Goal: Information Seeking & Learning: Learn about a topic

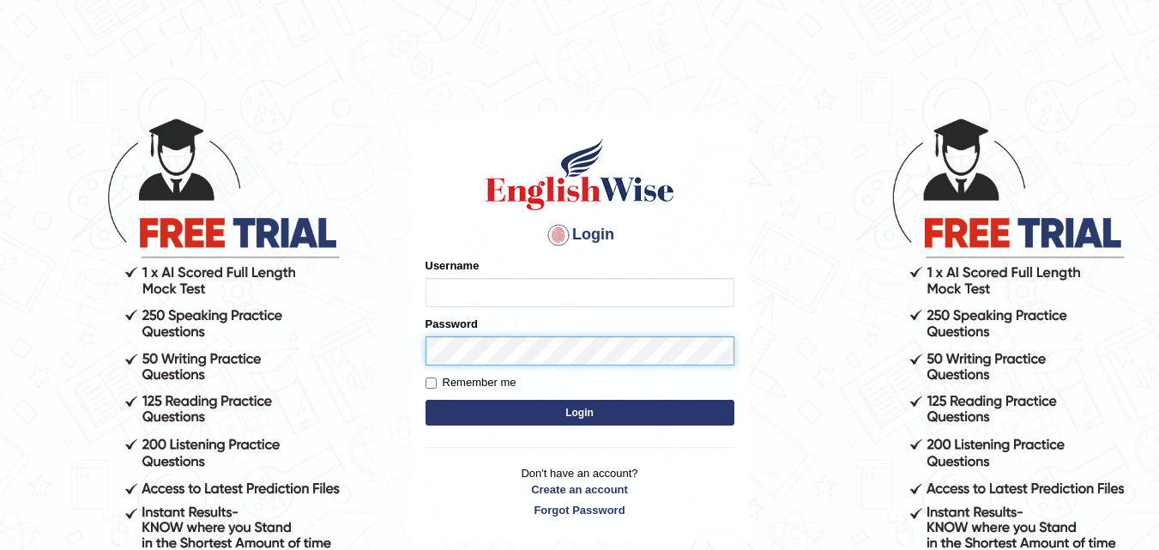
click at [477, 347] on div "Password" at bounding box center [579, 341] width 309 height 50
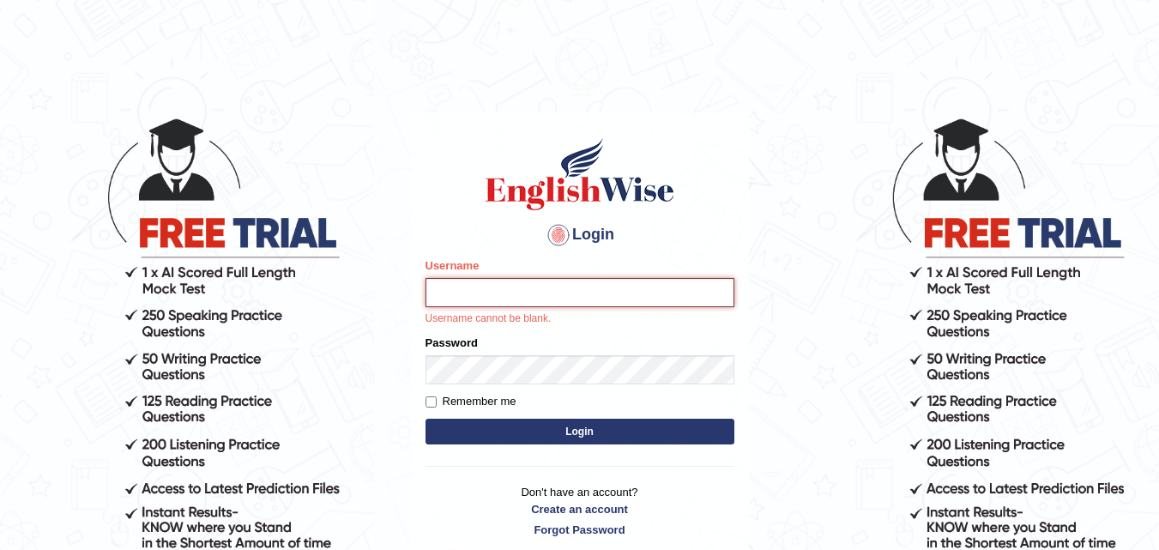
click at [481, 295] on input "Username" at bounding box center [579, 292] width 309 height 29
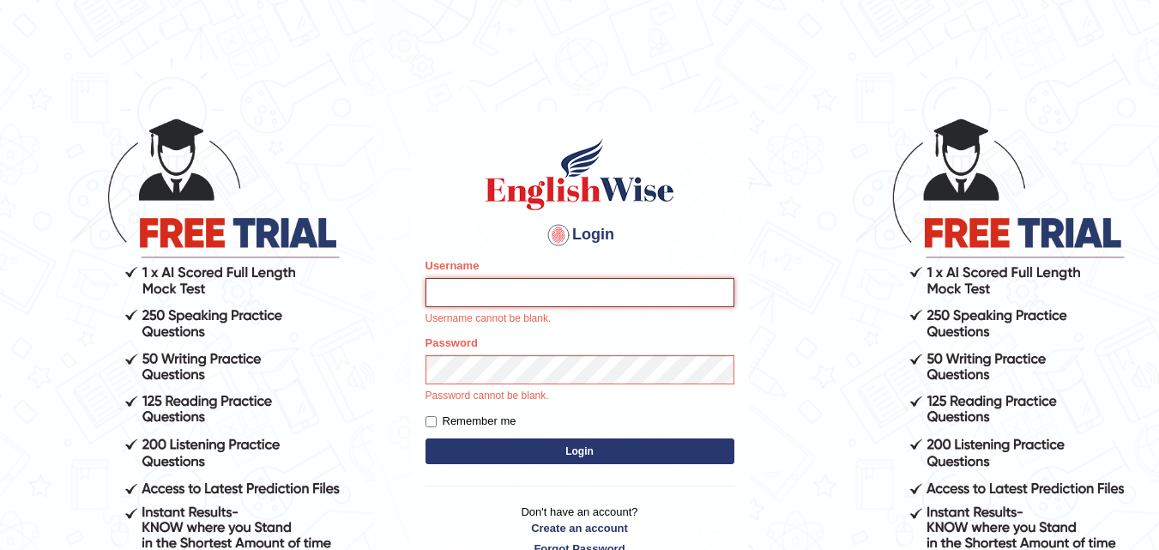
type input "Pmpatel9033_"
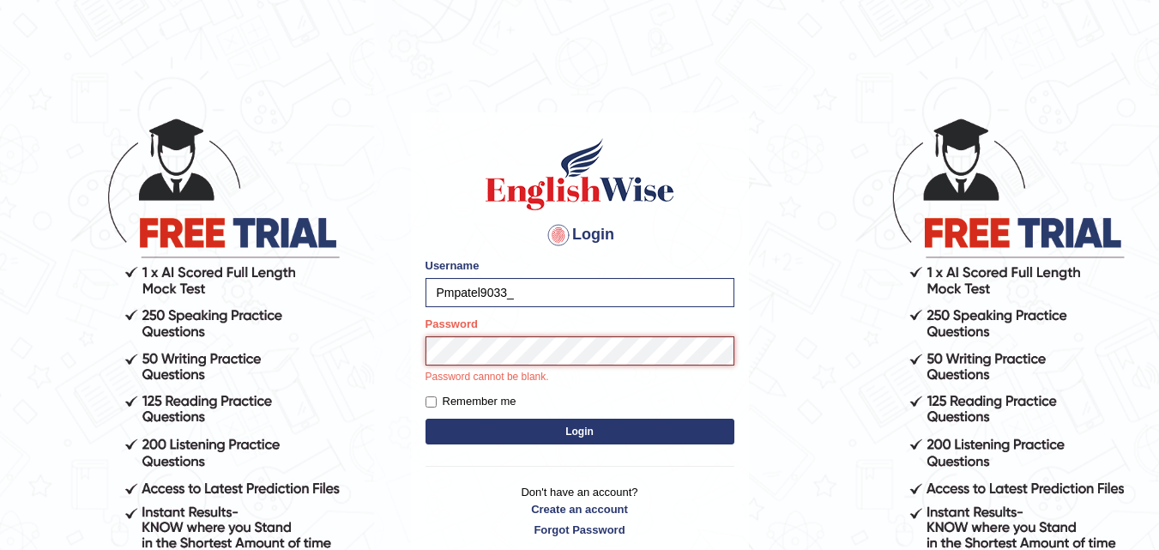
click at [425, 419] on button "Login" at bounding box center [579, 432] width 309 height 26
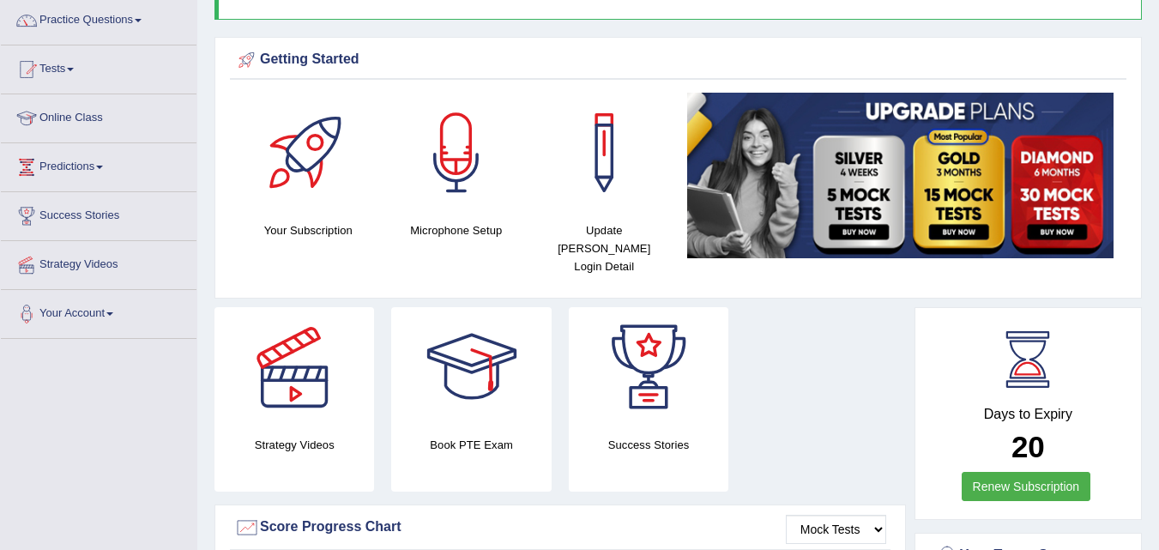
scroll to position [103, 0]
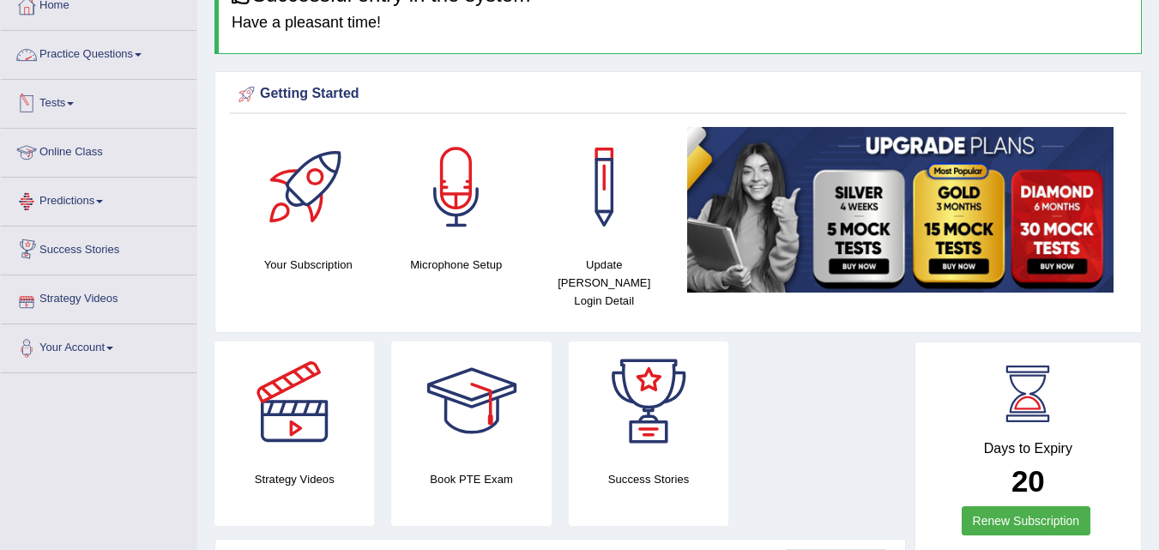
click at [147, 57] on link "Practice Questions" at bounding box center [99, 52] width 196 height 43
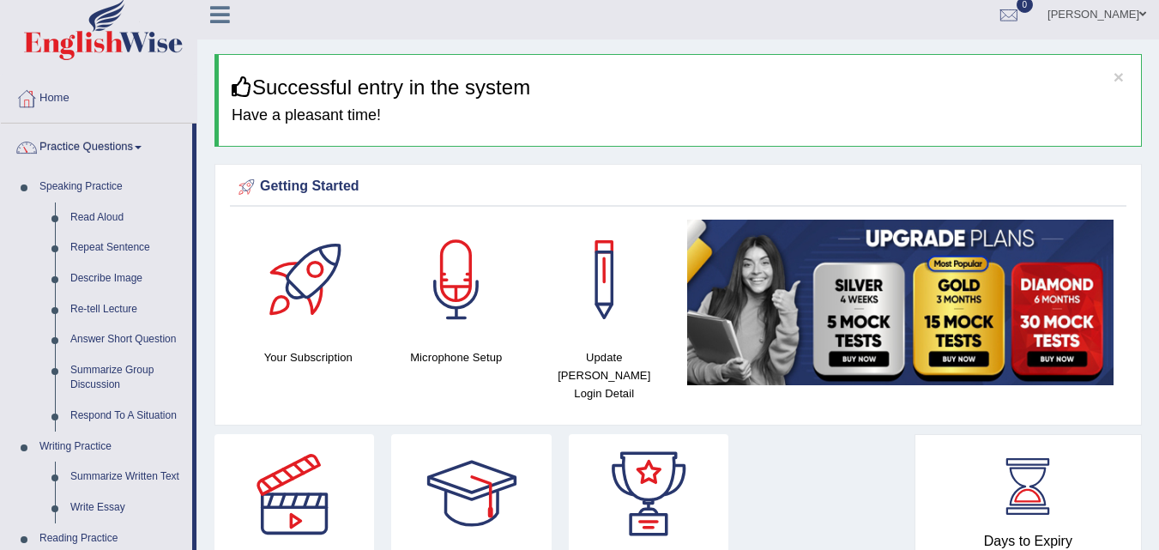
scroll to position [0, 0]
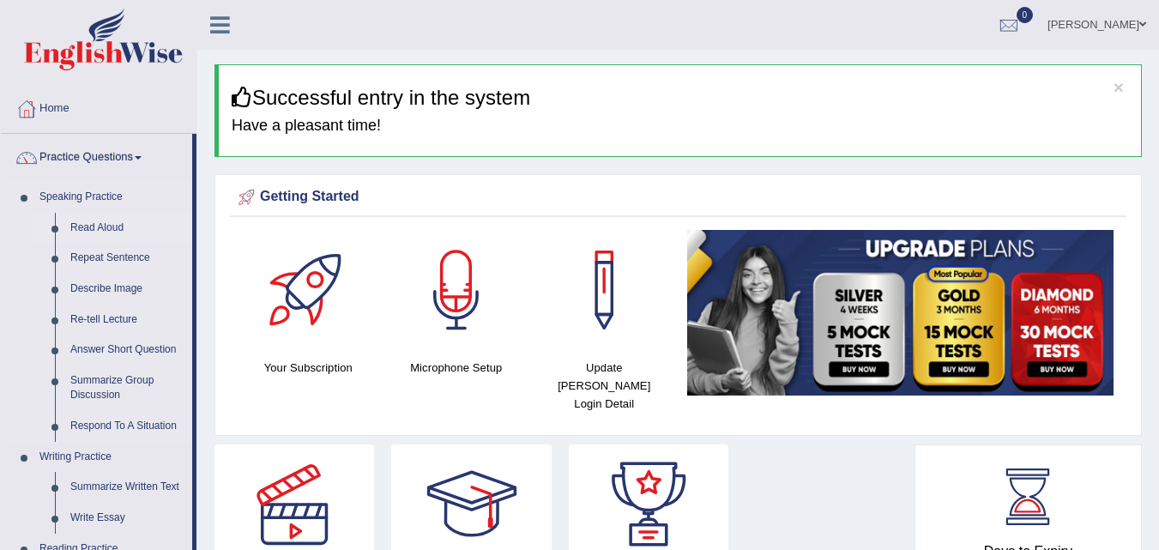
click at [96, 223] on link "Read Aloud" at bounding box center [128, 228] width 130 height 31
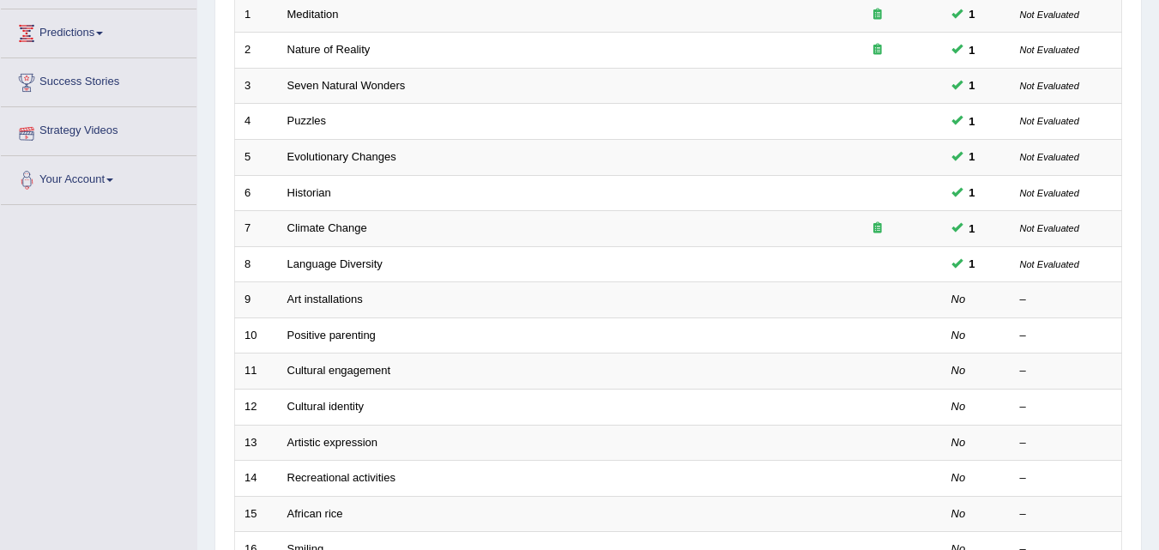
scroll to position [309, 0]
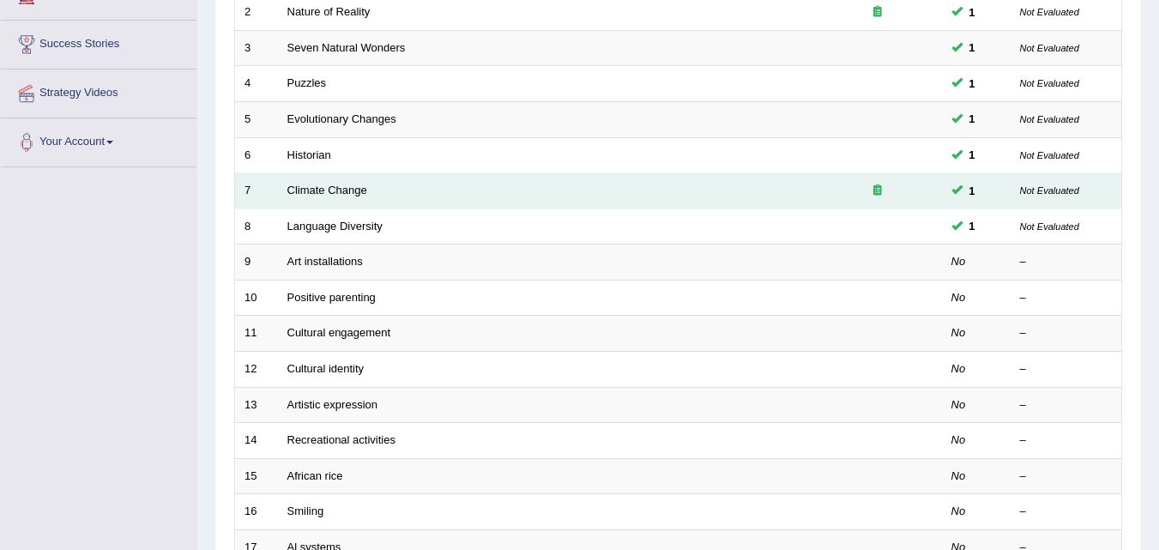
click at [878, 190] on icon at bounding box center [877, 189] width 9 height 11
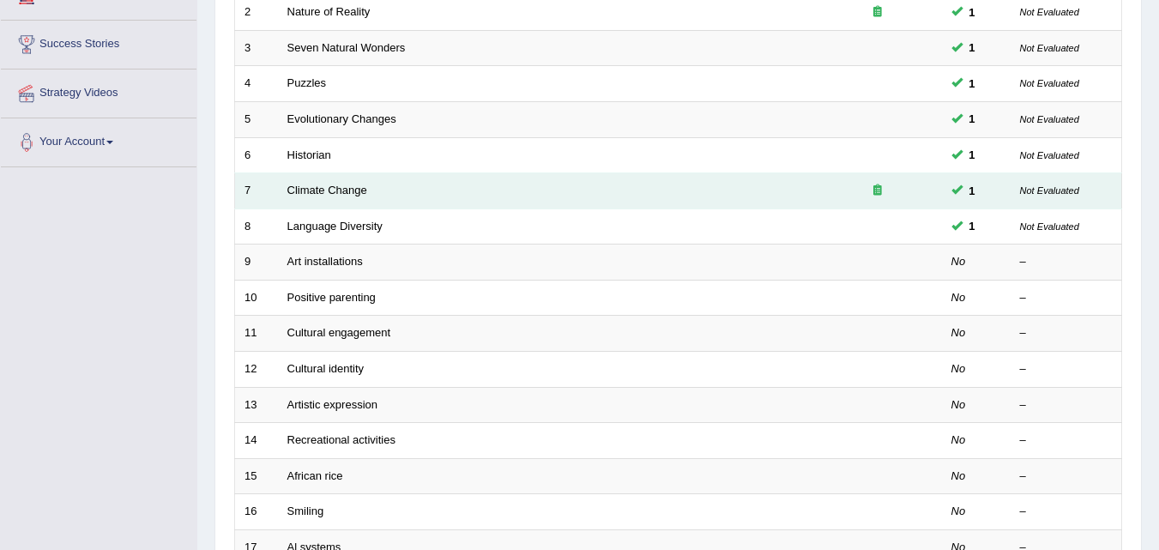
click at [878, 190] on icon at bounding box center [877, 189] width 9 height 11
drag, startPoint x: 878, startPoint y: 190, endPoint x: 425, endPoint y: 189, distance: 452.9
click at [425, 189] on tr "7 Climate Change 1 Not Evaluated" at bounding box center [678, 191] width 887 height 36
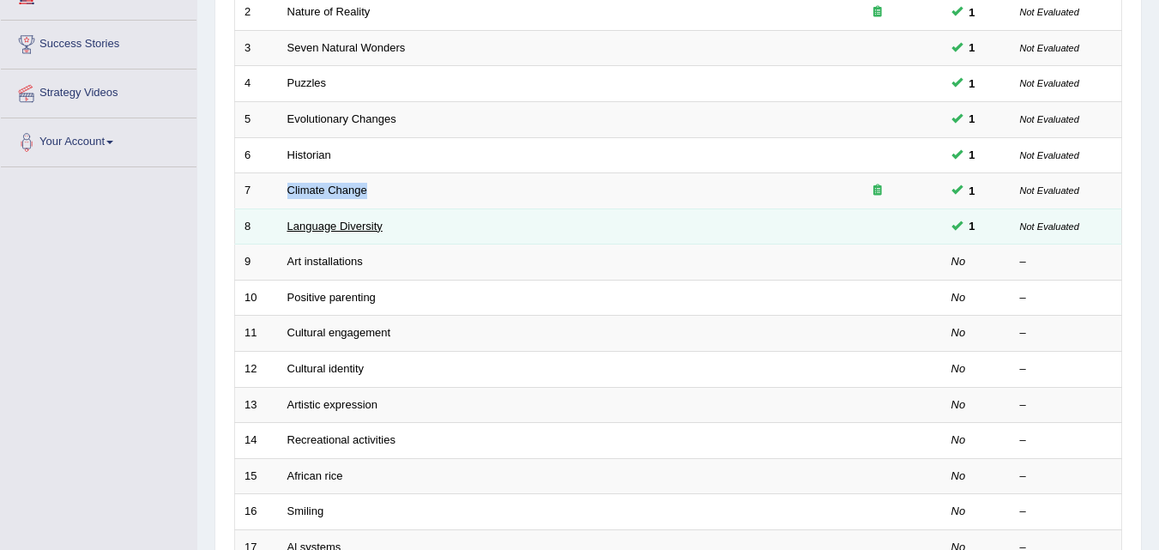
click at [353, 220] on link "Language Diversity" at bounding box center [334, 226] width 95 height 13
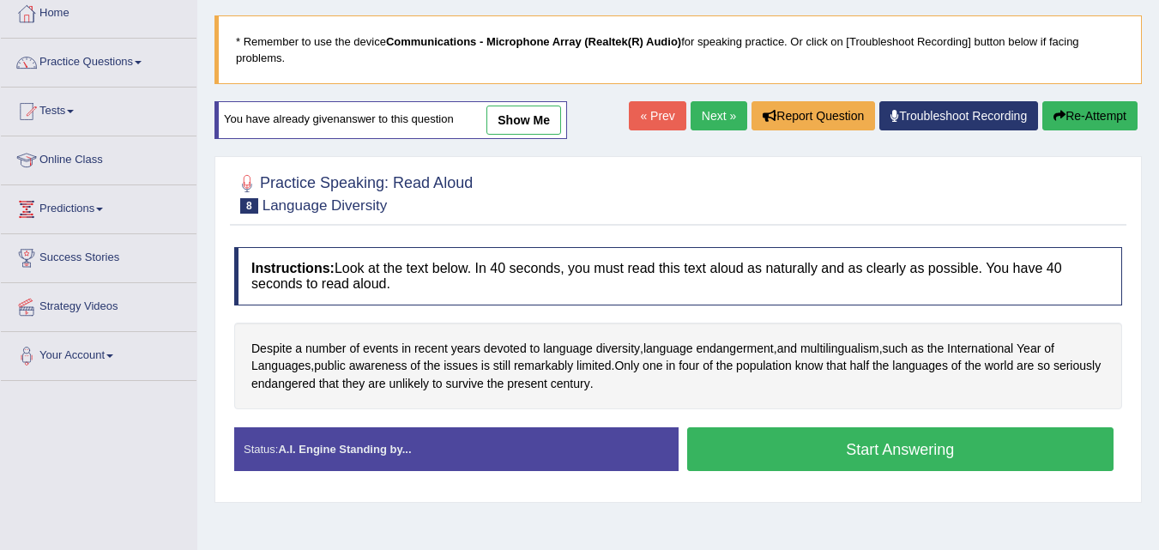
scroll to position [164, 0]
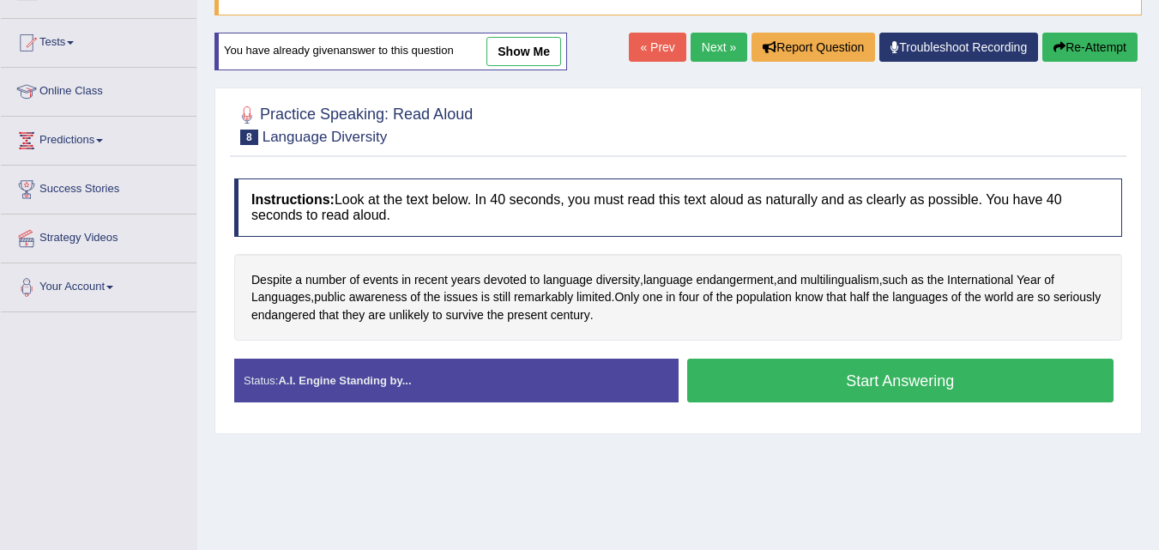
click at [927, 379] on button "Start Answering" at bounding box center [900, 381] width 427 height 44
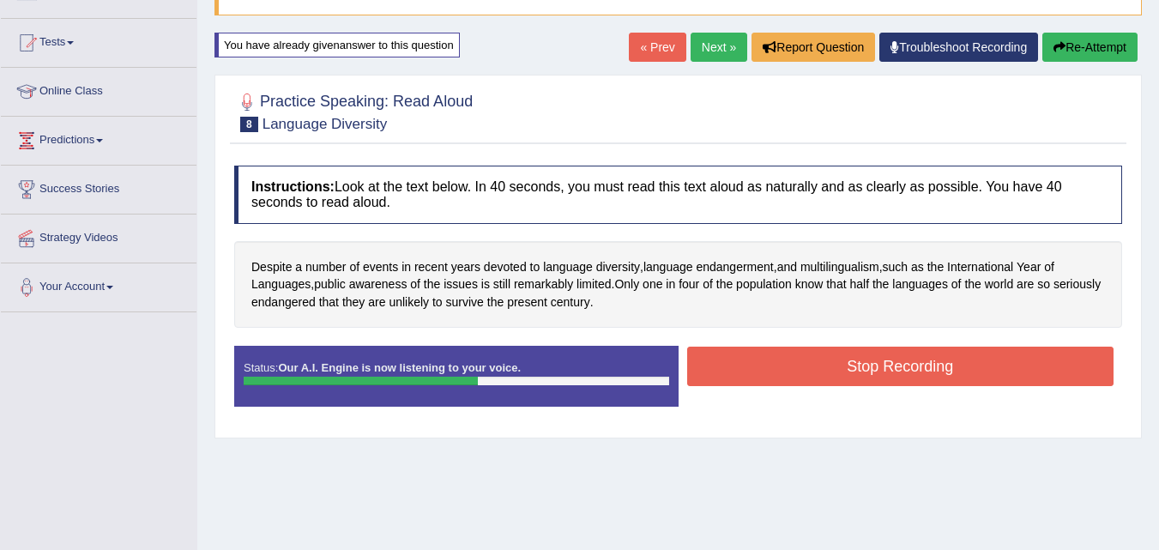
click at [927, 379] on button "Stop Recording" at bounding box center [900, 366] width 427 height 39
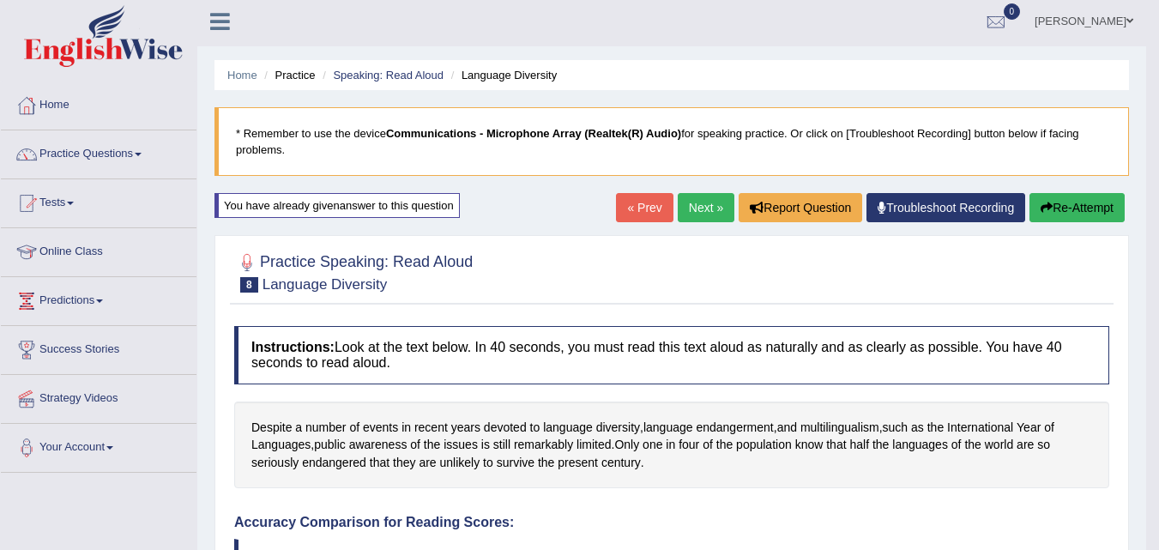
scroll to position [0, 0]
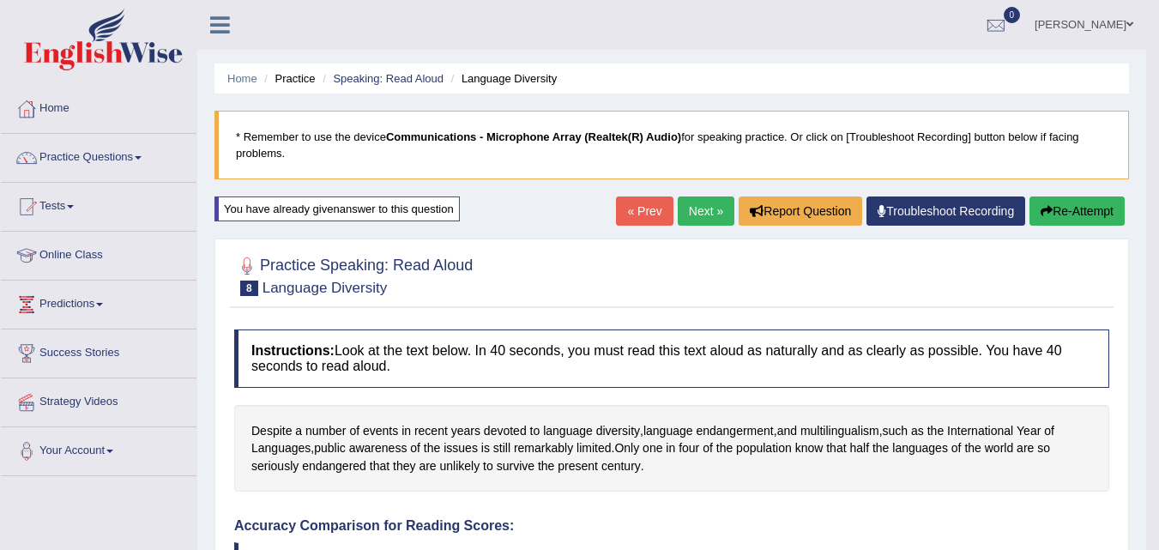
click at [692, 212] on link "Next »" at bounding box center [706, 210] width 57 height 29
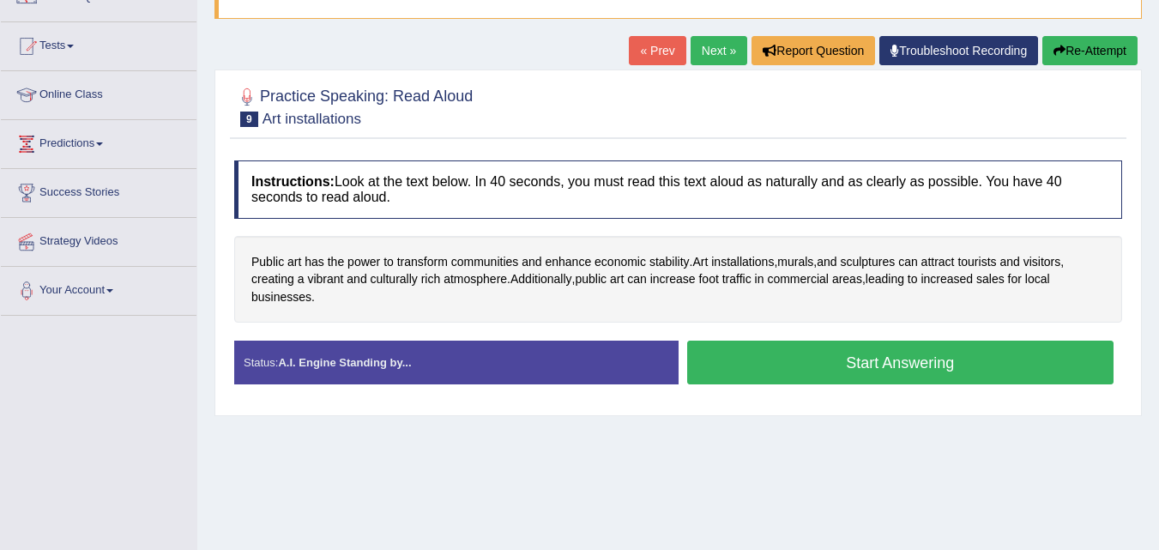
scroll to position [159, 0]
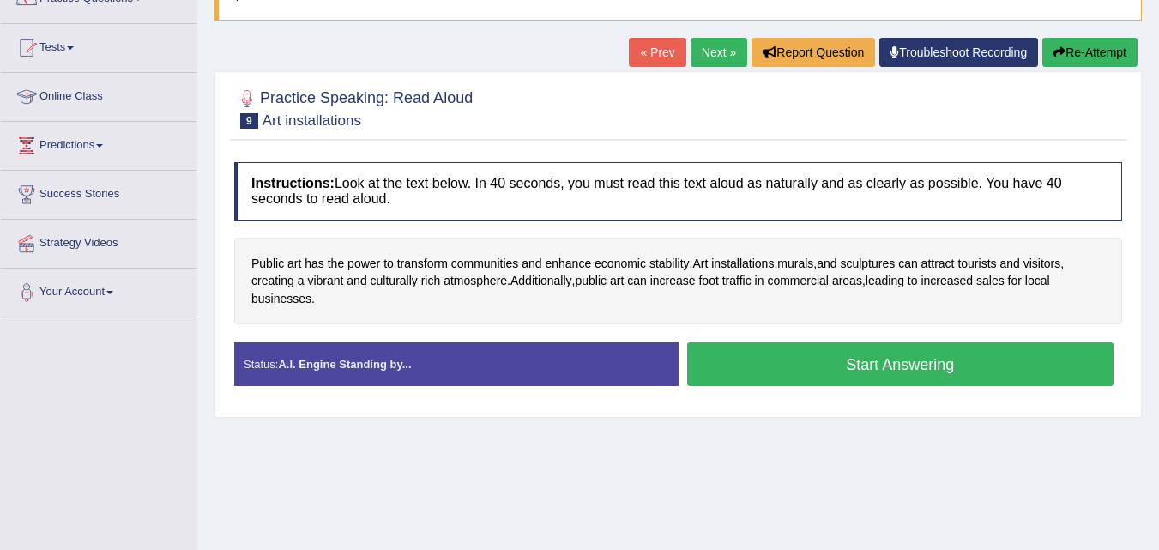
click at [911, 358] on button "Start Answering" at bounding box center [900, 364] width 427 height 44
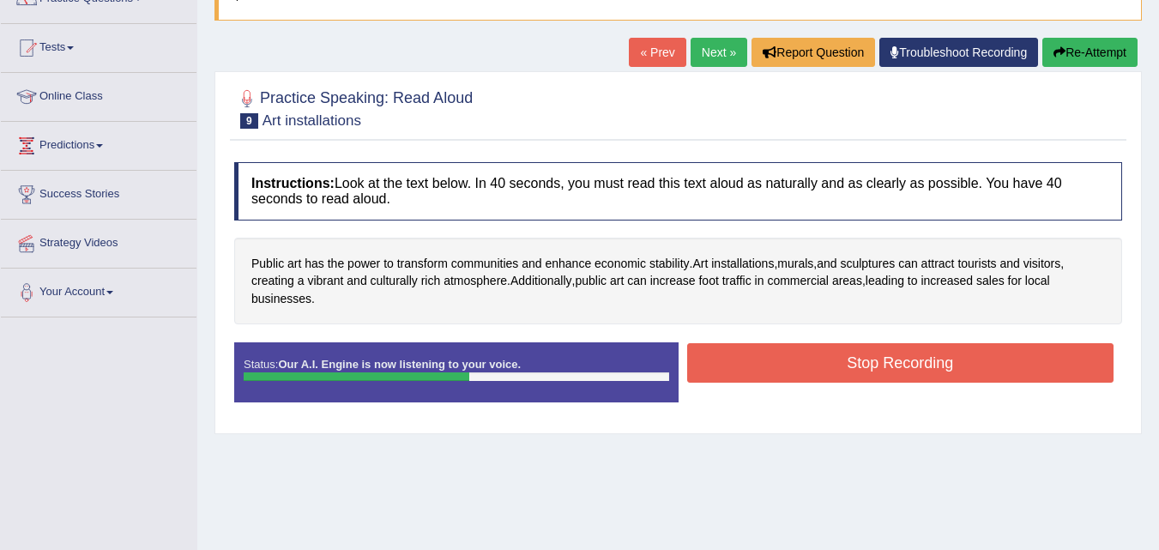
click at [911, 358] on button "Stop Recording" at bounding box center [900, 362] width 427 height 39
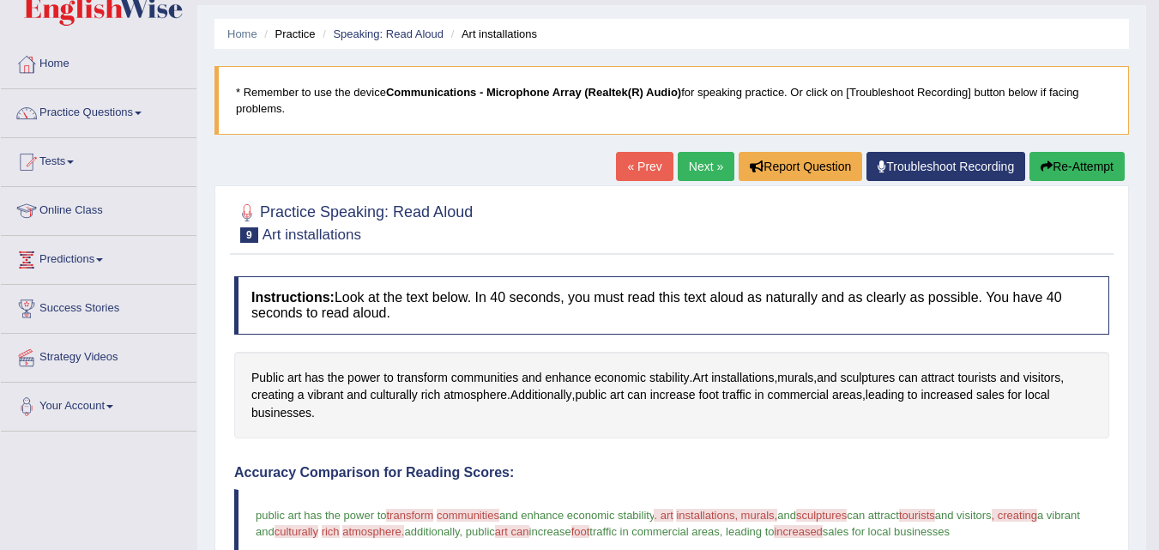
scroll to position [0, 0]
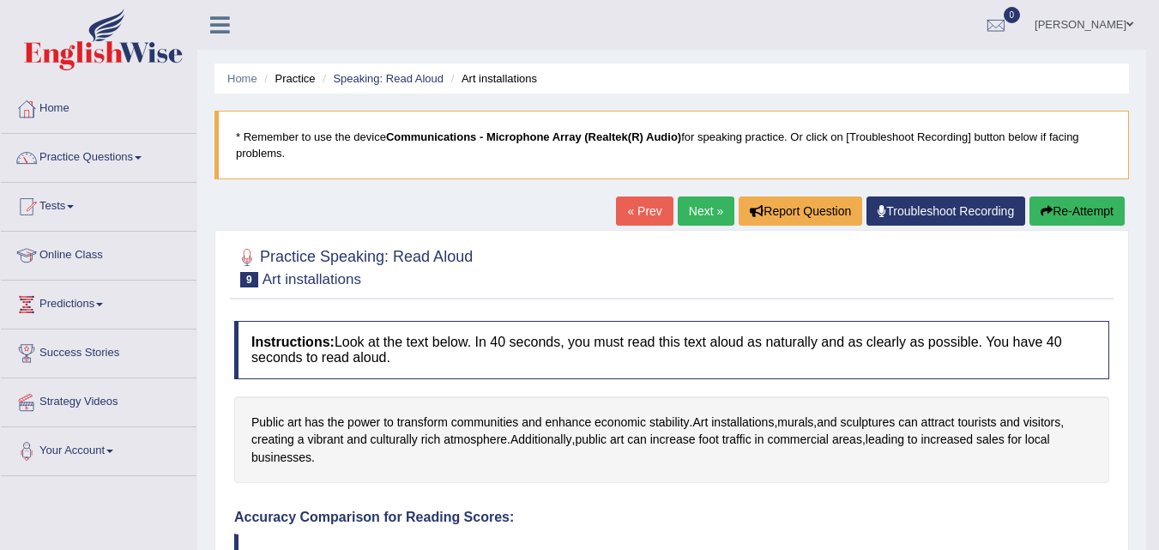
click at [684, 212] on link "Next »" at bounding box center [706, 210] width 57 height 29
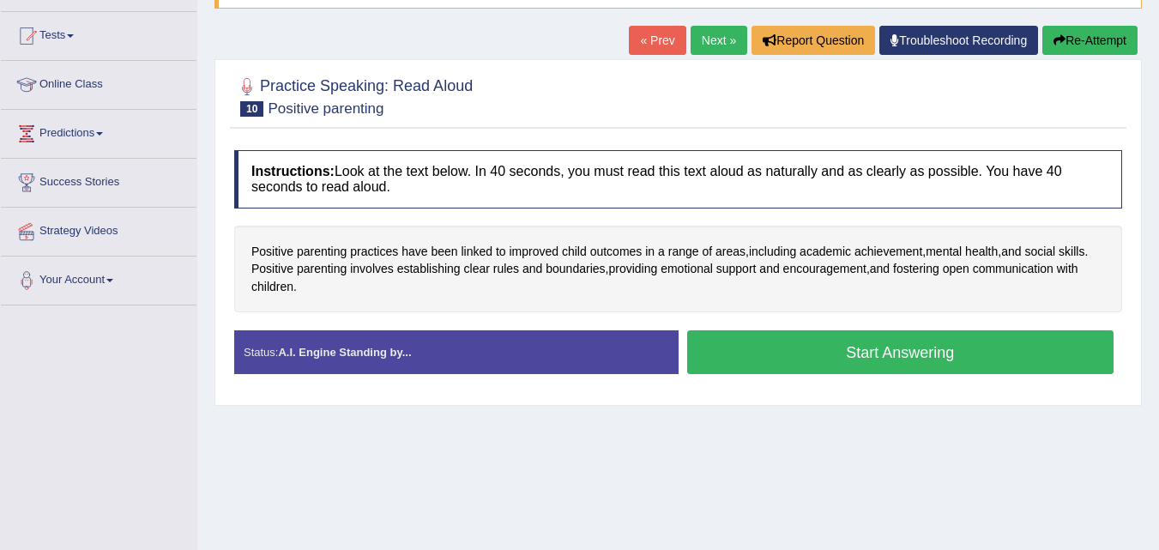
scroll to position [183, 0]
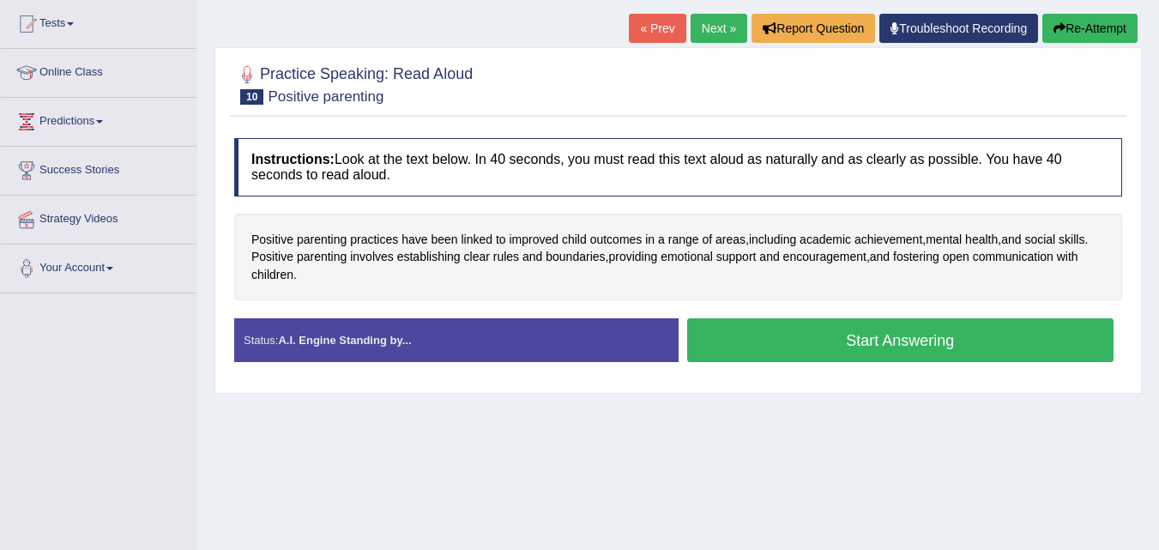
click at [900, 347] on button "Start Answering" at bounding box center [900, 340] width 427 height 44
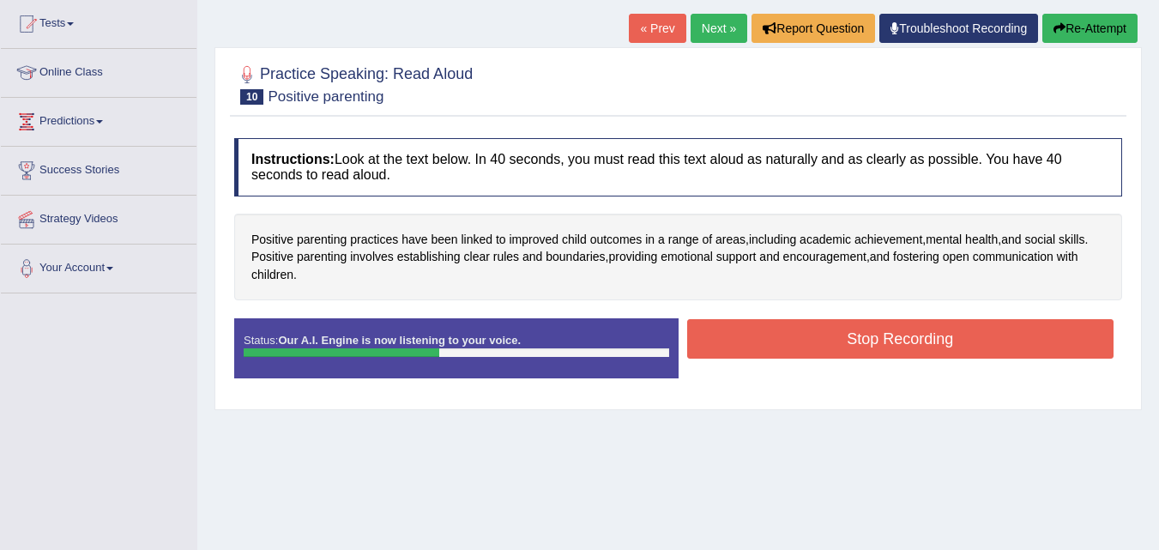
click at [900, 347] on button "Stop Recording" at bounding box center [900, 338] width 427 height 39
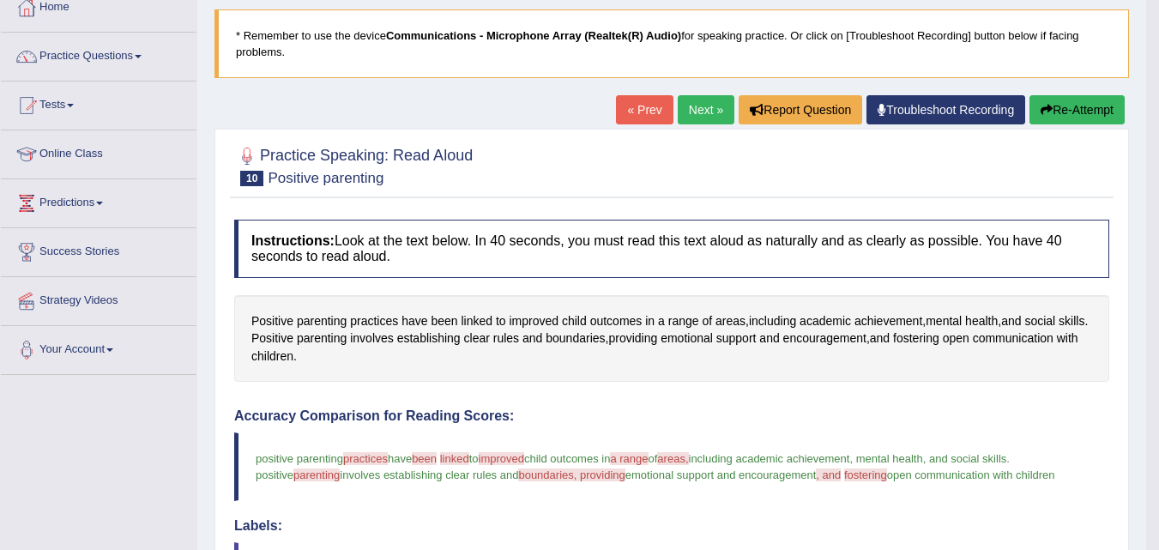
scroll to position [65, 0]
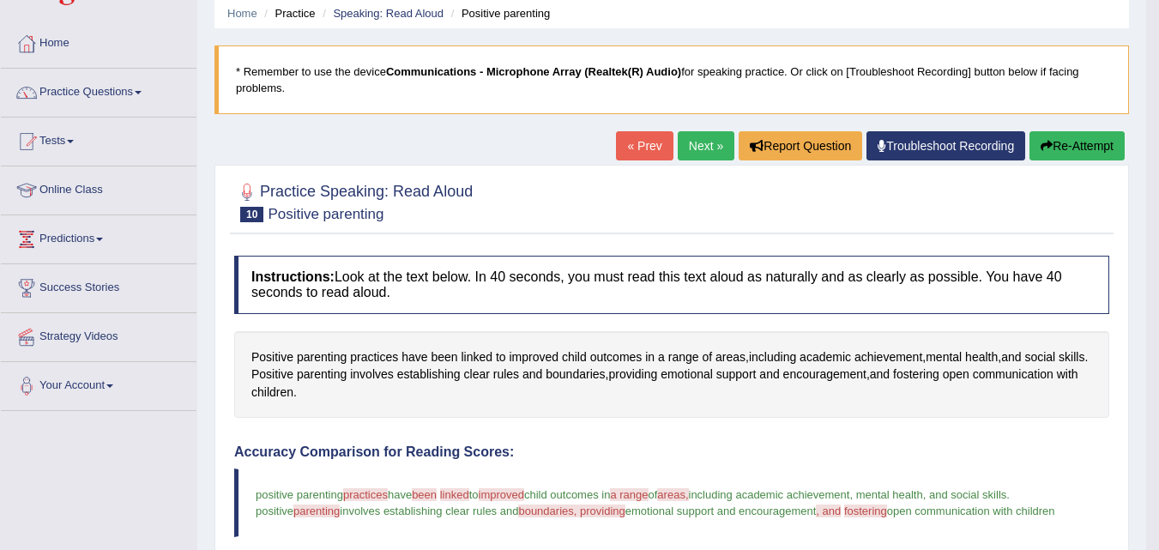
click at [699, 148] on link "Next »" at bounding box center [706, 145] width 57 height 29
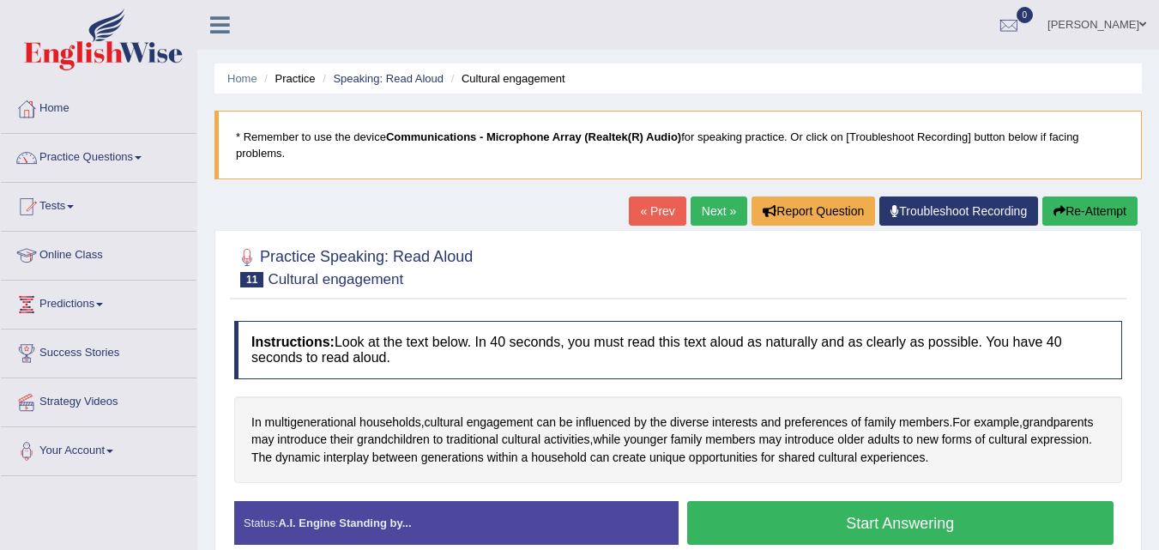
click at [763, 30] on ul "Priyank Patel Toggle navigation Username: Pmpatel9033_ Access Type: Online Subs…" at bounding box center [821, 24] width 673 height 49
drag, startPoint x: 673, startPoint y: 124, endPoint x: 654, endPoint y: 210, distance: 87.8
click at [654, 211] on div "Home Practice Speaking: Read Aloud Cultural engagement * Remember to use the de…" at bounding box center [678, 429] width 962 height 858
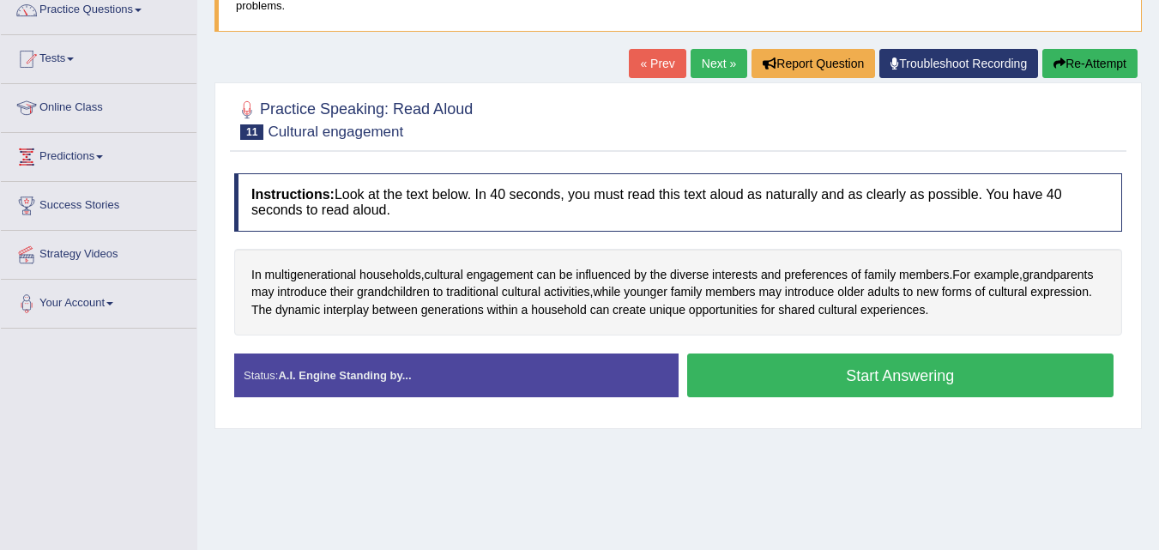
scroll to position [165, 0]
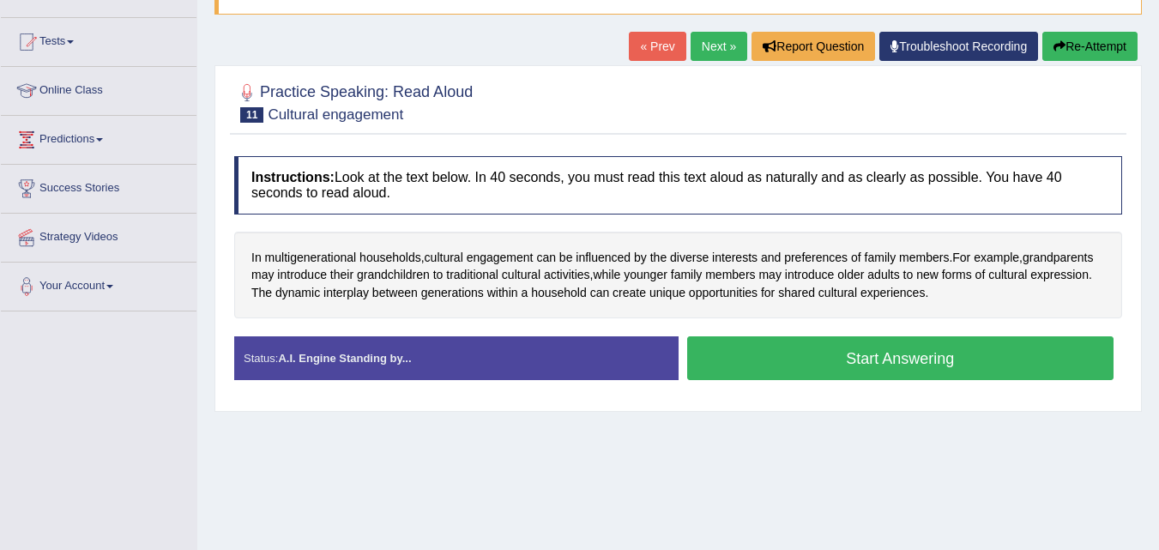
click at [852, 356] on button "Start Answering" at bounding box center [900, 358] width 427 height 44
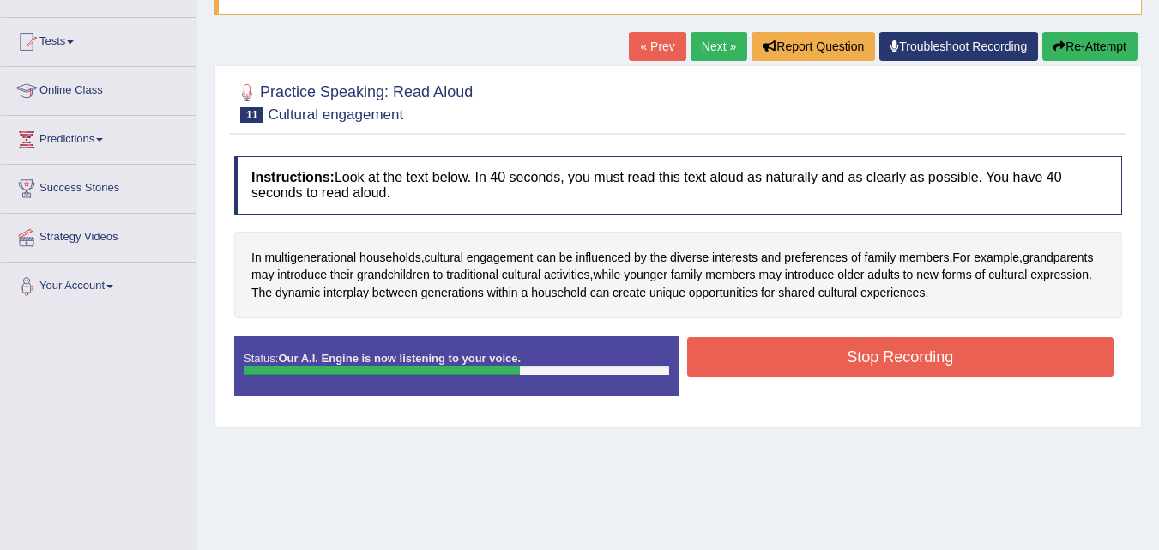
click at [855, 357] on button "Stop Recording" at bounding box center [900, 356] width 427 height 39
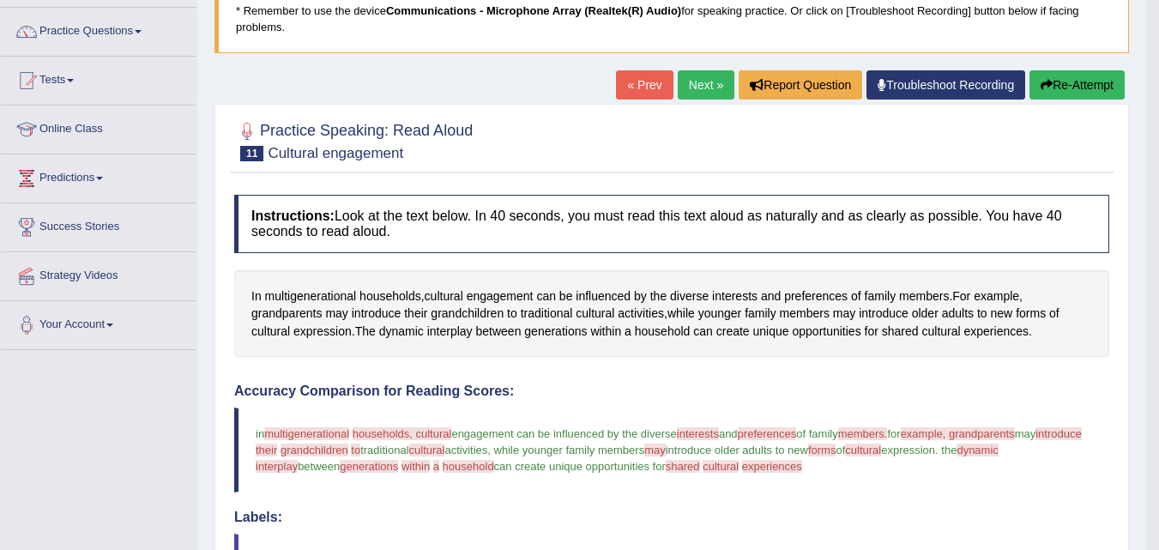
scroll to position [106, 0]
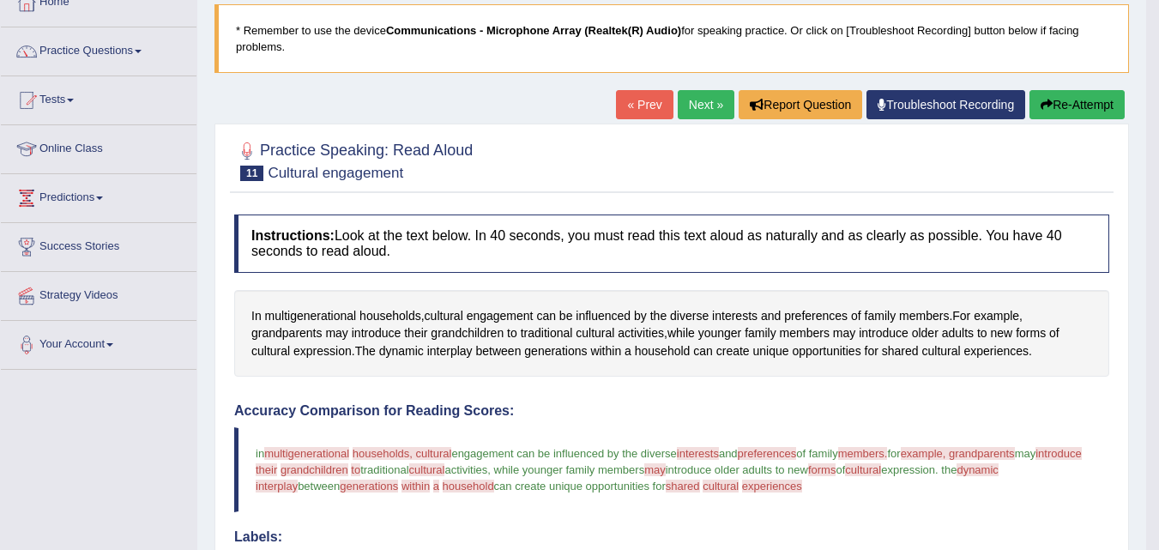
click at [697, 105] on link "Next »" at bounding box center [706, 104] width 57 height 29
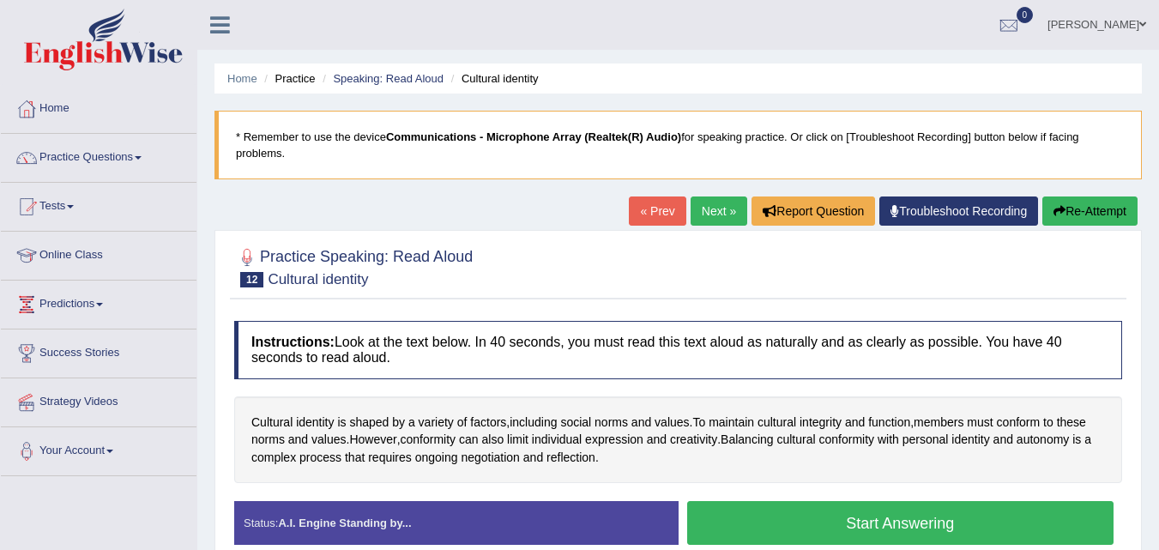
click at [874, 247] on div at bounding box center [678, 266] width 888 height 52
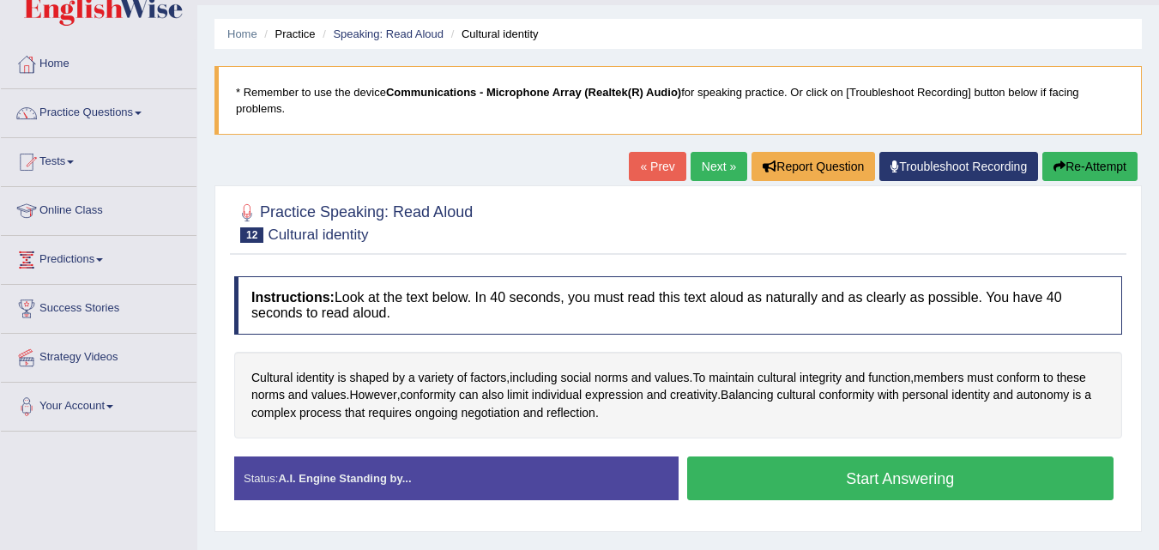
scroll to position [107, 0]
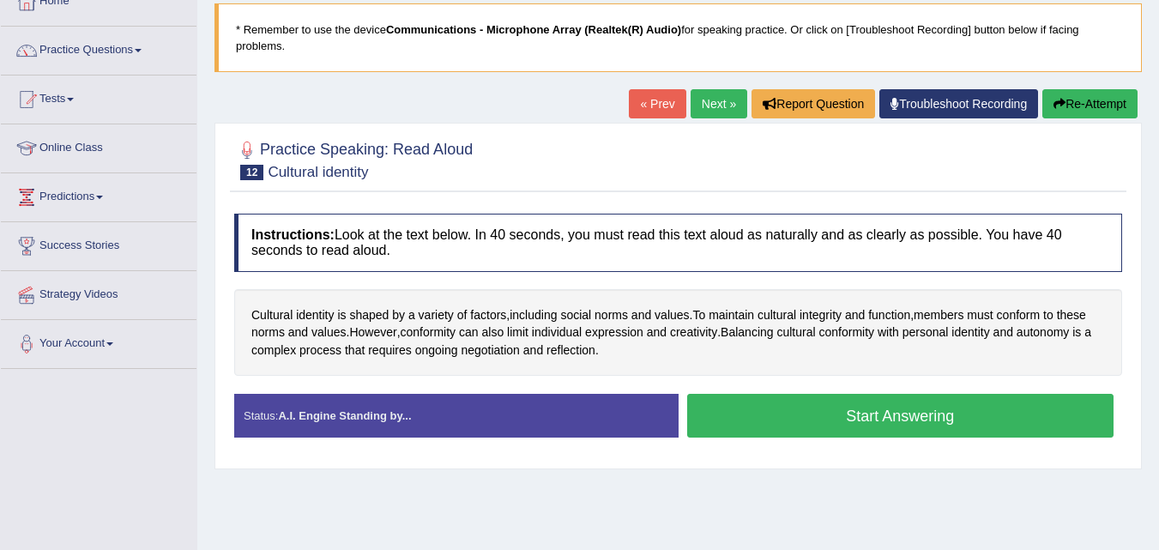
click at [1032, 402] on button "Start Answering" at bounding box center [900, 416] width 427 height 44
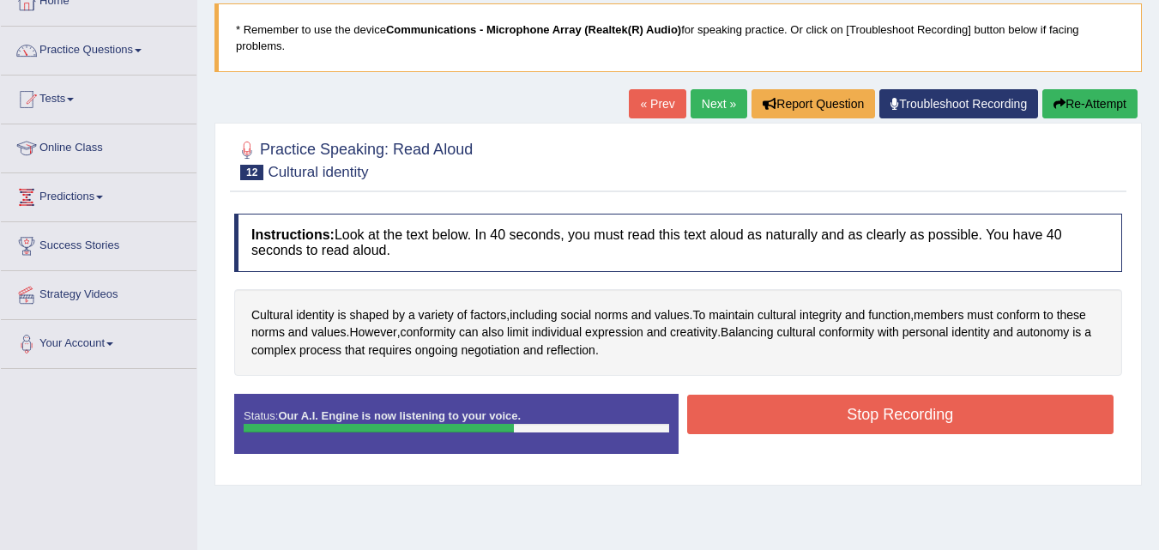
click at [988, 433] on button "Stop Recording" at bounding box center [900, 414] width 427 height 39
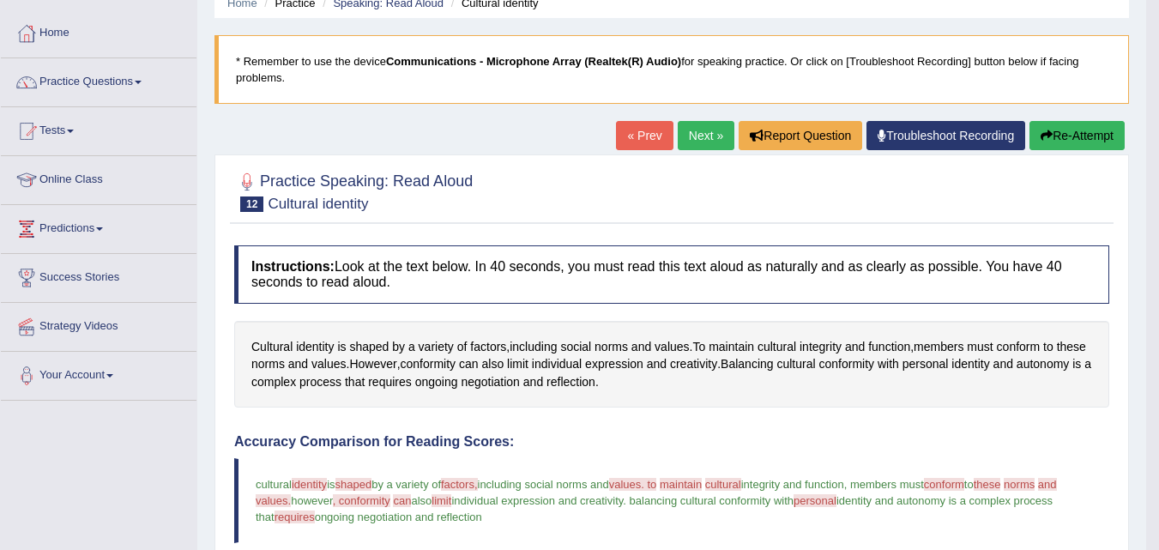
scroll to position [74, 0]
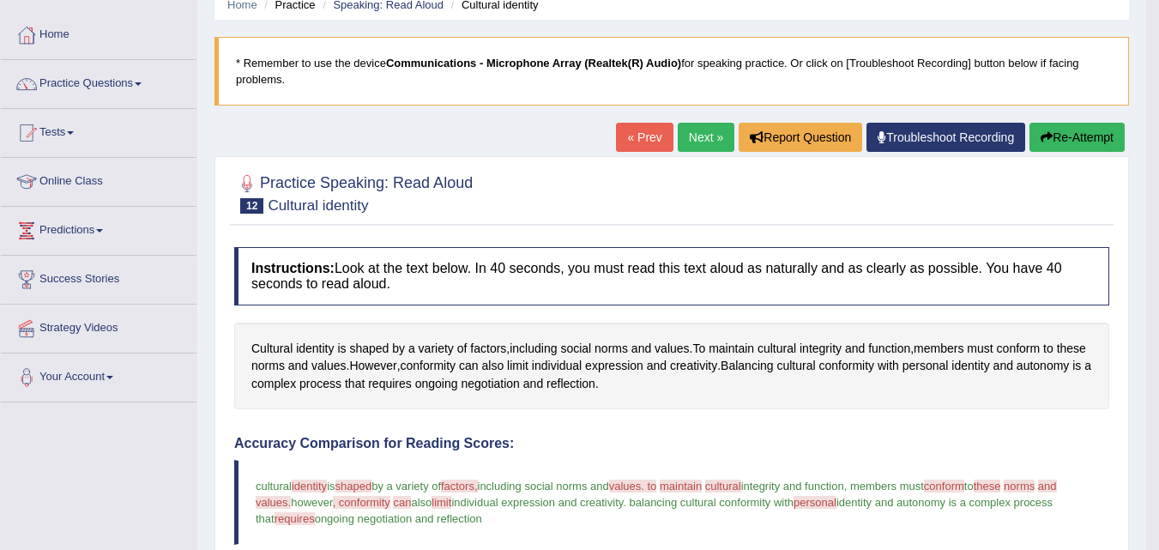
click at [678, 130] on link "Next »" at bounding box center [706, 137] width 57 height 29
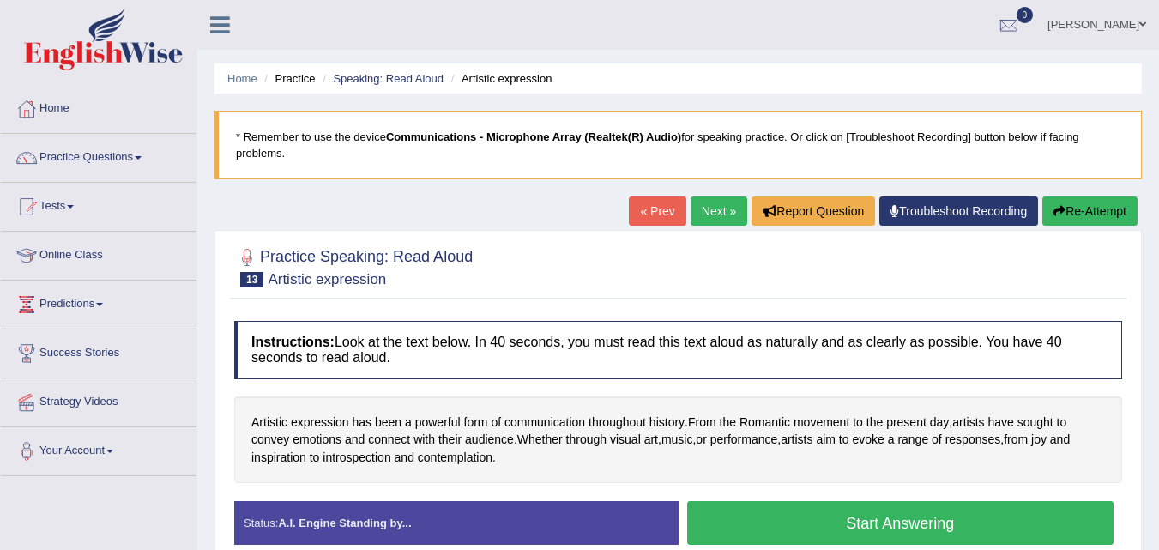
click at [707, 213] on link "Next »" at bounding box center [719, 210] width 57 height 29
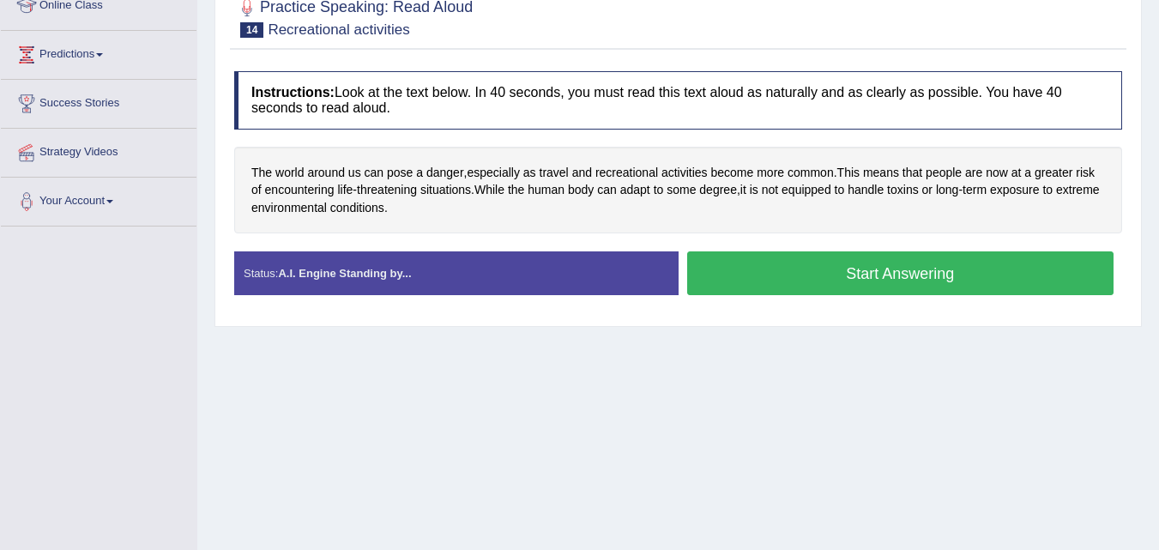
scroll to position [264, 0]
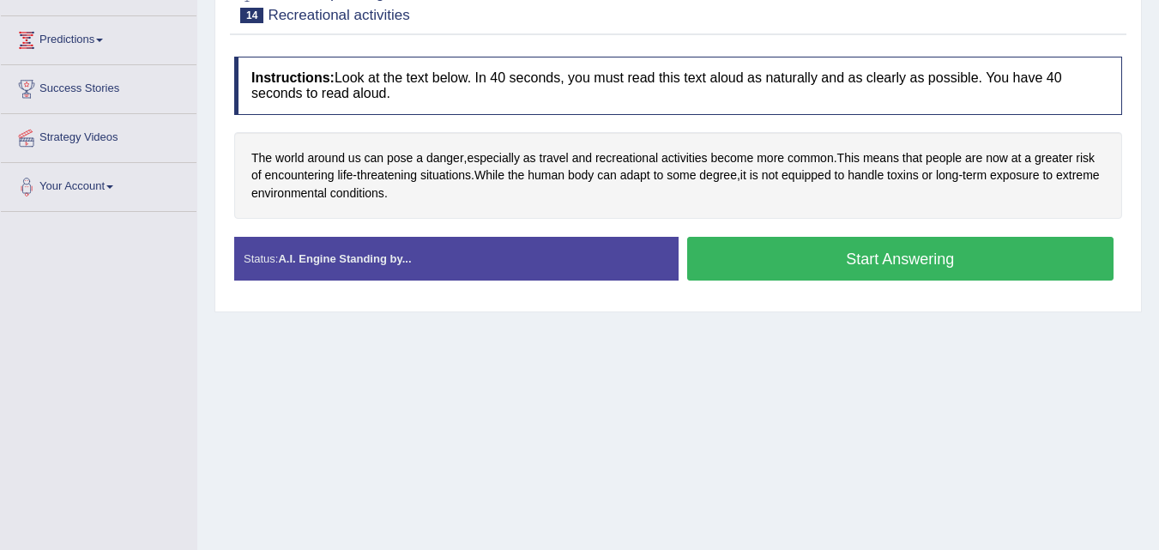
click at [1052, 250] on button "Start Answering" at bounding box center [900, 259] width 427 height 44
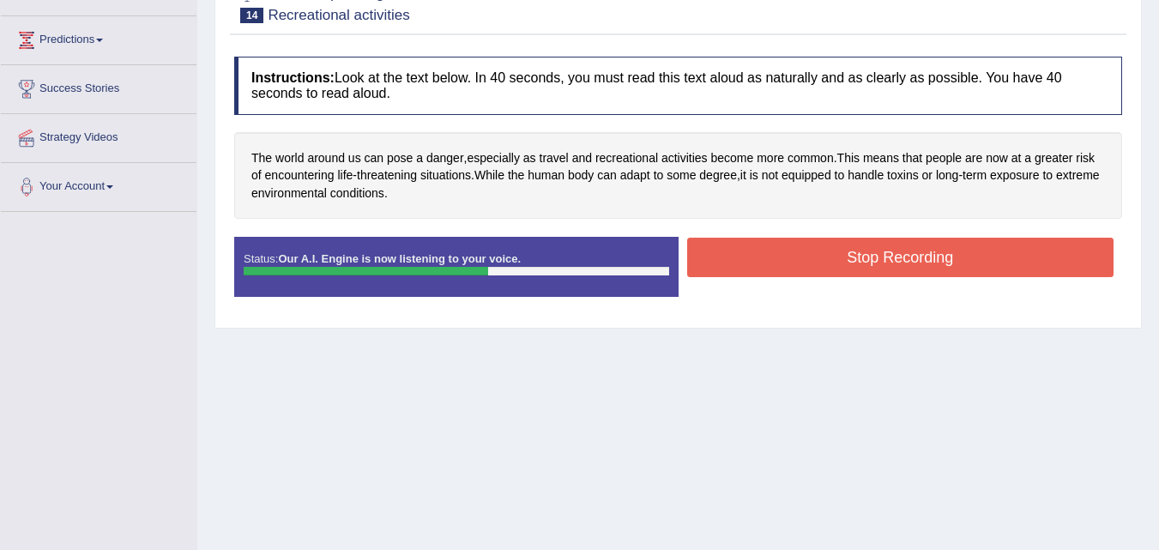
click at [1052, 250] on button "Stop Recording" at bounding box center [900, 257] width 427 height 39
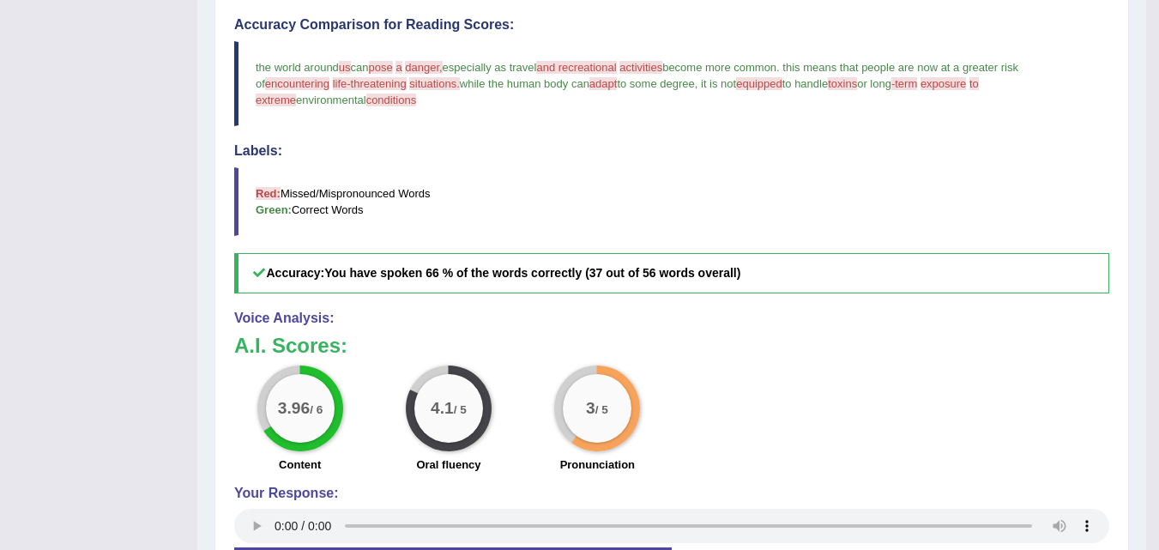
scroll to position [518, 0]
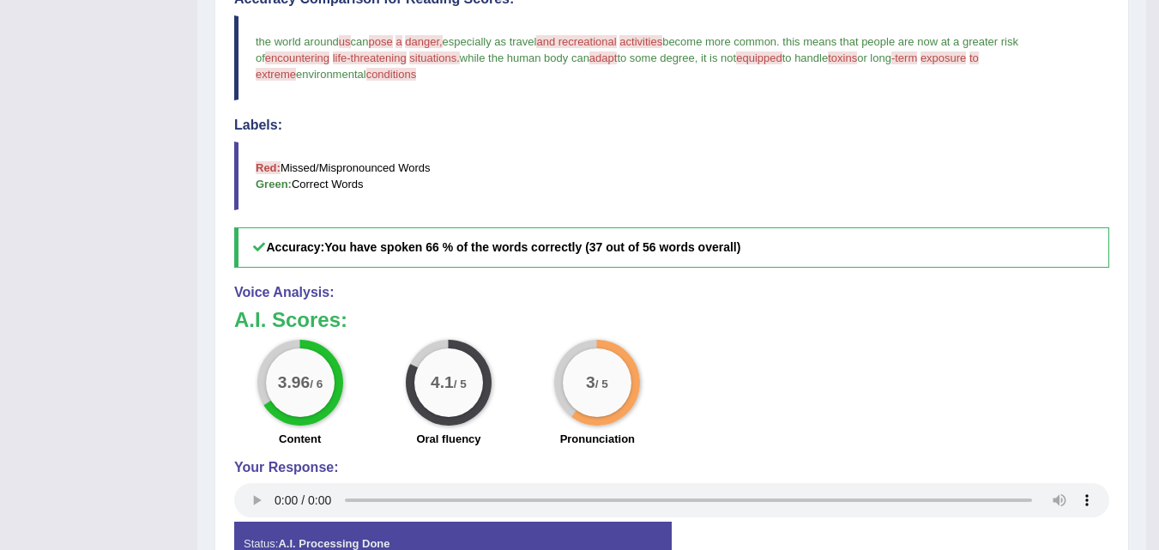
click at [1006, 240] on h5 "Accuracy: You have spoken 66 % of the words correctly (37 out of 56 words overa…" at bounding box center [671, 247] width 875 height 40
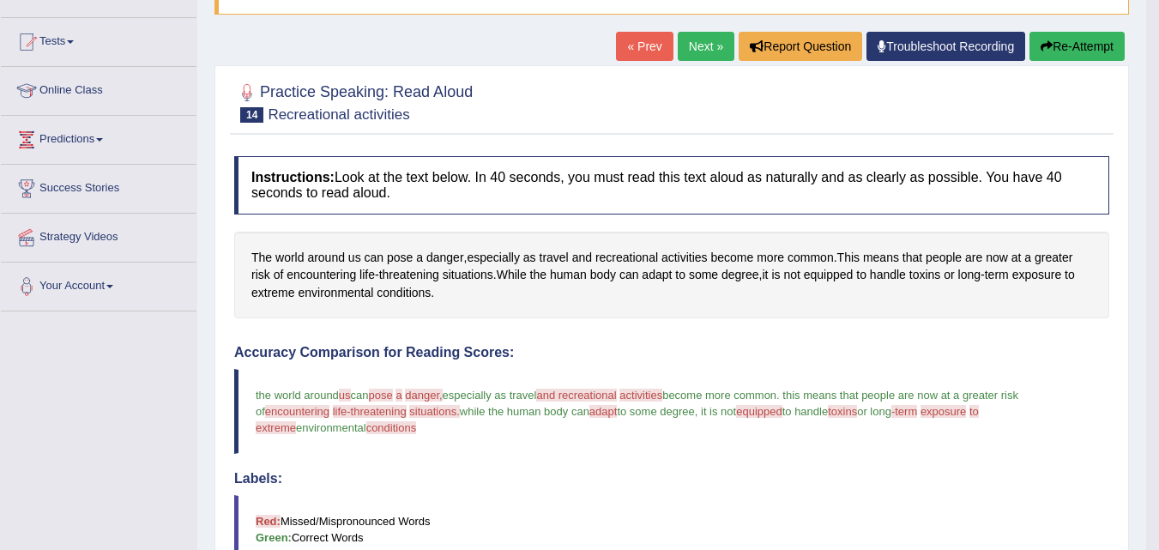
scroll to position [162, 0]
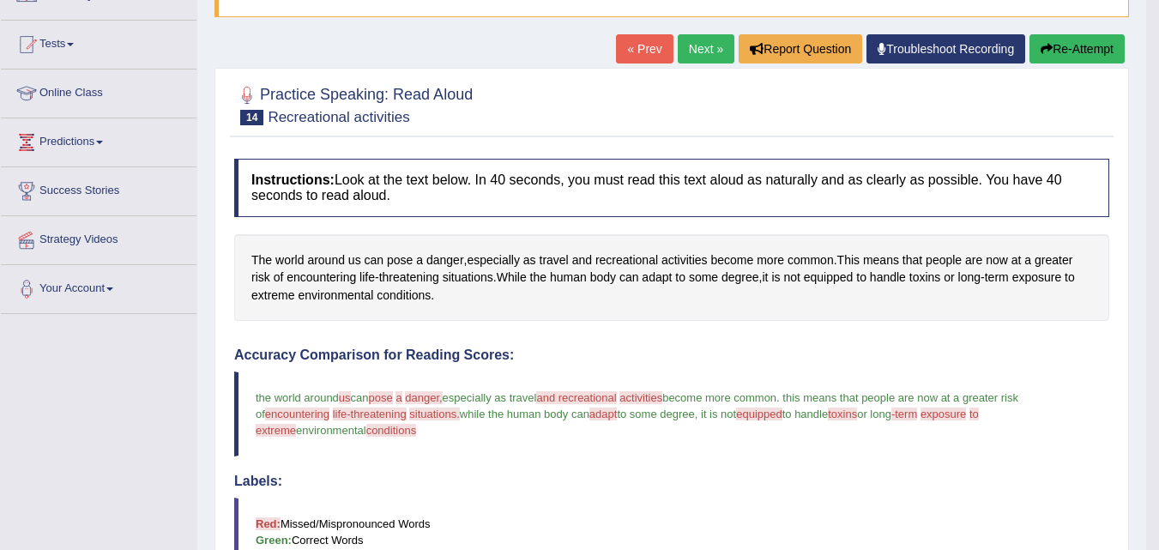
click at [708, 48] on link "Next »" at bounding box center [706, 48] width 57 height 29
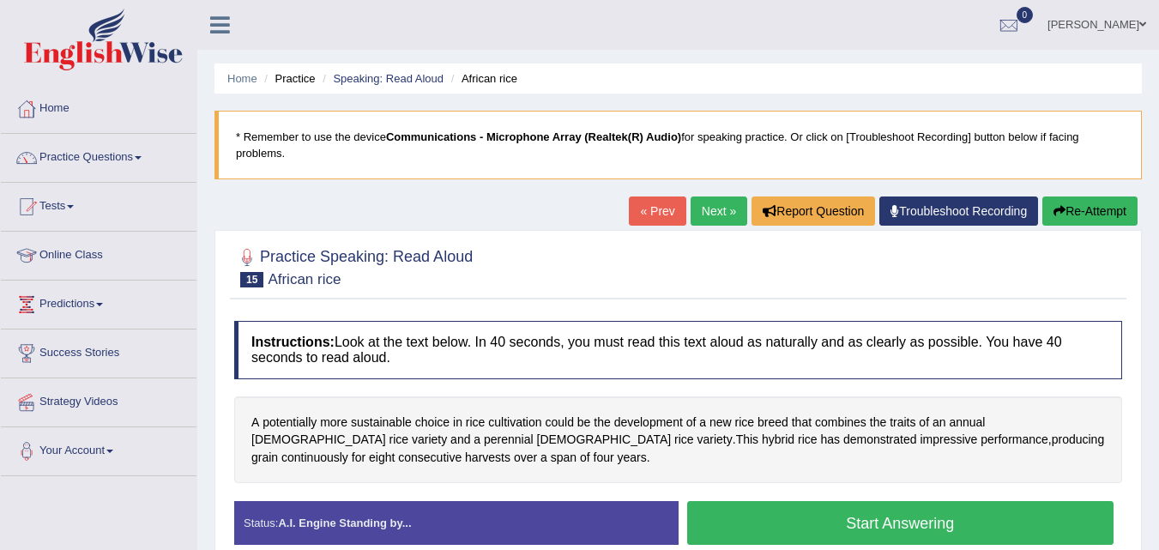
click at [769, 524] on button "Start Answering" at bounding box center [900, 523] width 427 height 44
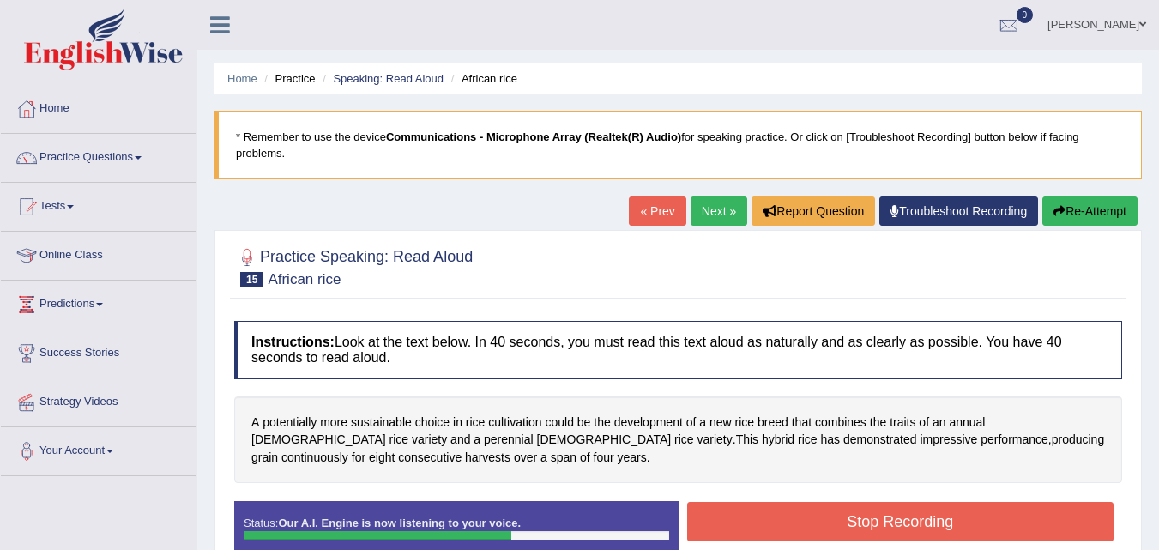
click at [769, 524] on button "Stop Recording" at bounding box center [900, 521] width 427 height 39
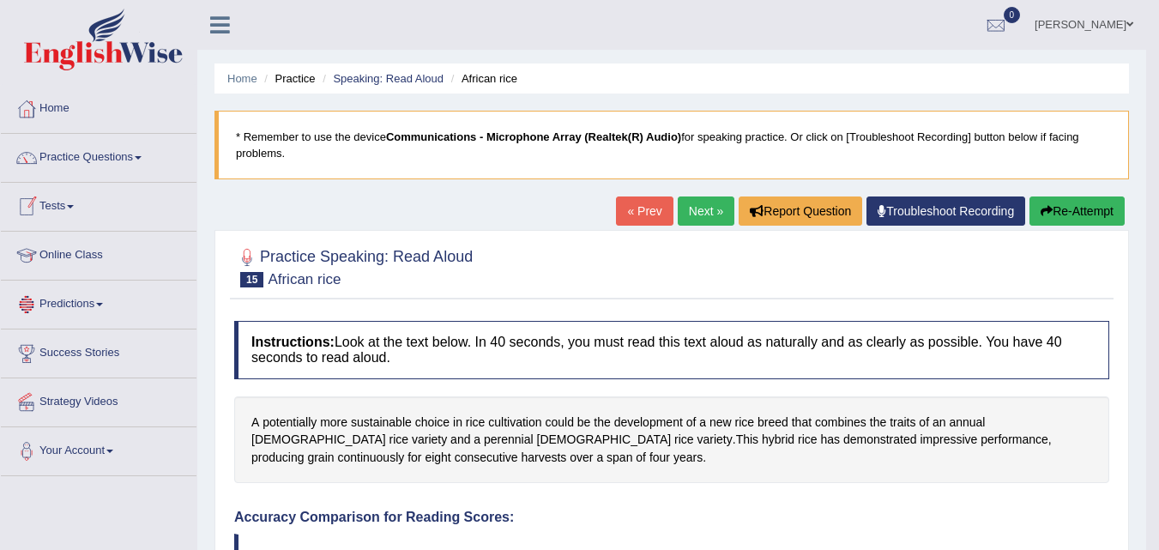
click at [74, 206] on span at bounding box center [70, 206] width 7 height 3
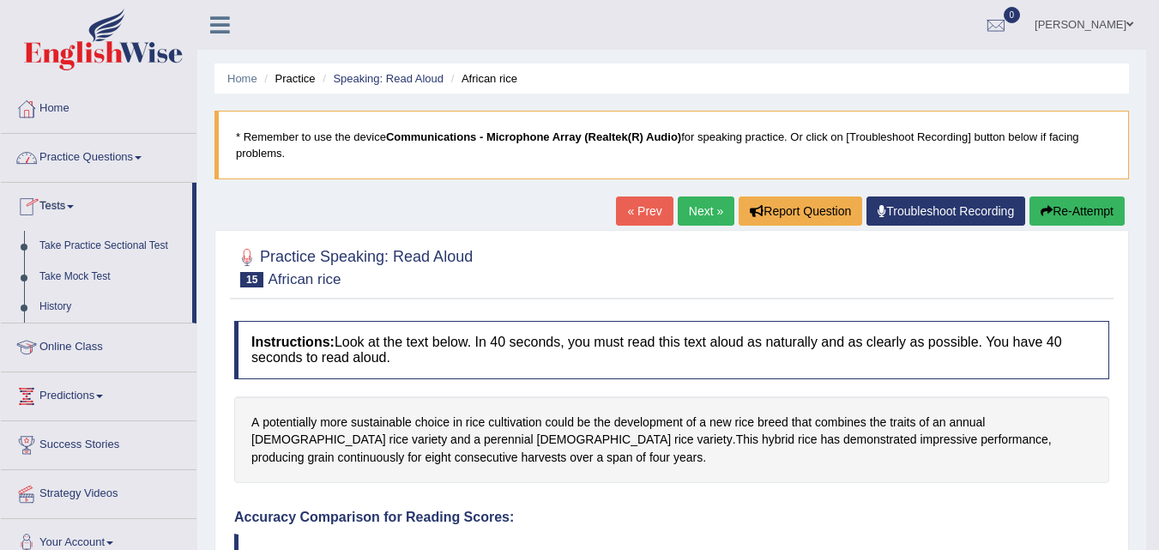
click at [142, 164] on link "Practice Questions" at bounding box center [99, 155] width 196 height 43
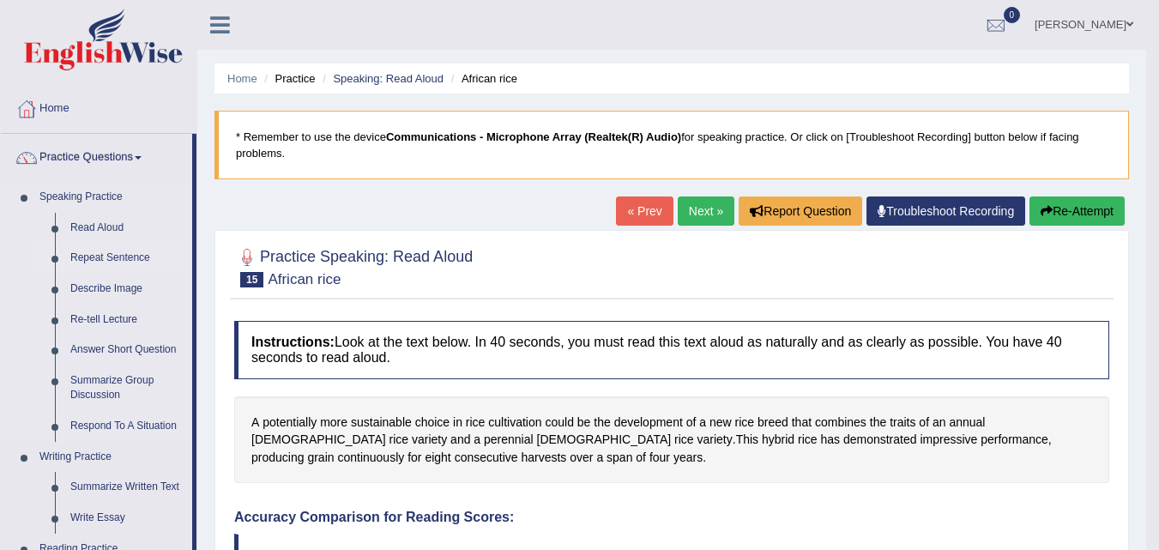
click at [130, 257] on link "Repeat Sentence" at bounding box center [128, 258] width 130 height 31
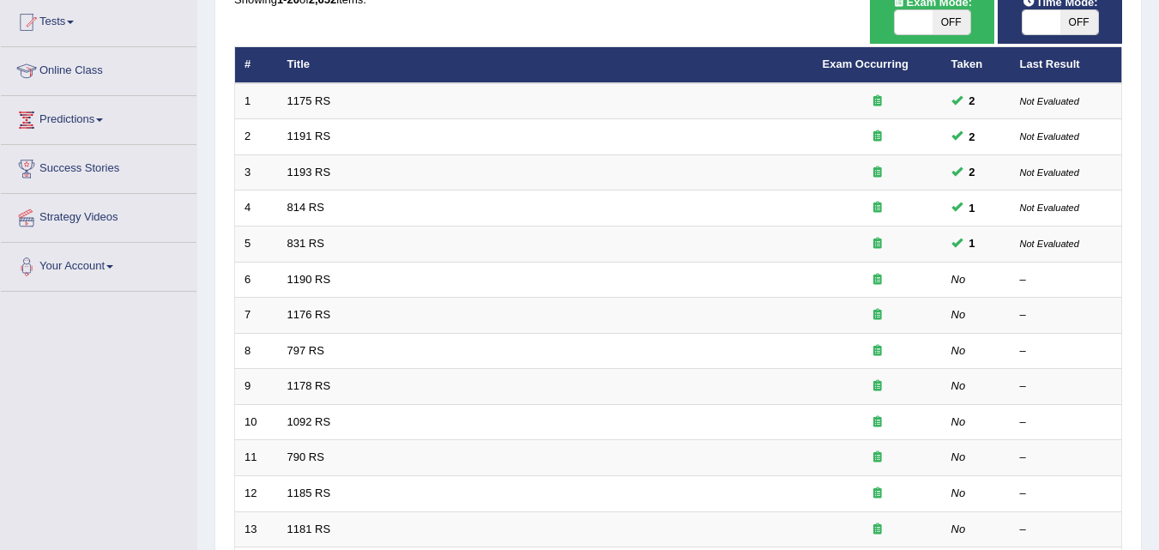
scroll to position [172, 0]
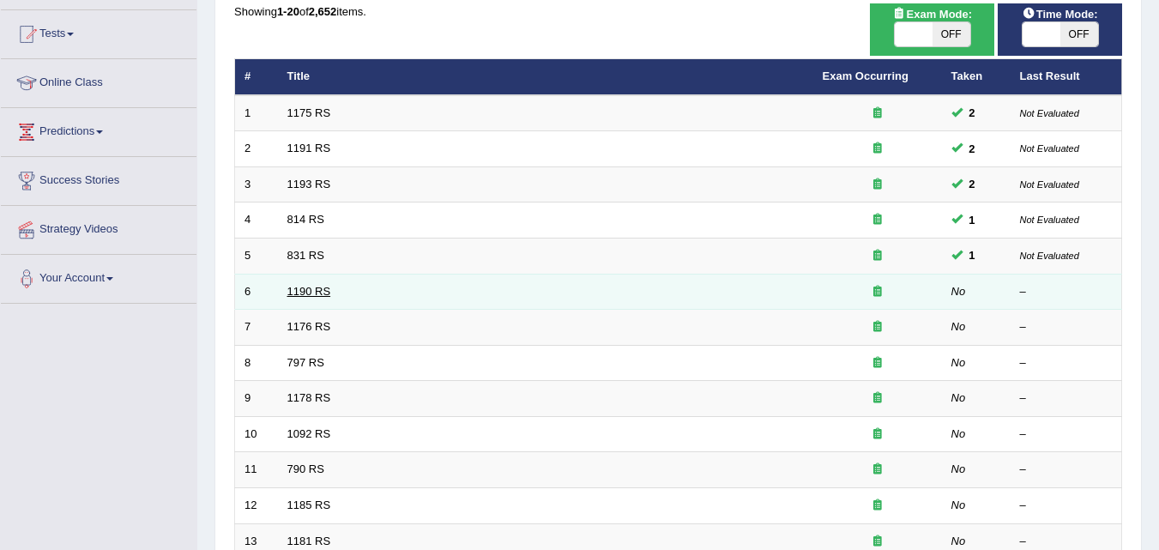
click at [318, 286] on link "1190 RS" at bounding box center [309, 291] width 44 height 13
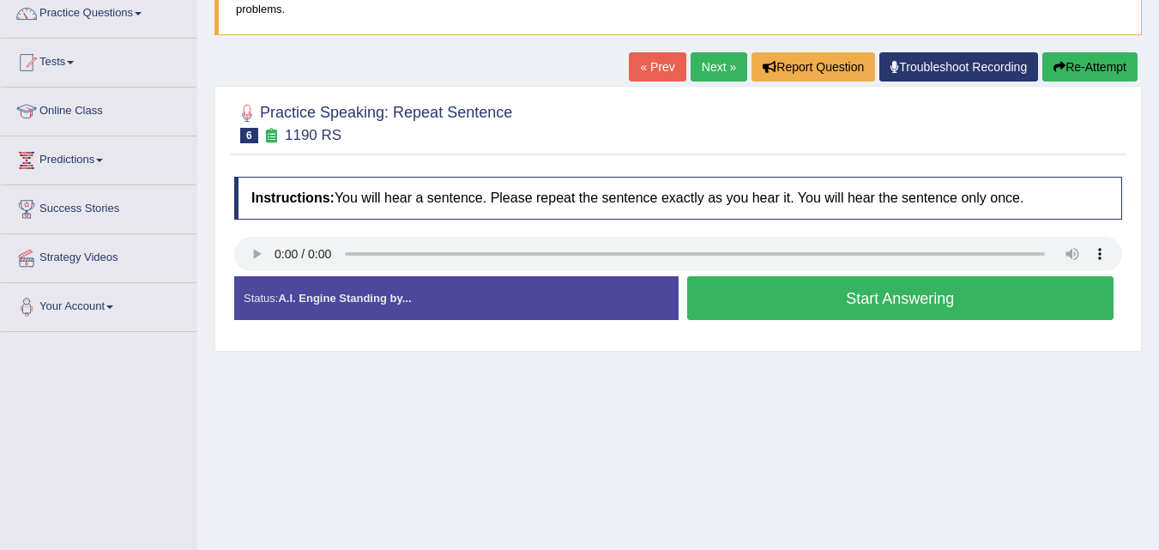
scroll to position [197, 0]
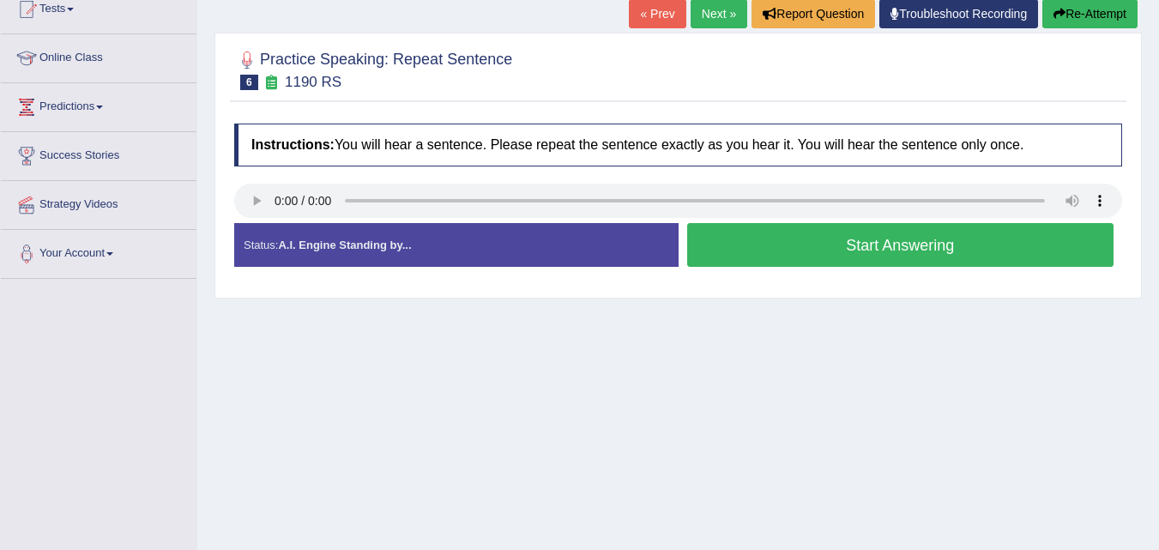
click at [888, 253] on button "Start Answering" at bounding box center [900, 245] width 427 height 44
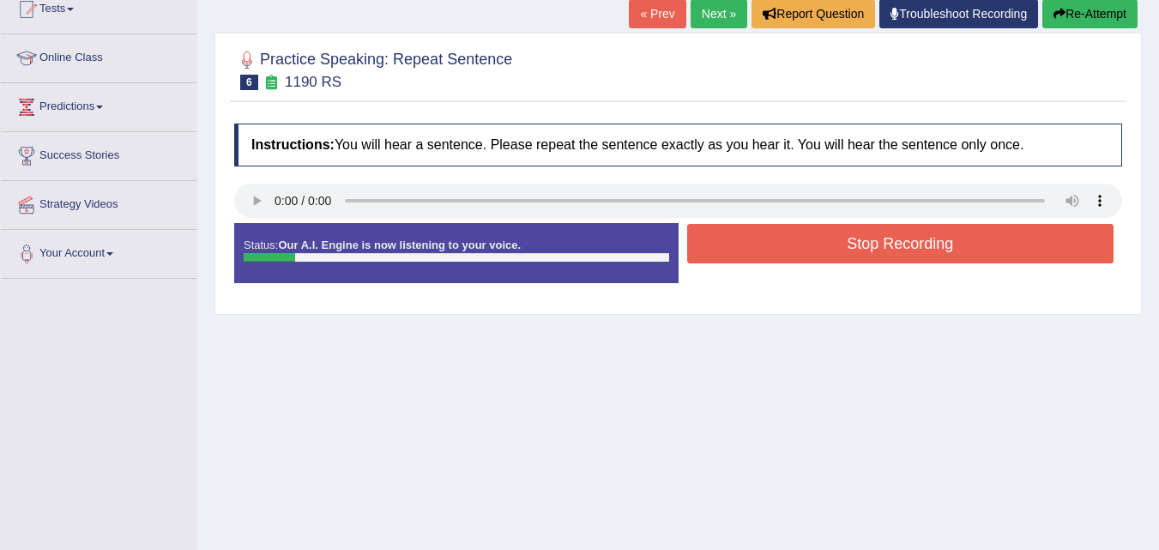
click at [888, 253] on button "Stop Recording" at bounding box center [900, 243] width 427 height 39
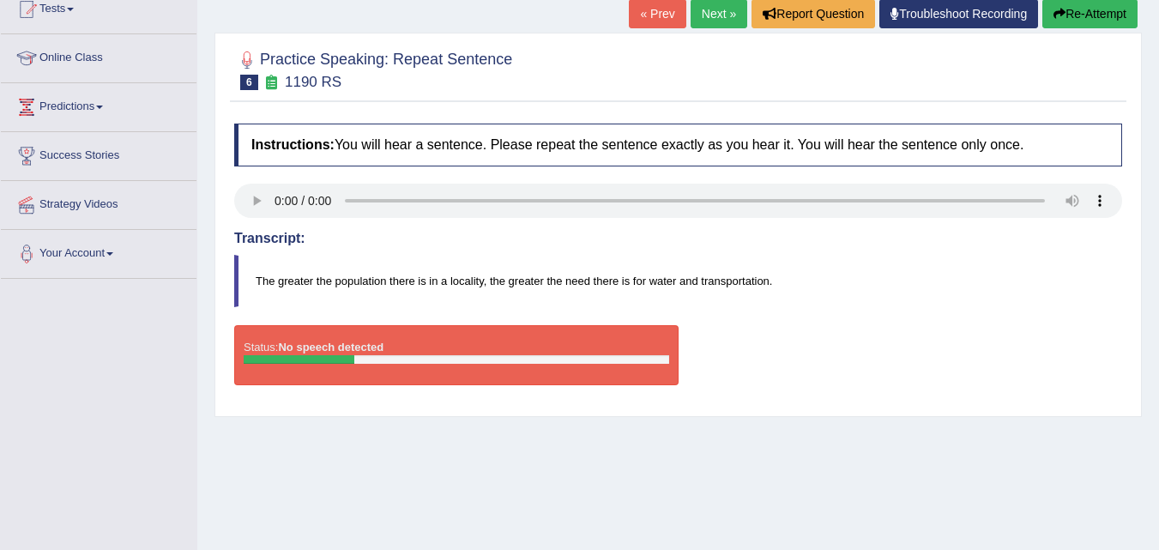
click at [1086, 14] on button "Re-Attempt" at bounding box center [1089, 13] width 95 height 29
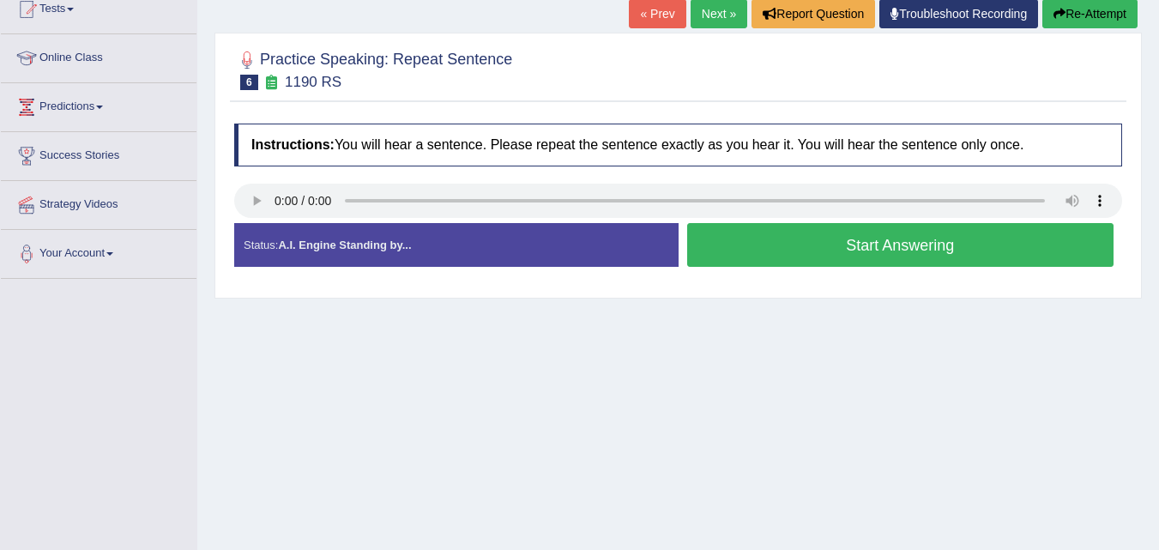
click at [750, 248] on button "Start Answering" at bounding box center [900, 245] width 427 height 44
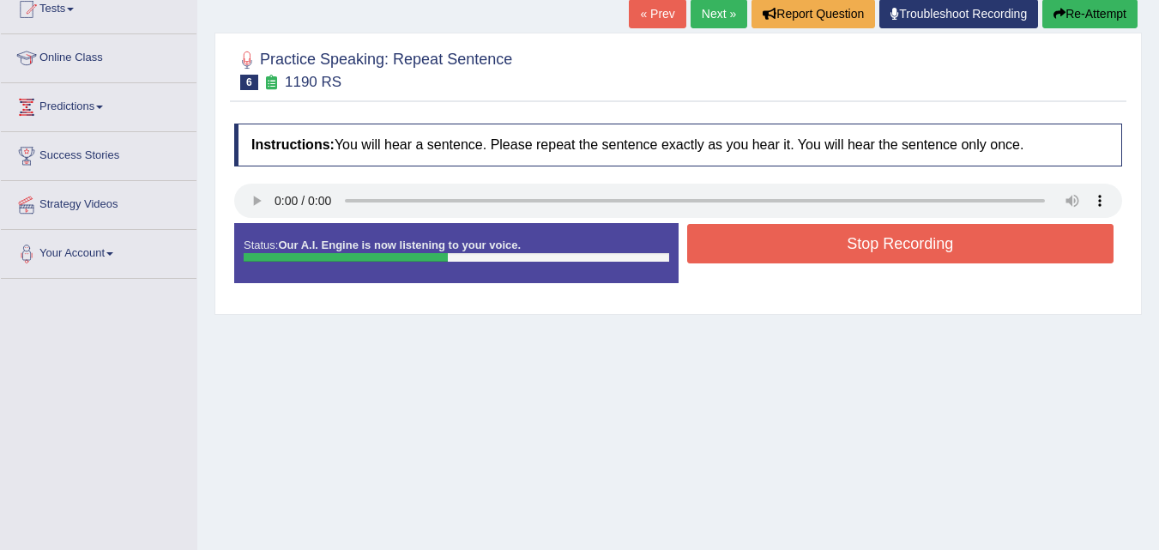
click at [750, 248] on button "Stop Recording" at bounding box center [900, 243] width 427 height 39
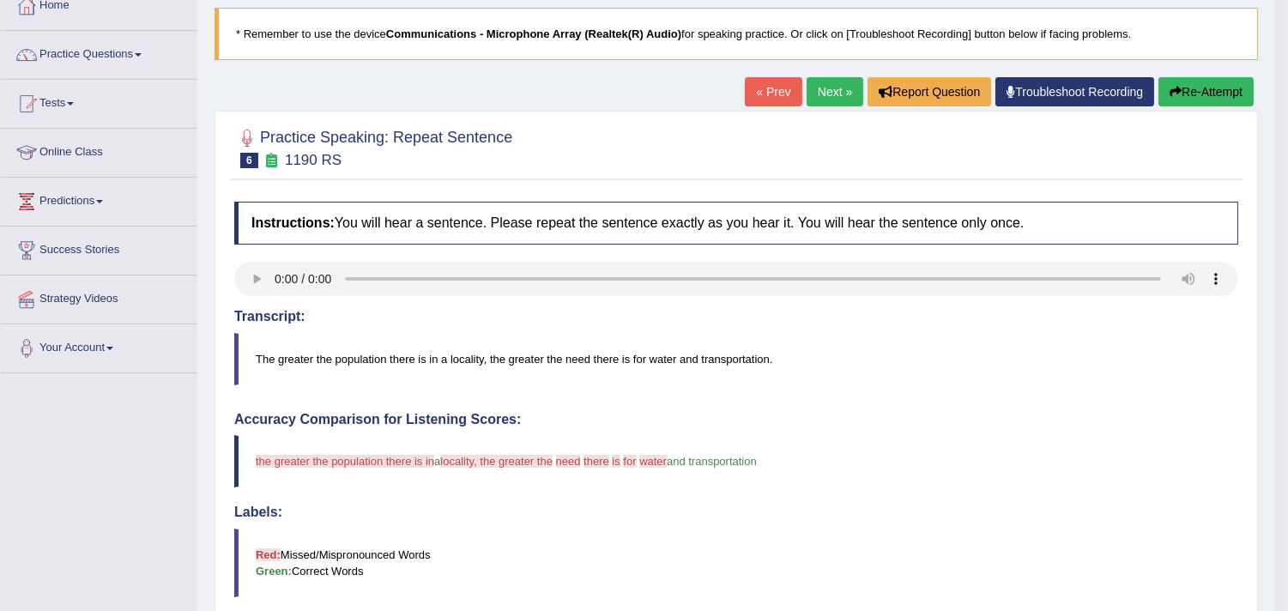
scroll to position [100, 0]
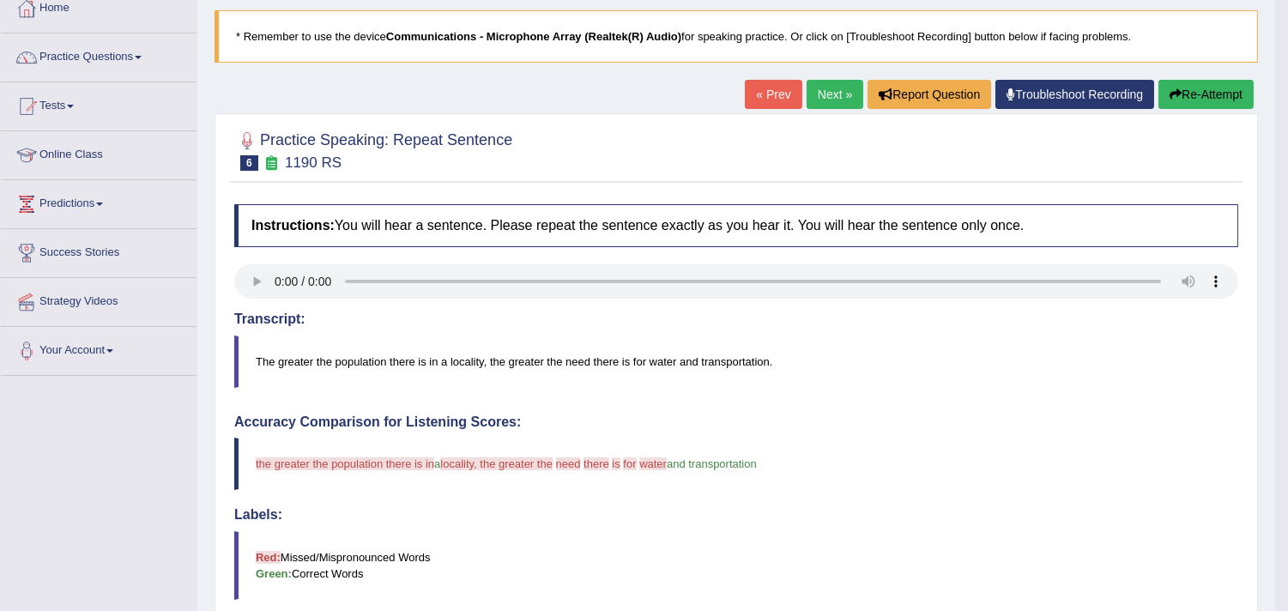
click at [815, 87] on link "Next »" at bounding box center [834, 94] width 57 height 29
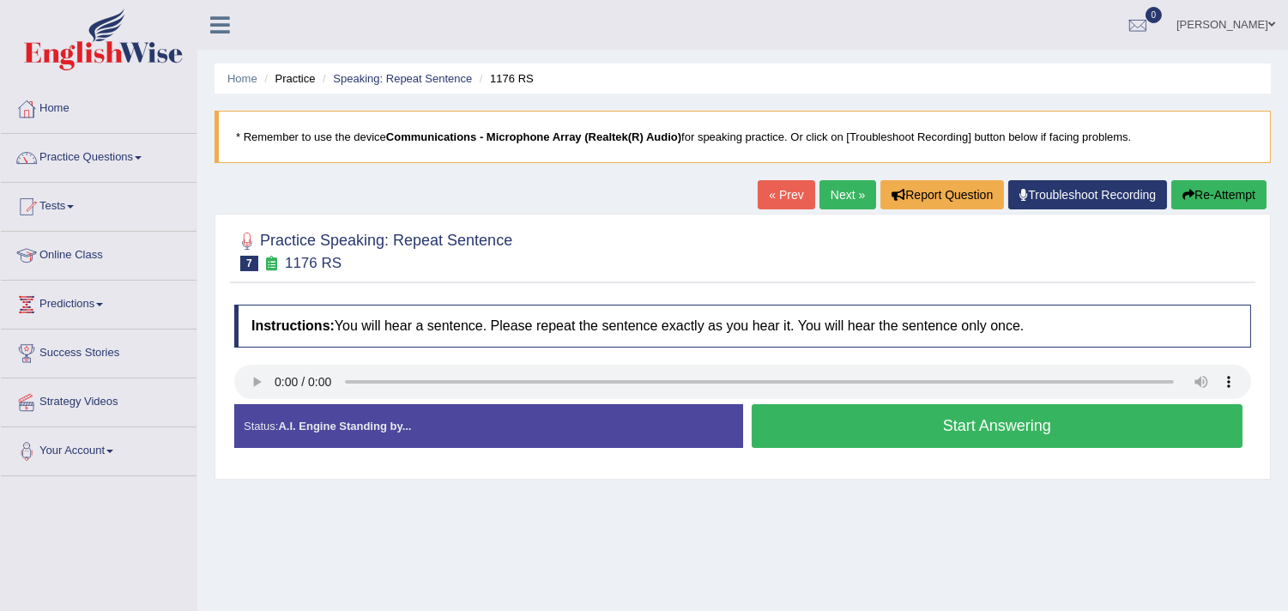
click at [905, 434] on button "Start Answering" at bounding box center [996, 426] width 491 height 44
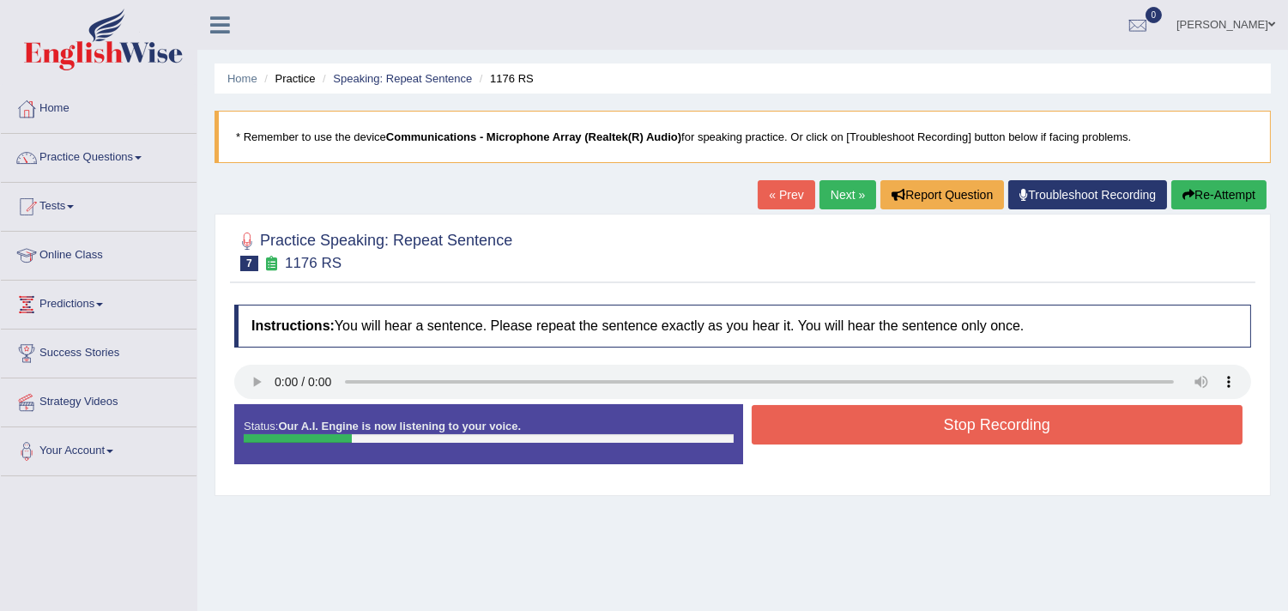
click at [905, 434] on button "Stop Recording" at bounding box center [996, 424] width 491 height 39
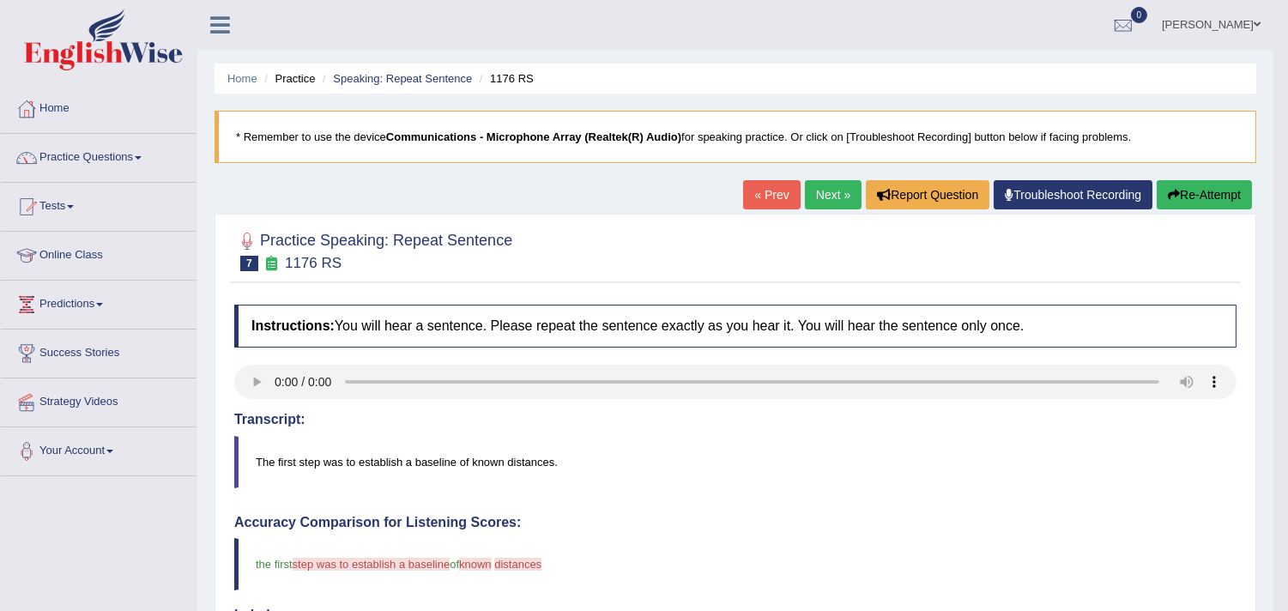
click at [1178, 199] on button "Re-Attempt" at bounding box center [1203, 194] width 95 height 29
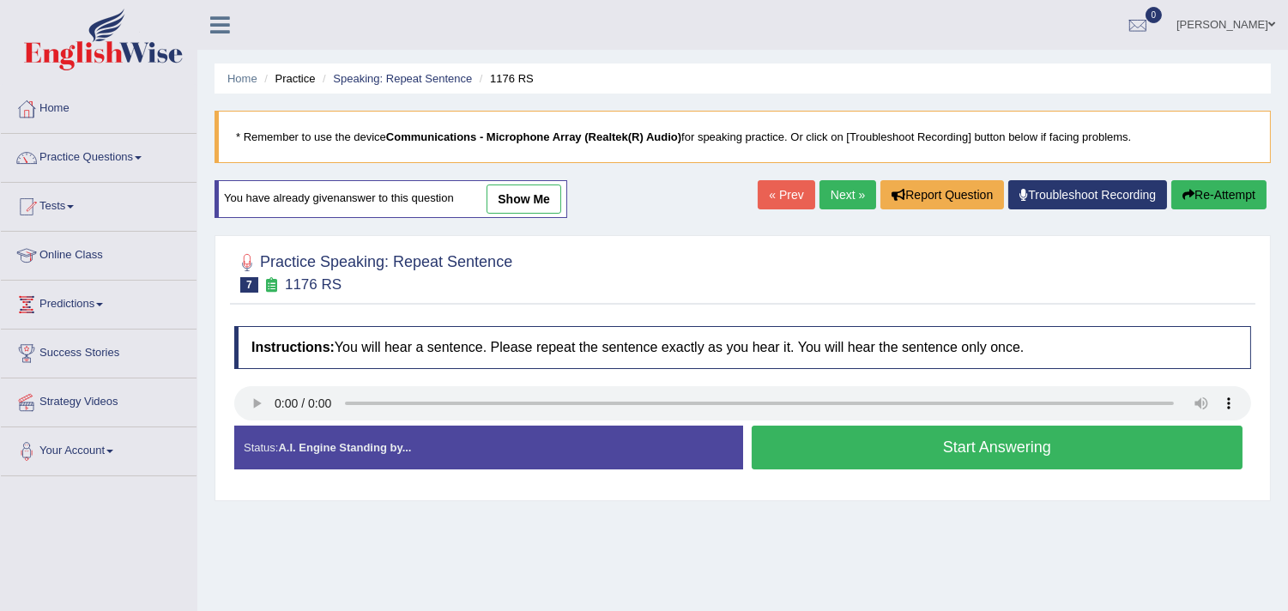
click at [908, 441] on button "Start Answering" at bounding box center [996, 447] width 491 height 44
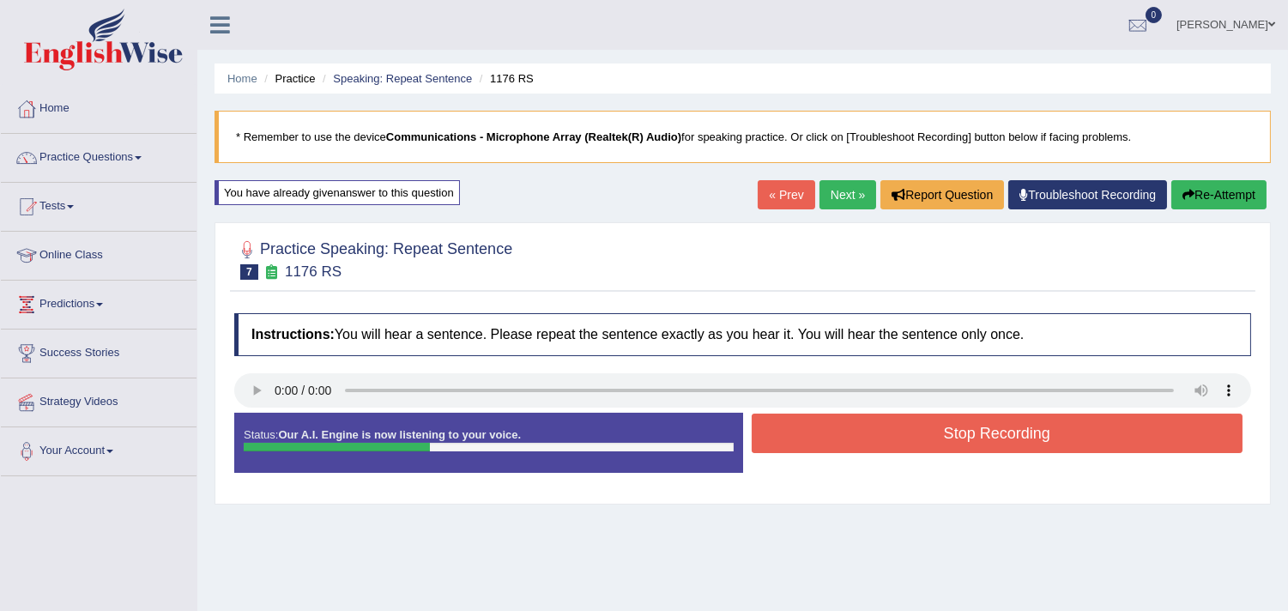
click at [908, 441] on button "Stop Recording" at bounding box center [996, 432] width 491 height 39
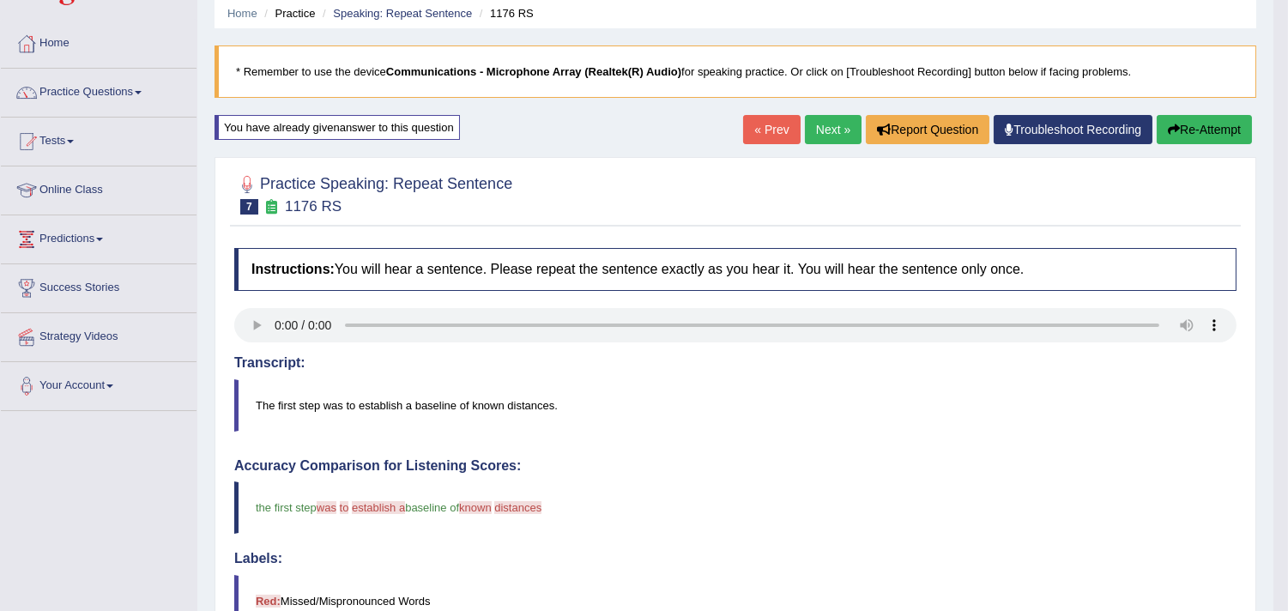
scroll to position [35, 0]
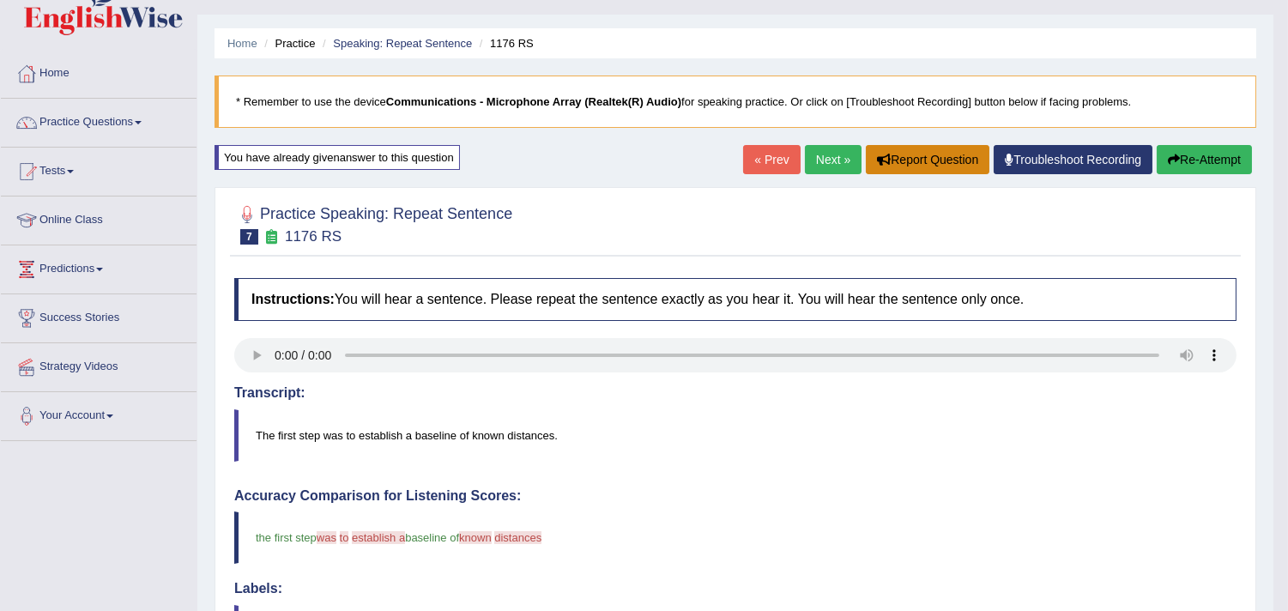
click at [912, 166] on button "Report Question" at bounding box center [927, 159] width 124 height 29
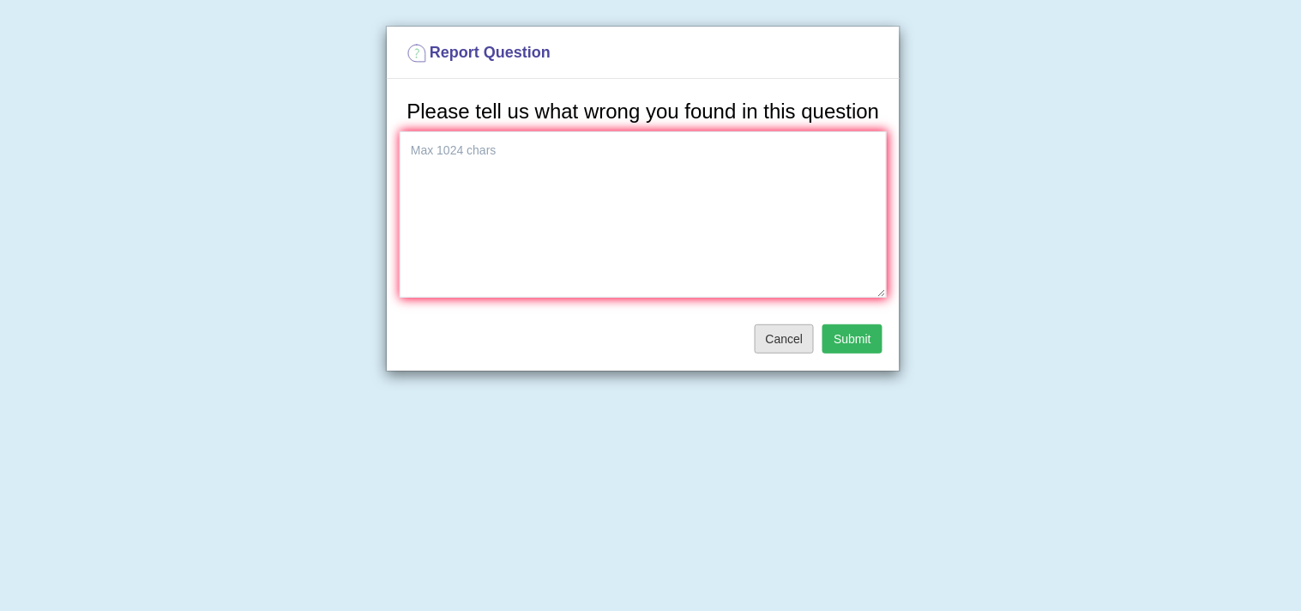
click at [779, 335] on button "Cancel" at bounding box center [785, 338] width 60 height 29
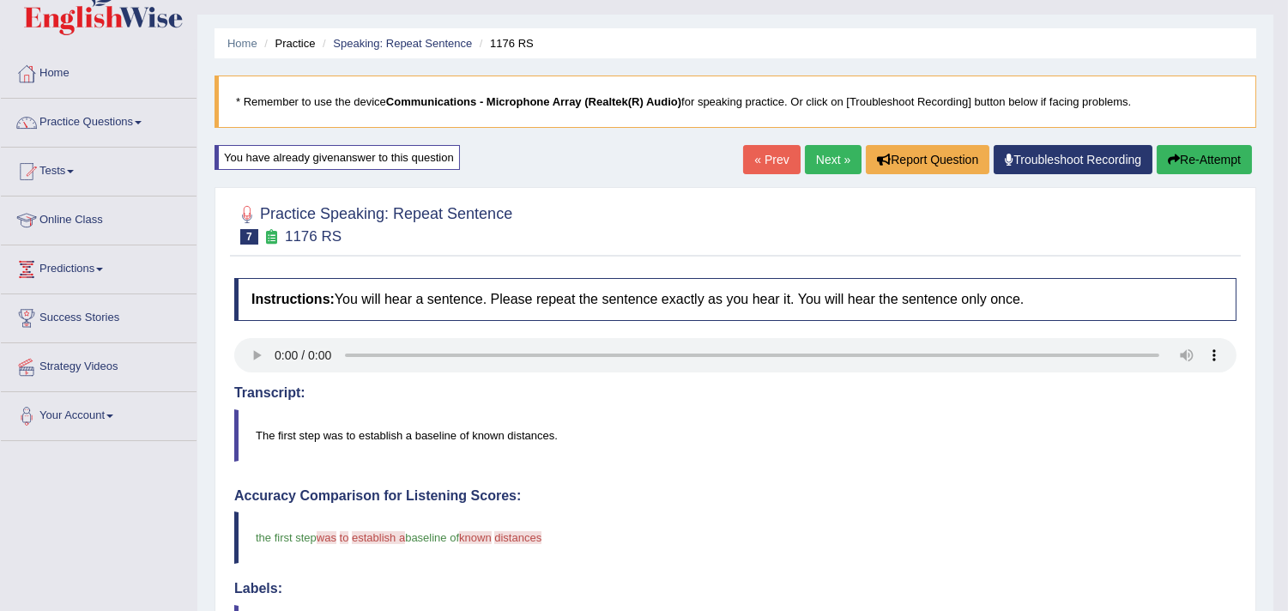
click at [828, 150] on link "Next »" at bounding box center [833, 159] width 57 height 29
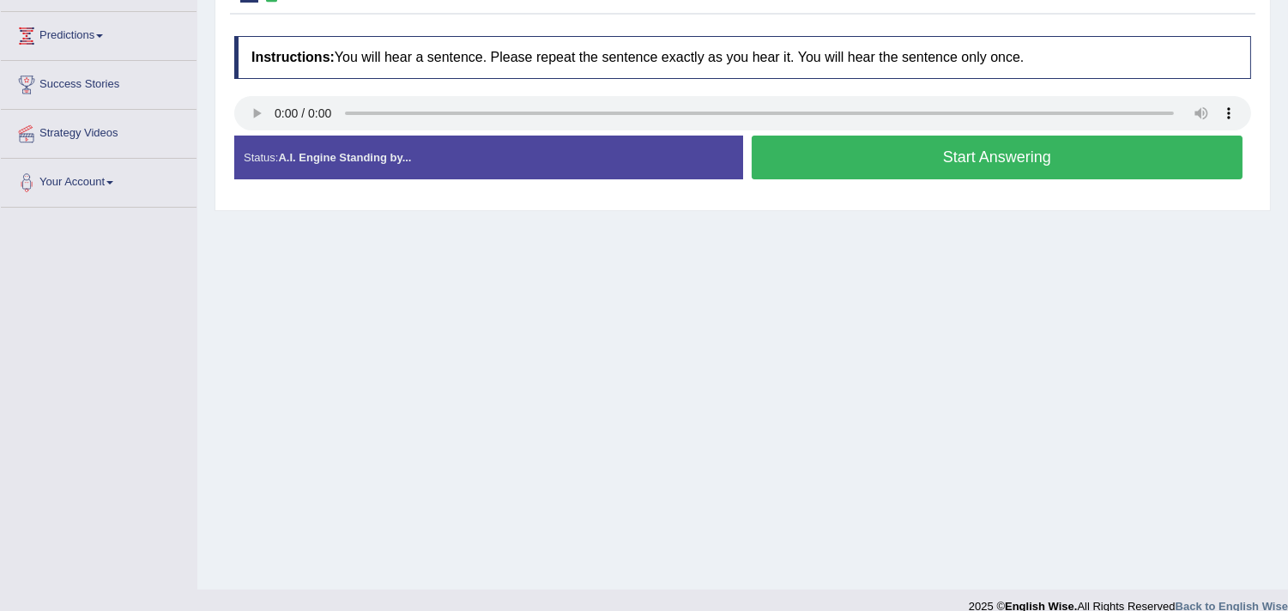
scroll to position [273, 0]
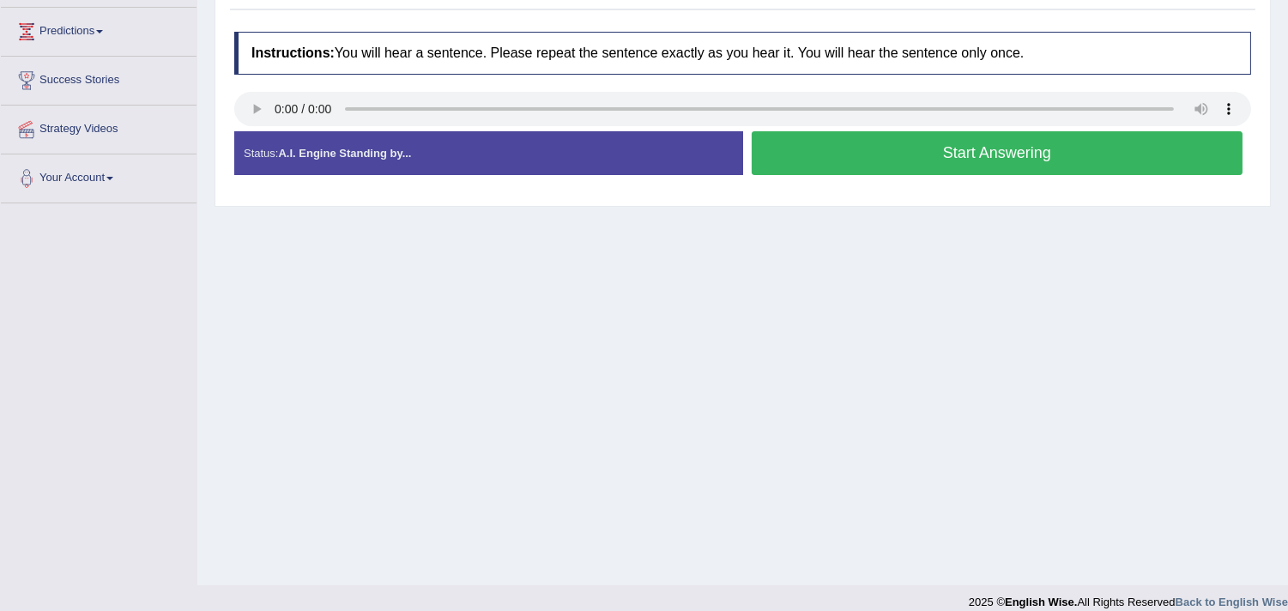
click at [892, 167] on button "Start Answering" at bounding box center [996, 153] width 491 height 44
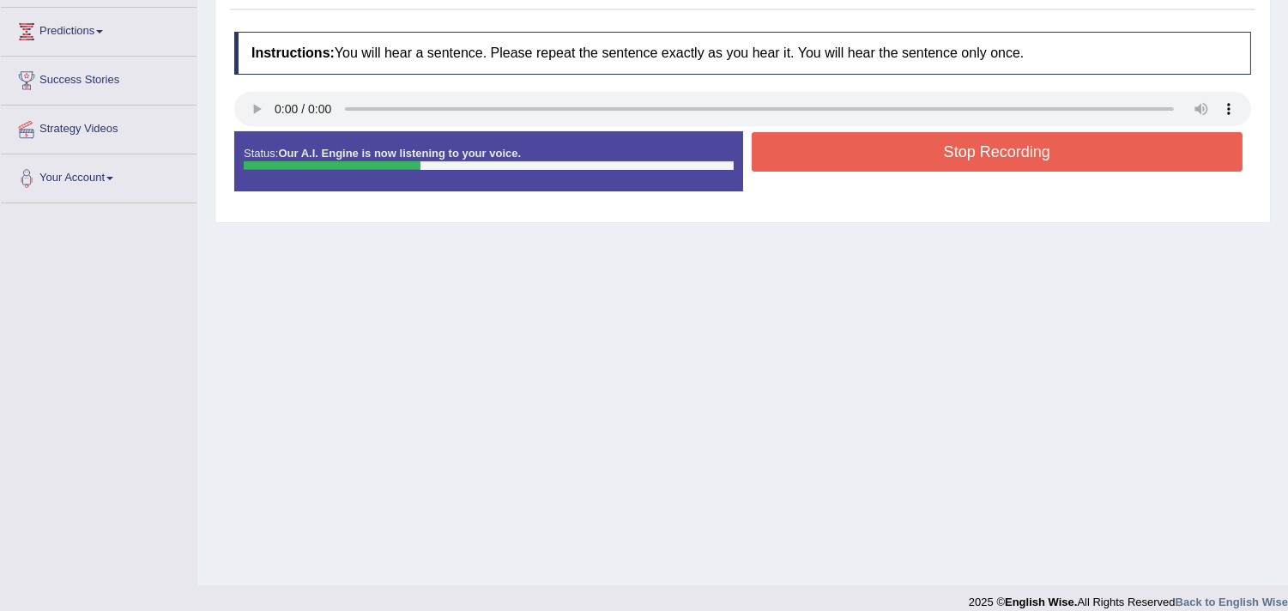
click at [892, 167] on button "Stop Recording" at bounding box center [996, 151] width 491 height 39
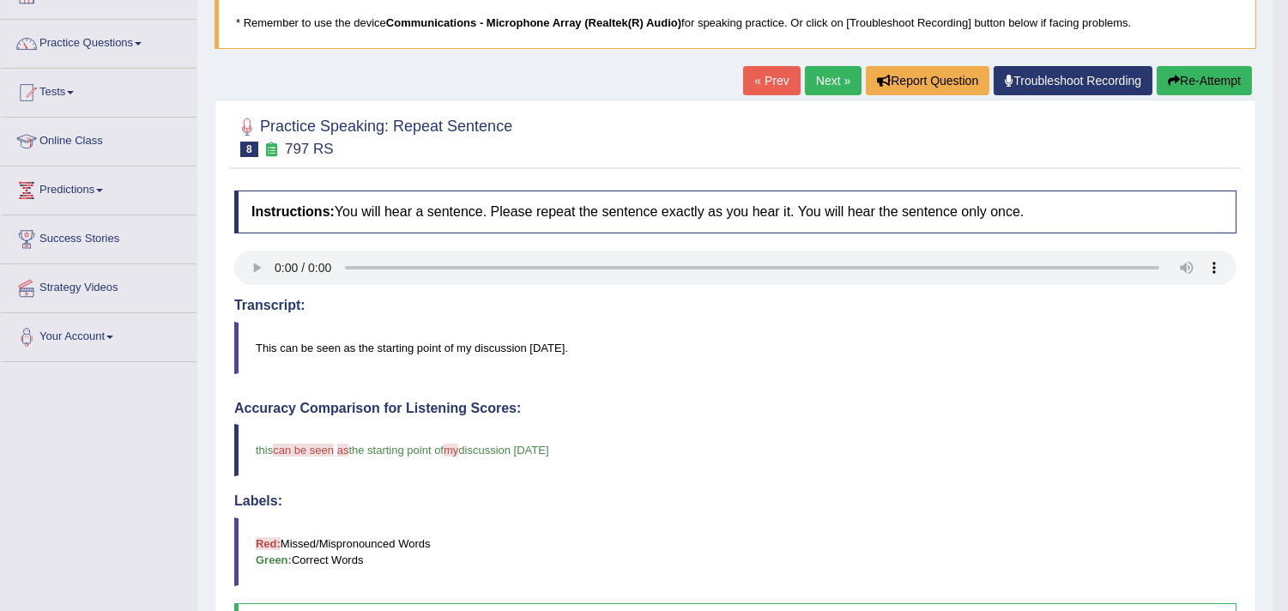
scroll to position [116, 0]
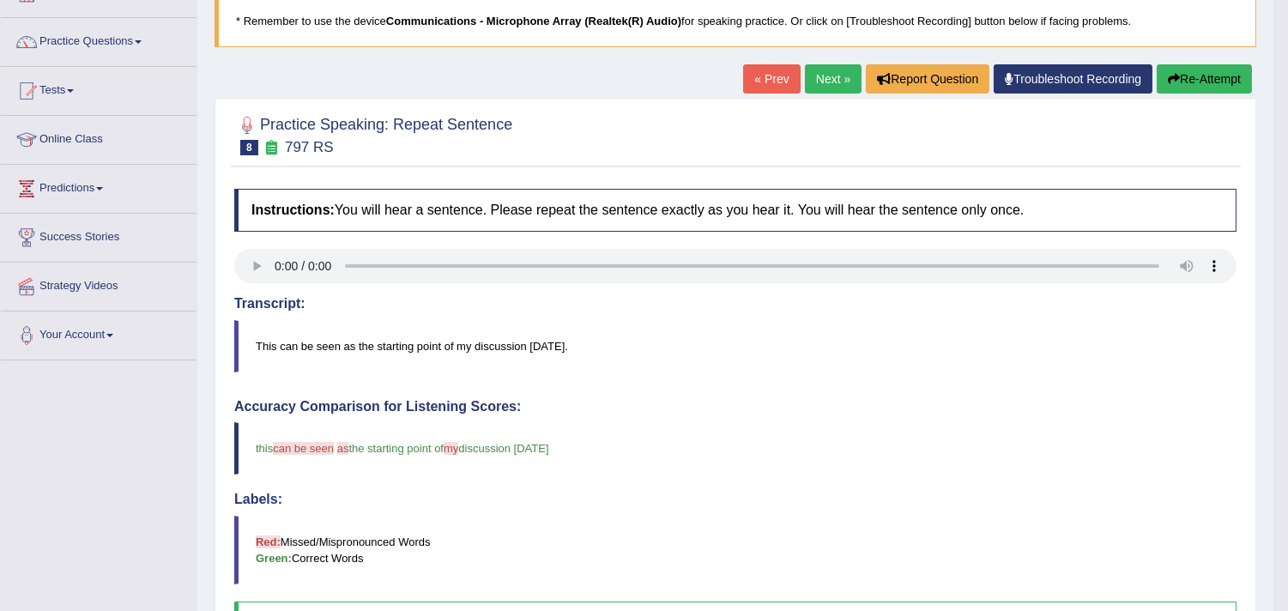
click at [820, 81] on link "Next »" at bounding box center [833, 78] width 57 height 29
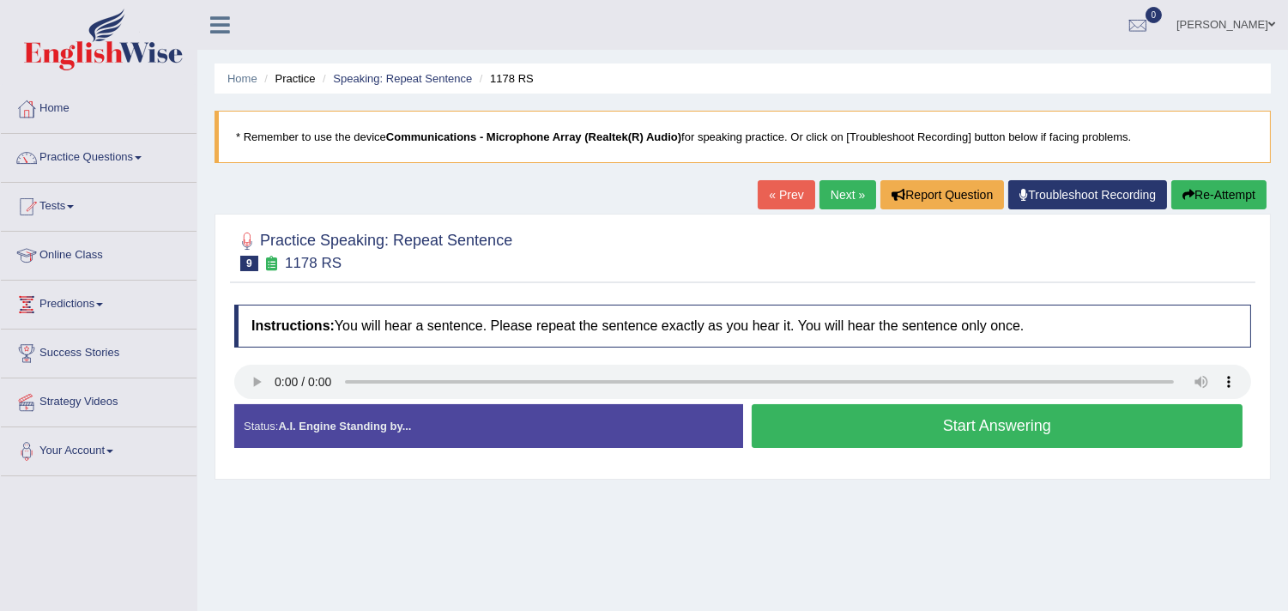
click at [803, 426] on button "Start Answering" at bounding box center [996, 426] width 491 height 44
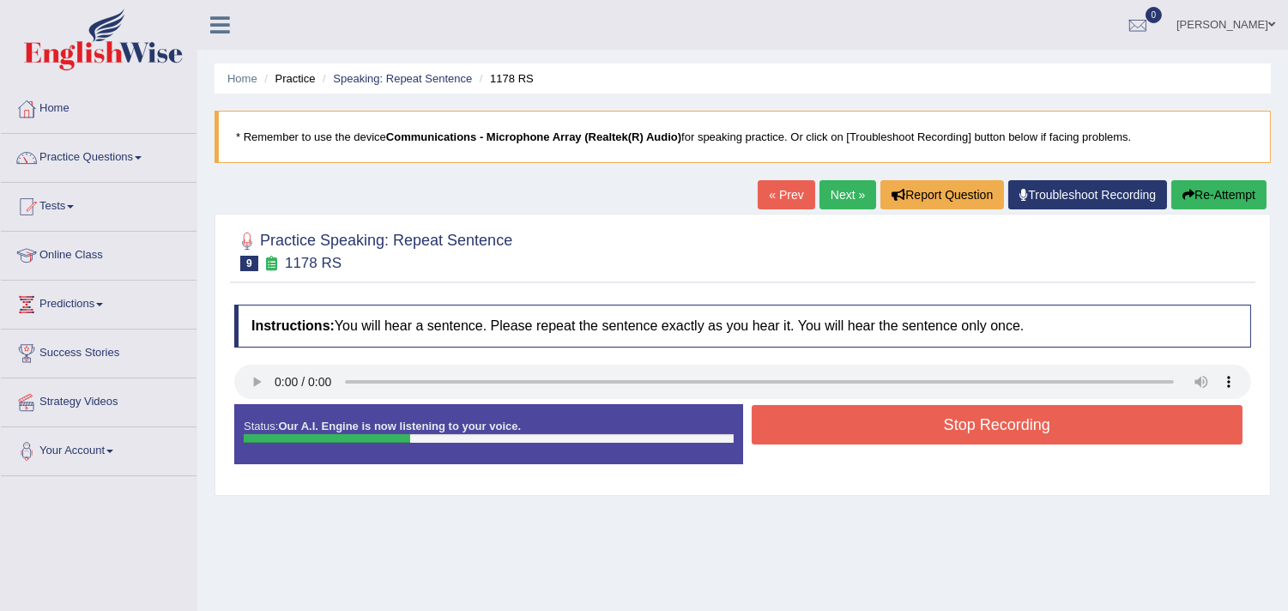
click at [803, 426] on button "Stop Recording" at bounding box center [996, 424] width 491 height 39
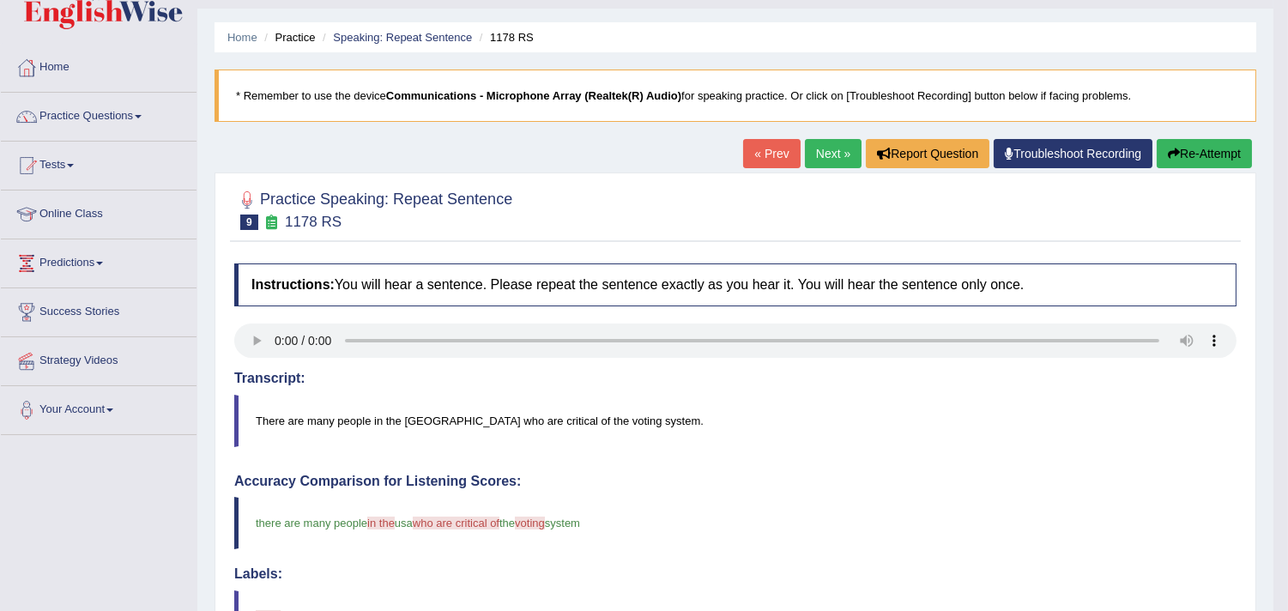
scroll to position [38, 0]
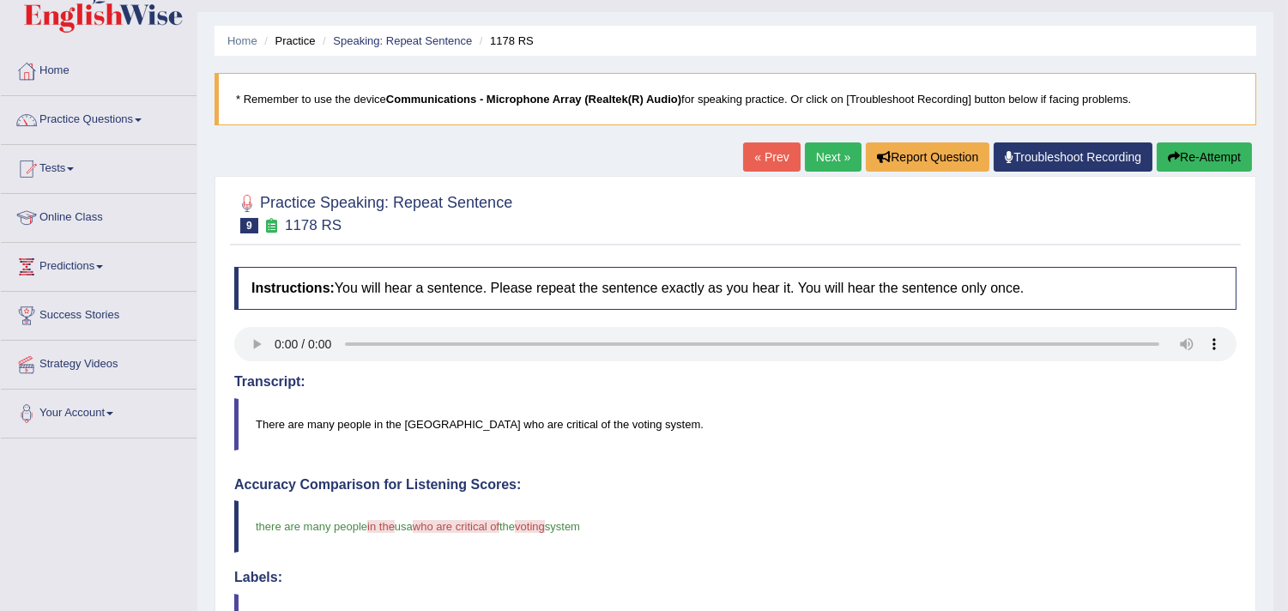
click at [819, 159] on link "Next »" at bounding box center [833, 156] width 57 height 29
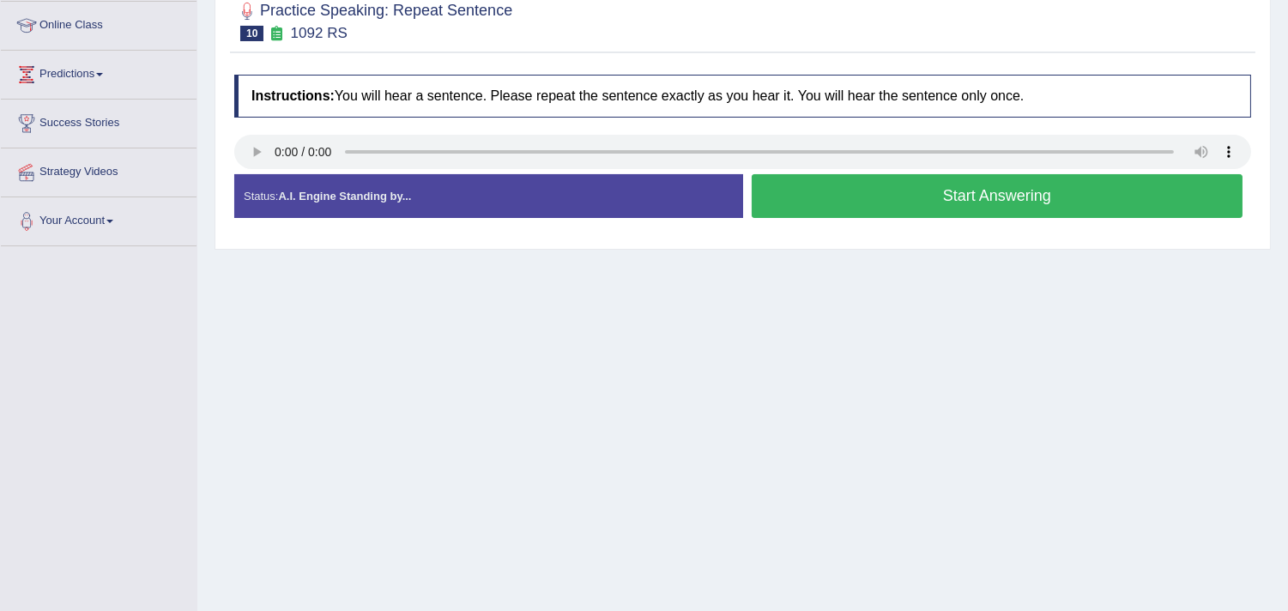
scroll to position [232, 0]
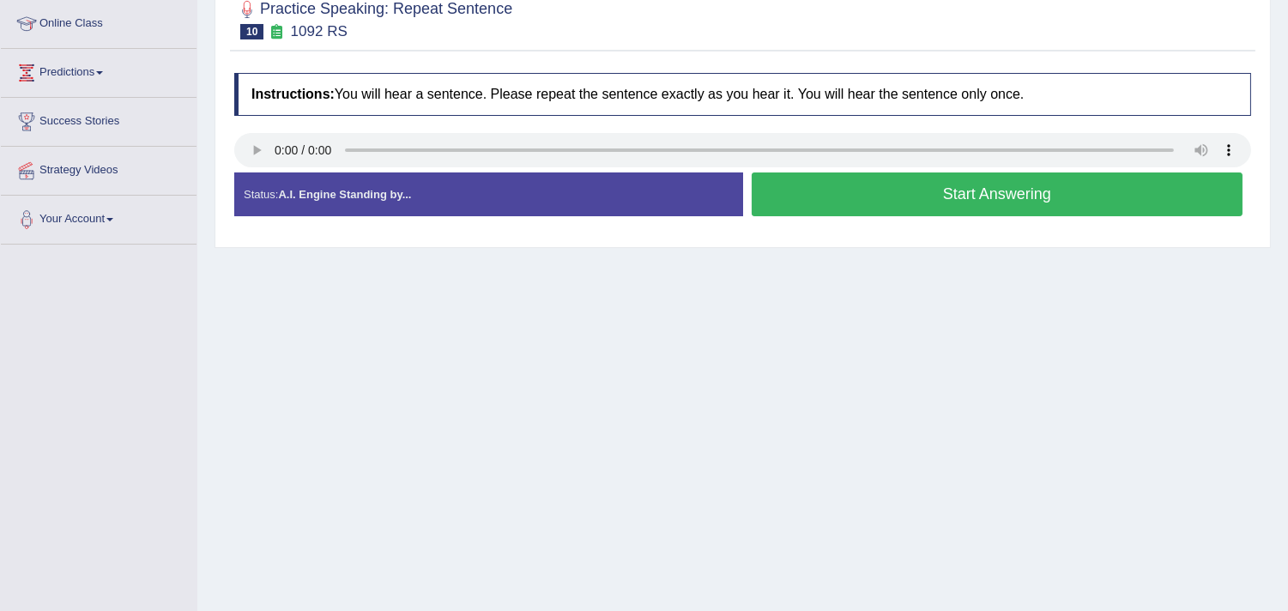
click at [893, 200] on button "Start Answering" at bounding box center [996, 194] width 491 height 44
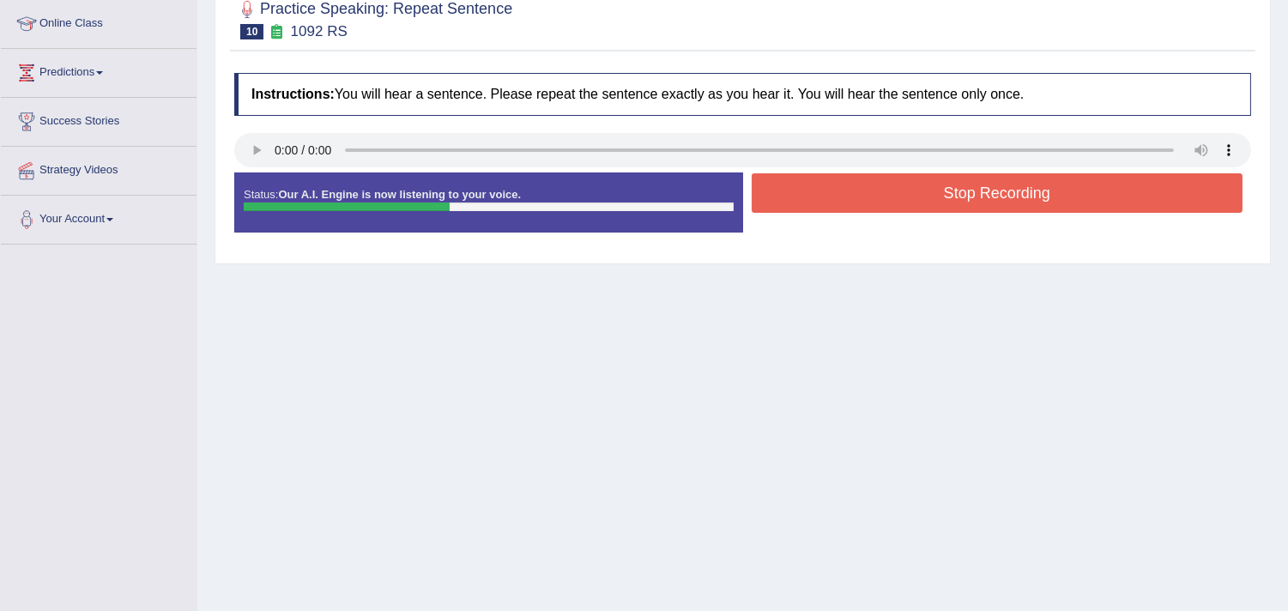
click at [893, 200] on button "Stop Recording" at bounding box center [996, 192] width 491 height 39
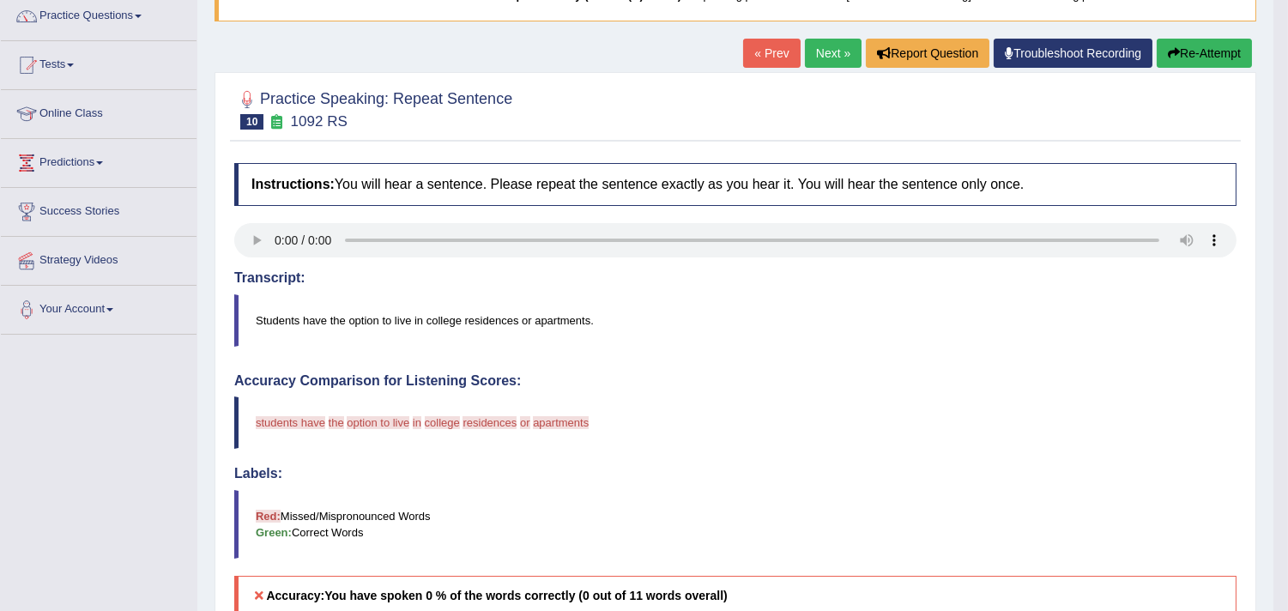
scroll to position [106, 0]
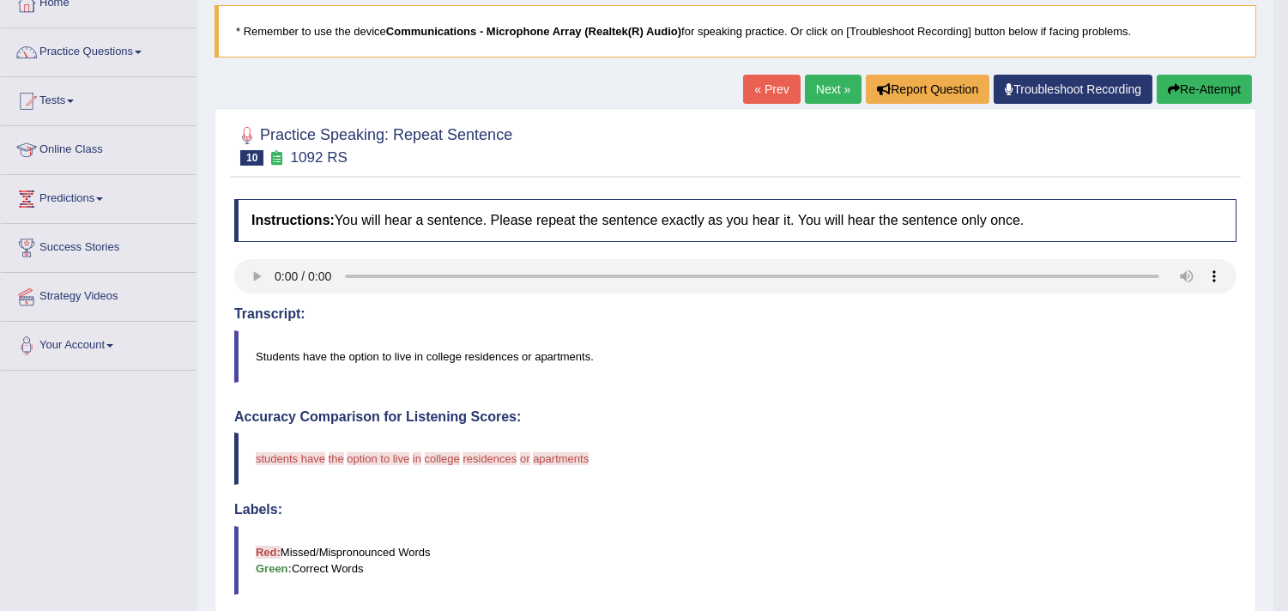
click at [827, 84] on link "Next »" at bounding box center [833, 89] width 57 height 29
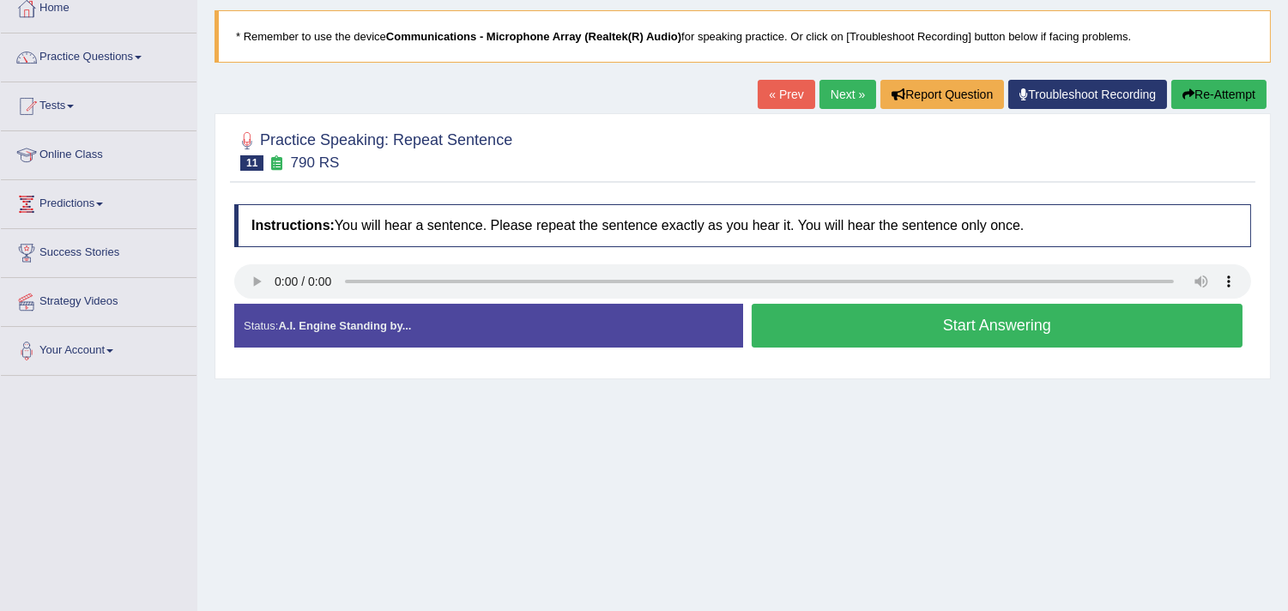
scroll to position [106, 0]
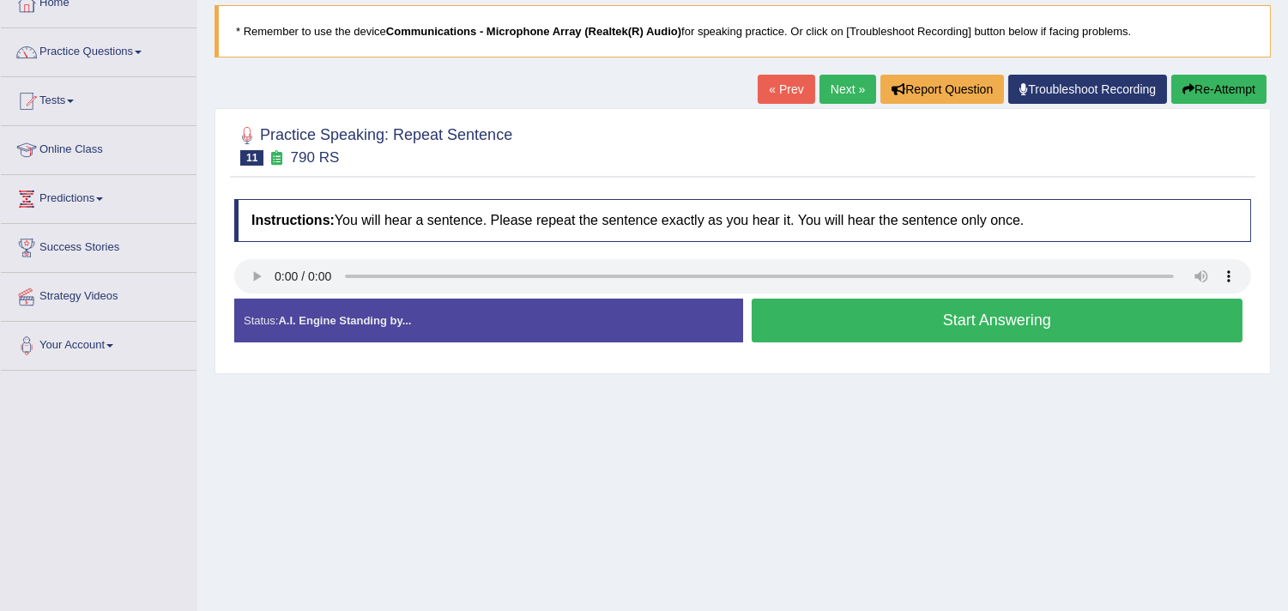
click at [838, 87] on link "Next »" at bounding box center [847, 89] width 57 height 29
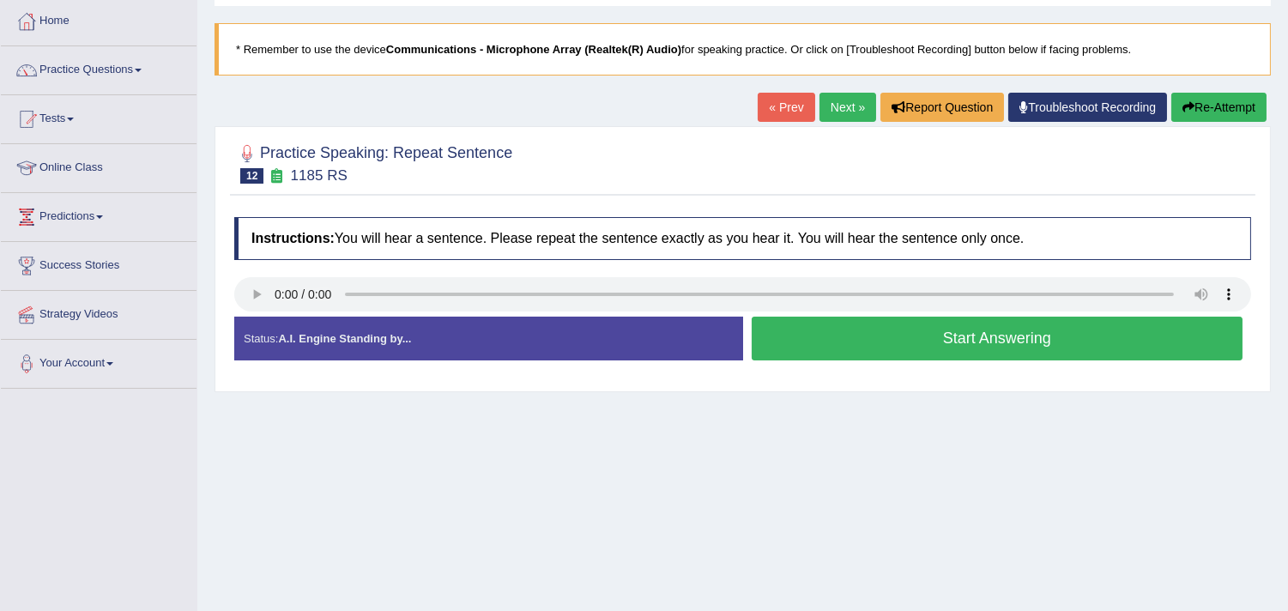
scroll to position [108, 0]
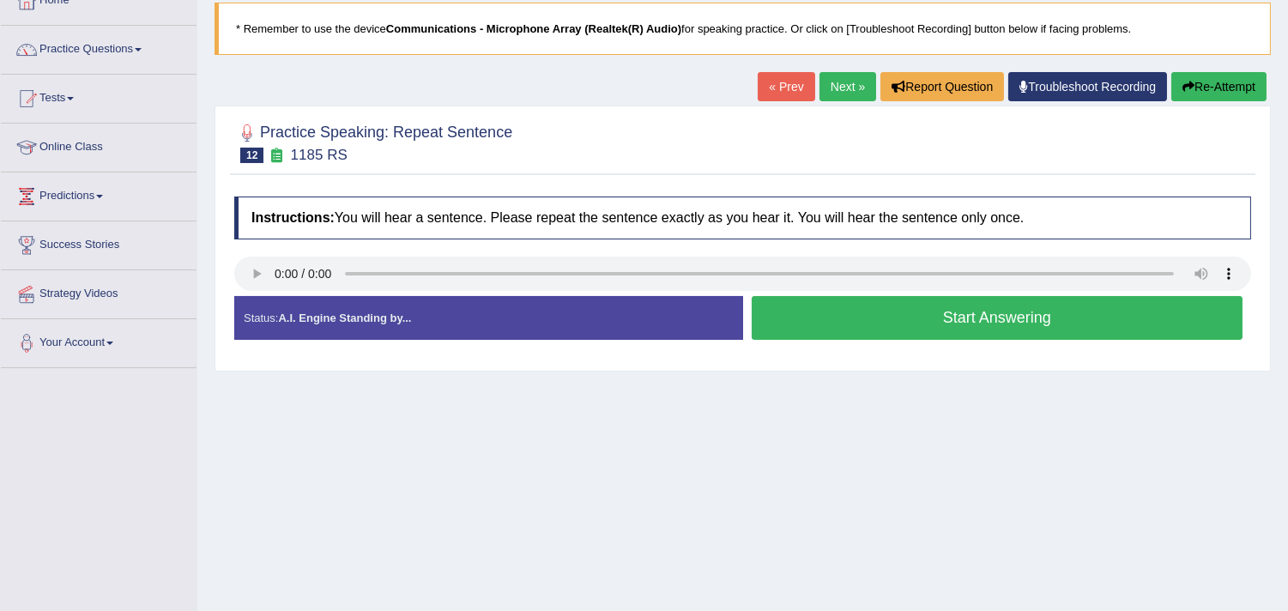
click at [802, 316] on button "Start Answering" at bounding box center [996, 318] width 491 height 44
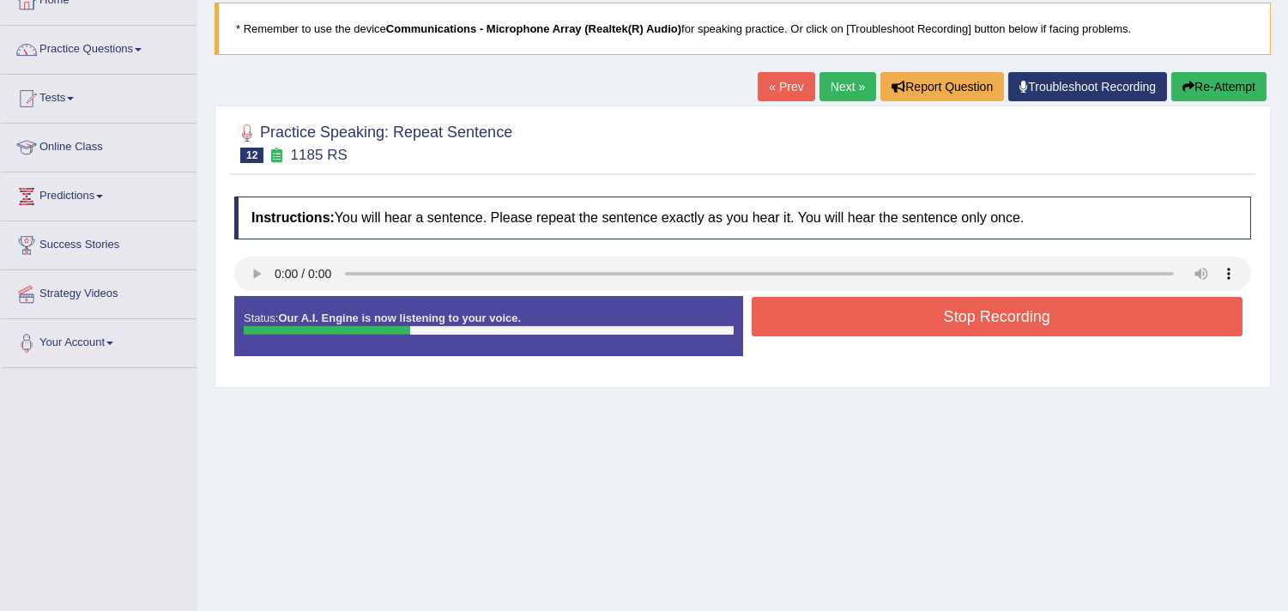
click at [802, 316] on button "Stop Recording" at bounding box center [996, 316] width 491 height 39
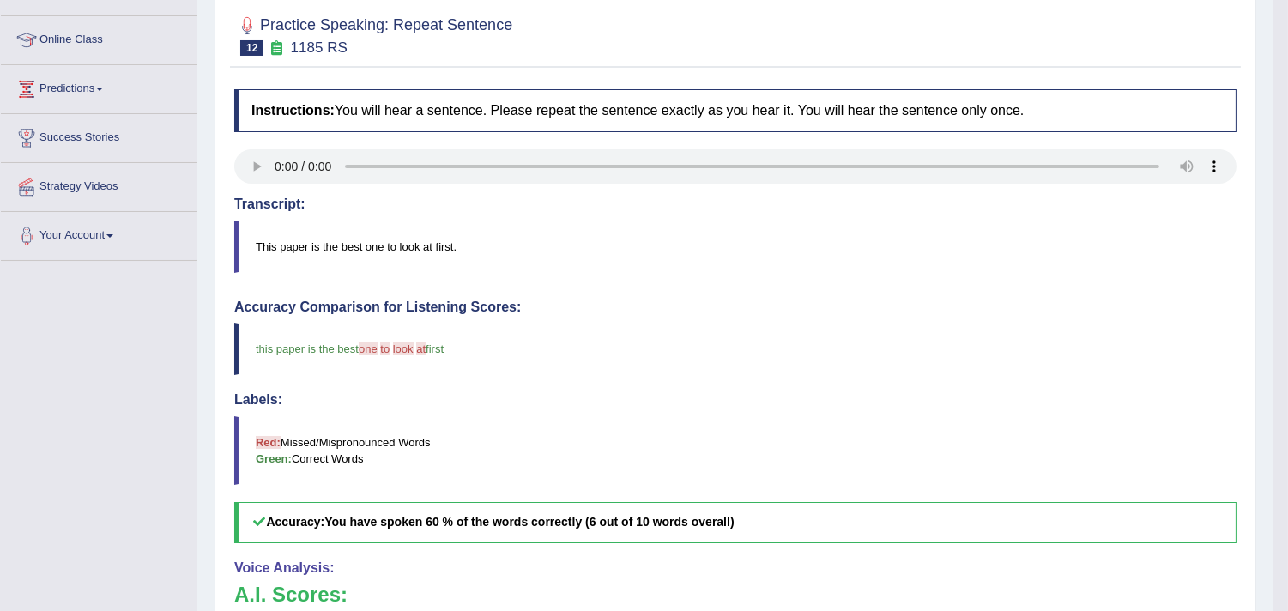
scroll to position [202, 0]
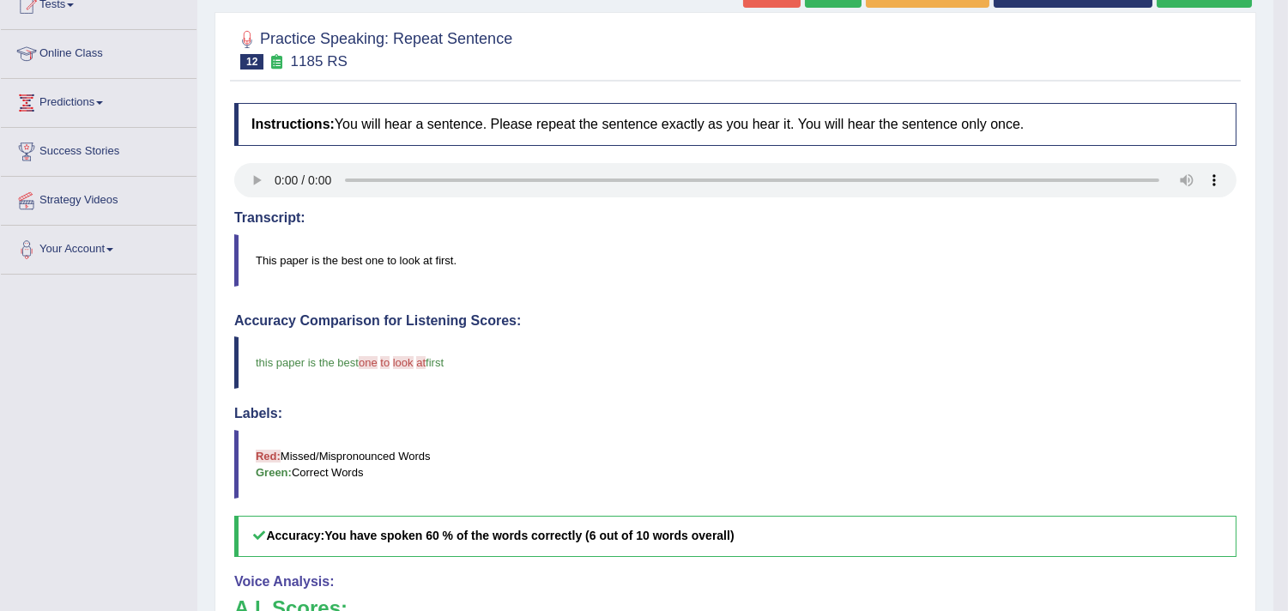
drag, startPoint x: 1163, startPoint y: 609, endPoint x: 988, endPoint y: 381, distance: 287.5
click at [988, 381] on blockquote "this paper is the best one the to non look is at the first" at bounding box center [735, 362] width 1002 height 52
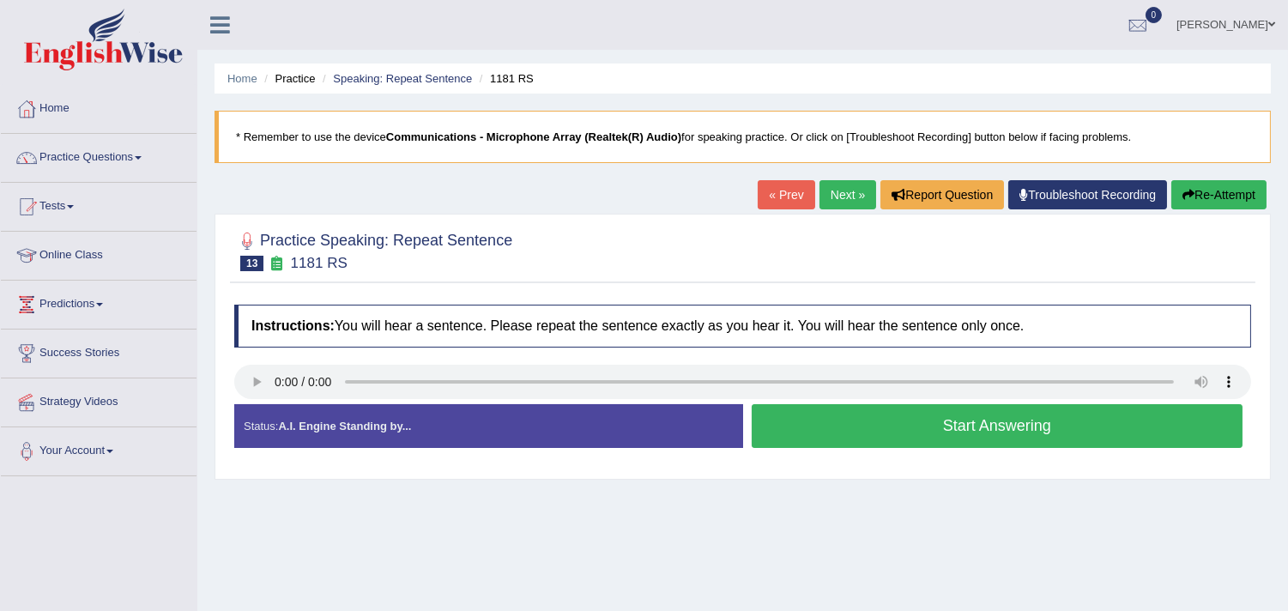
click at [794, 425] on button "Start Answering" at bounding box center [996, 426] width 491 height 44
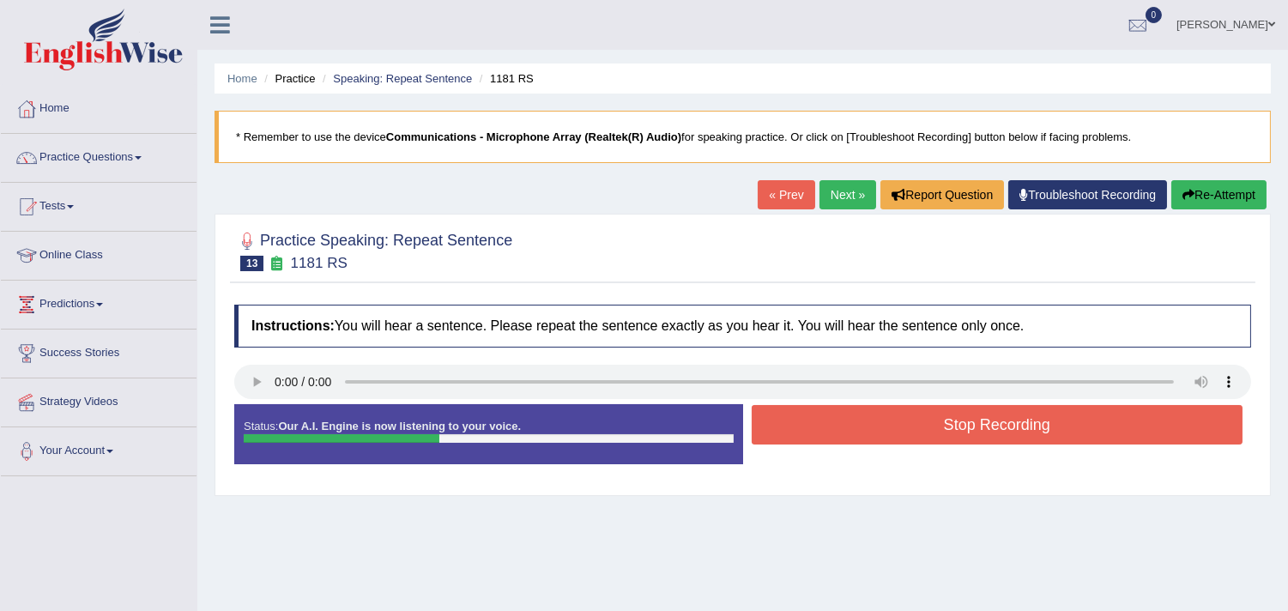
click at [794, 425] on button "Stop Recording" at bounding box center [996, 424] width 491 height 39
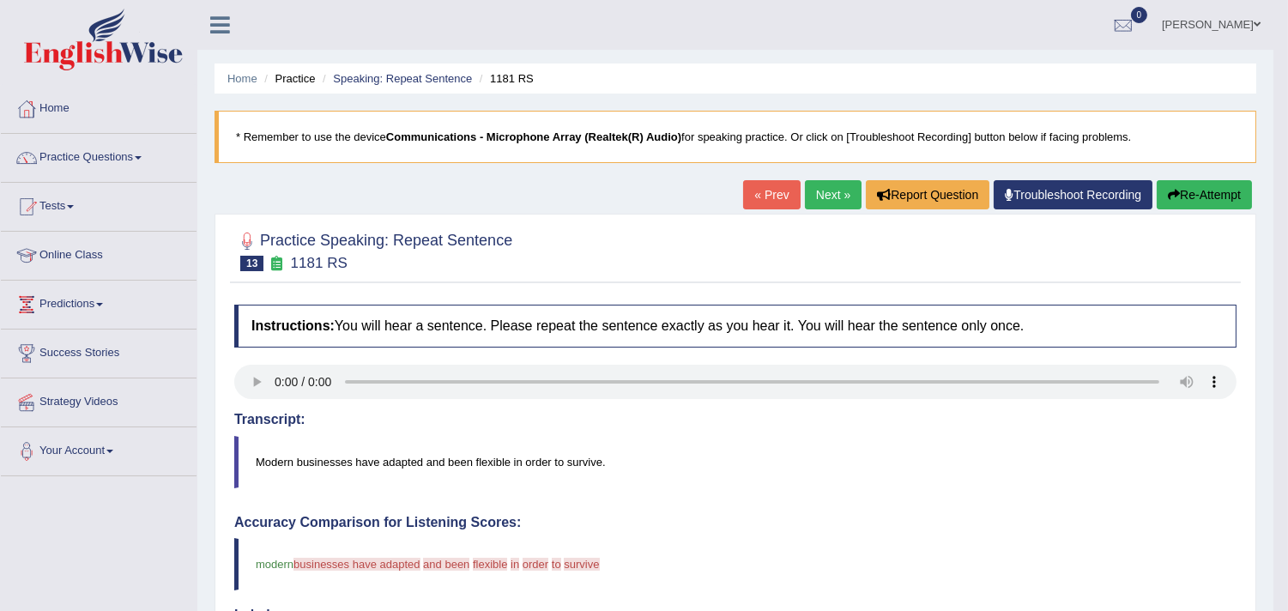
click at [823, 200] on link "Next »" at bounding box center [833, 194] width 57 height 29
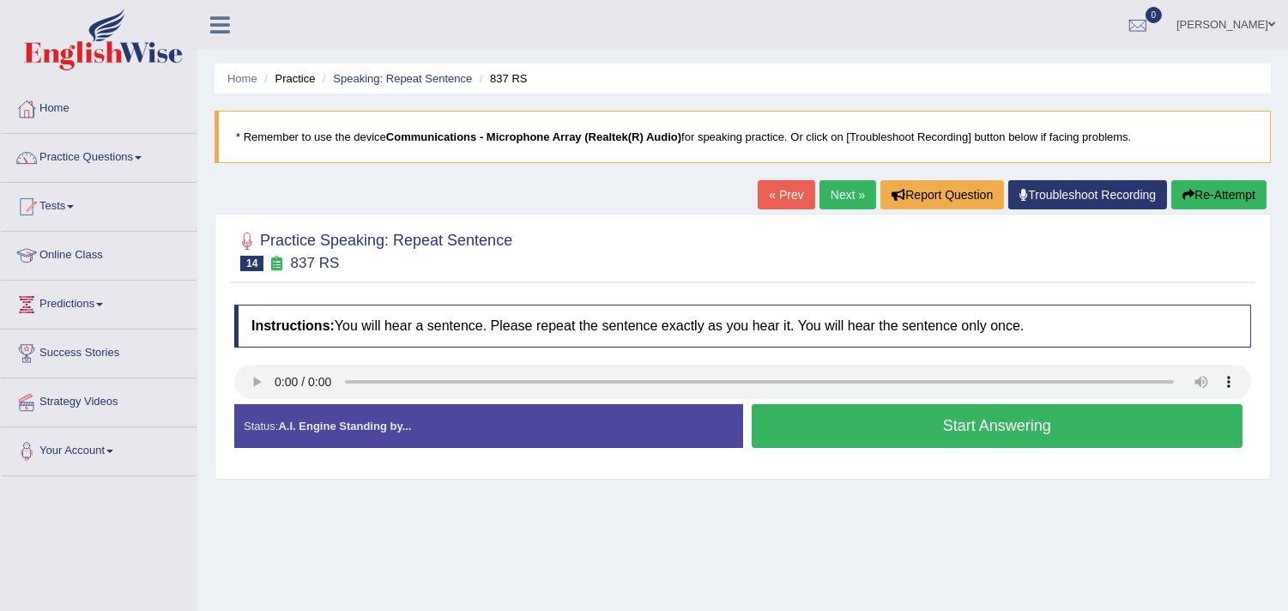
click at [816, 414] on button "Start Answering" at bounding box center [996, 426] width 491 height 44
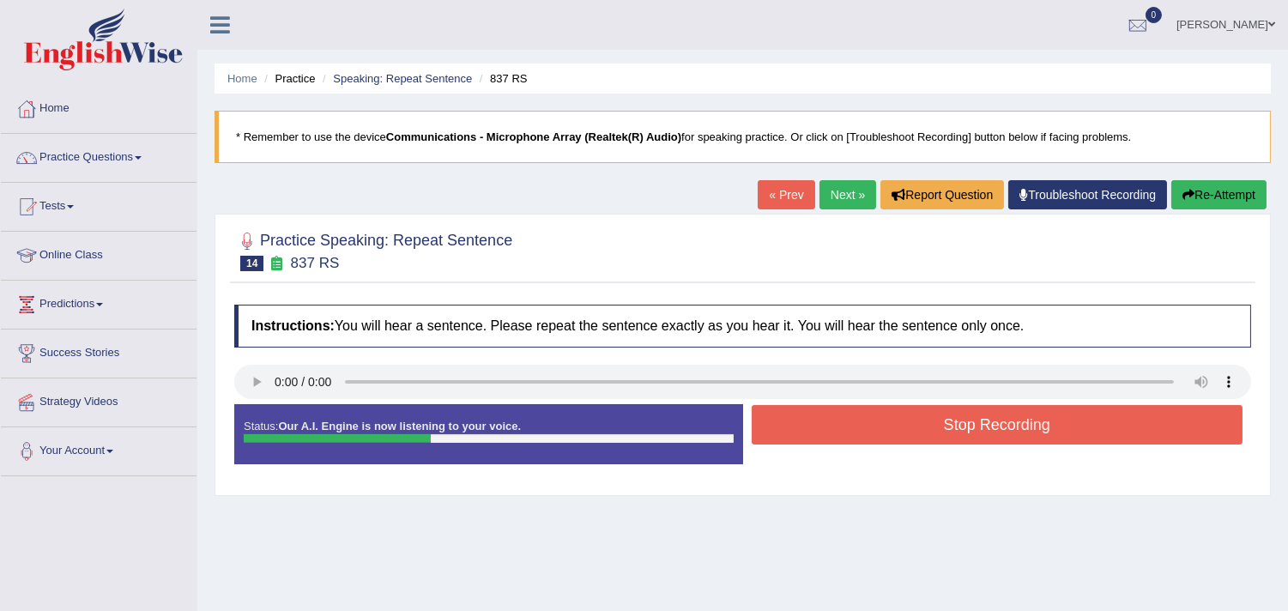
click at [816, 414] on button "Stop Recording" at bounding box center [996, 424] width 491 height 39
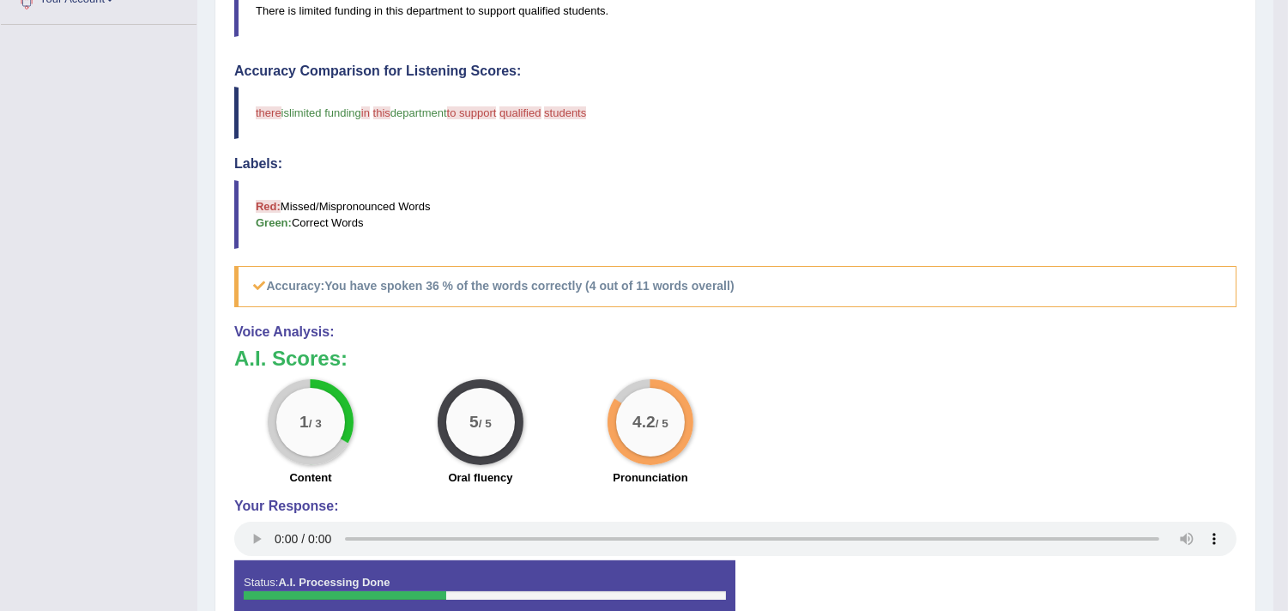
scroll to position [449, 0]
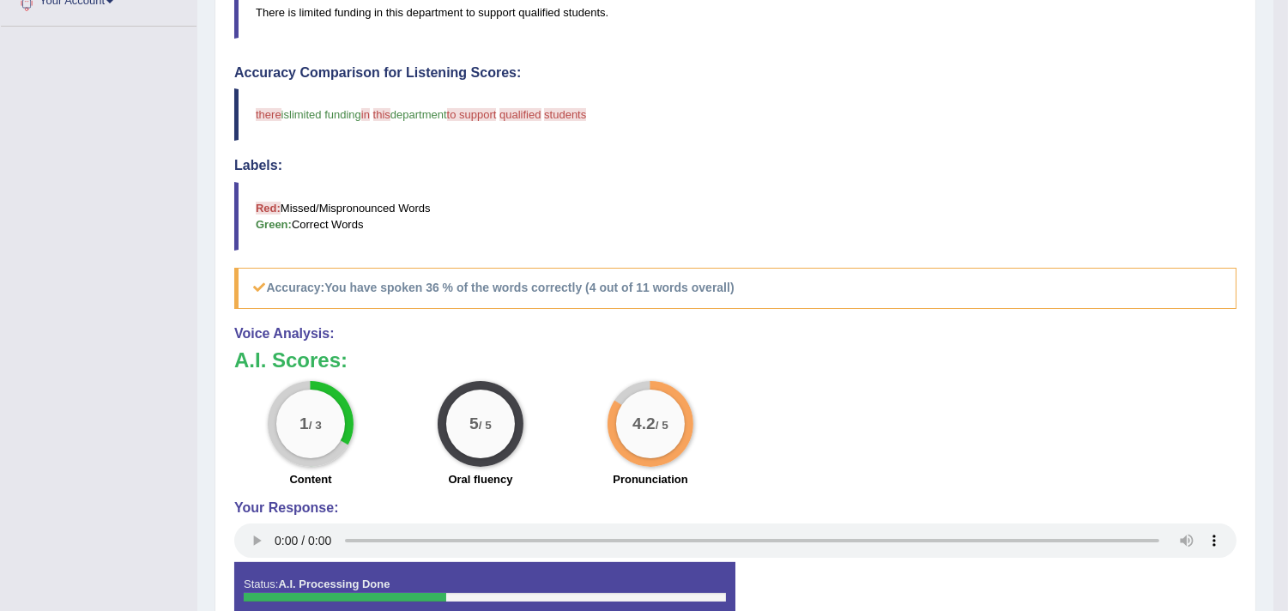
drag, startPoint x: 1284, startPoint y: 456, endPoint x: 1300, endPoint y: 372, distance: 85.6
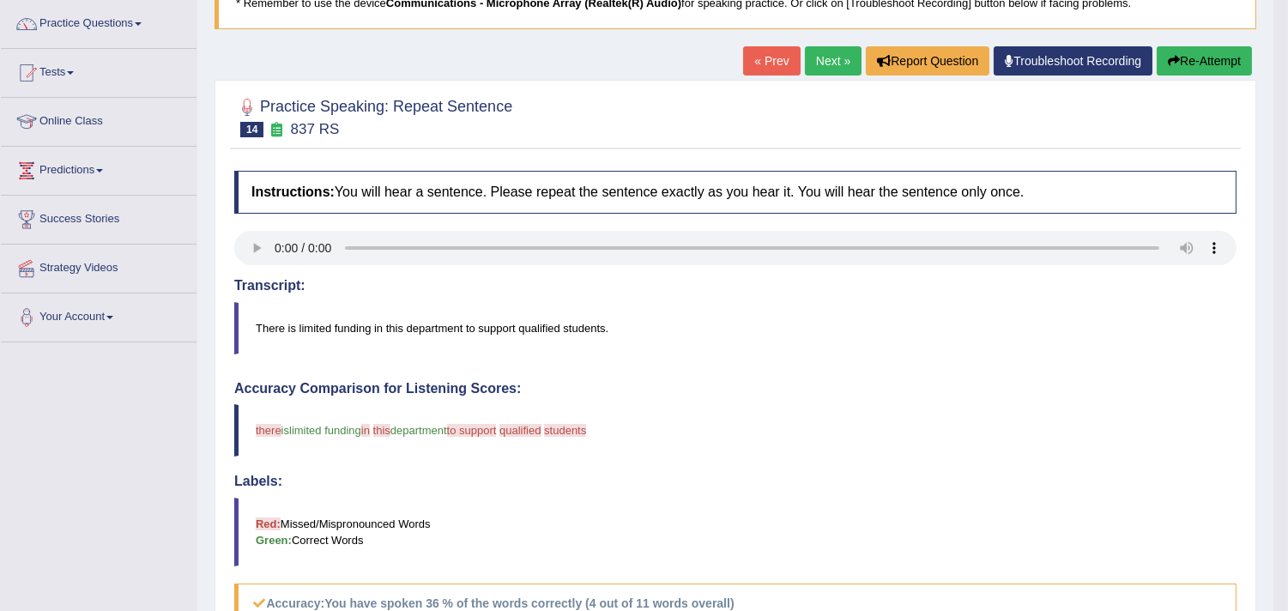
scroll to position [80, 0]
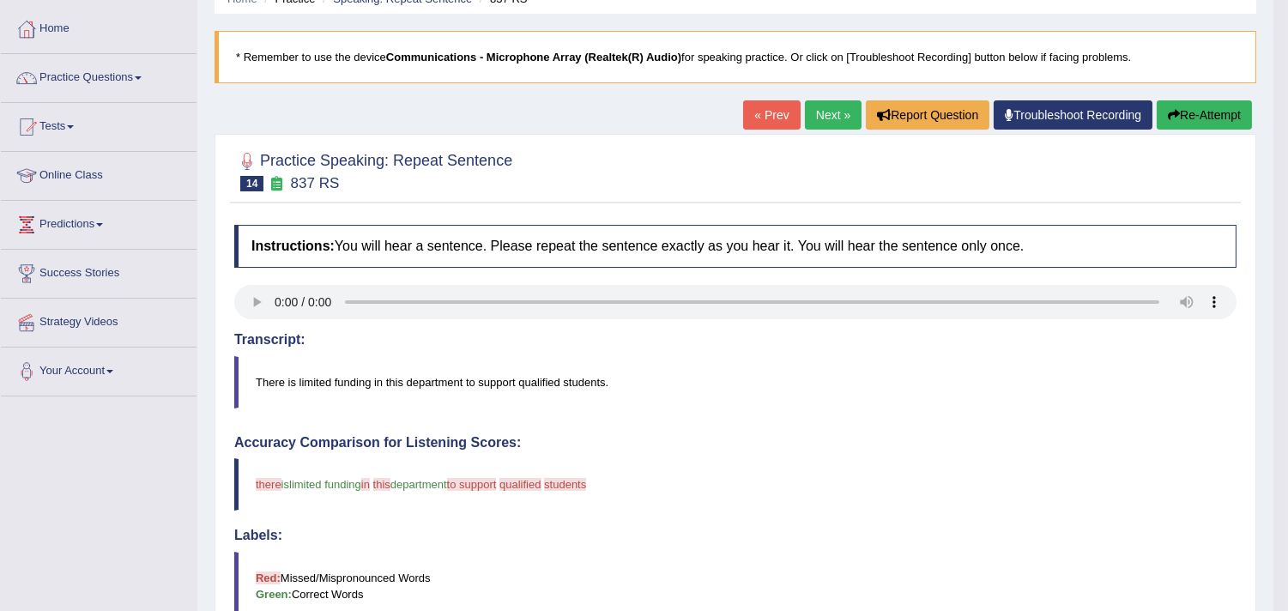
click at [821, 115] on link "Next »" at bounding box center [833, 114] width 57 height 29
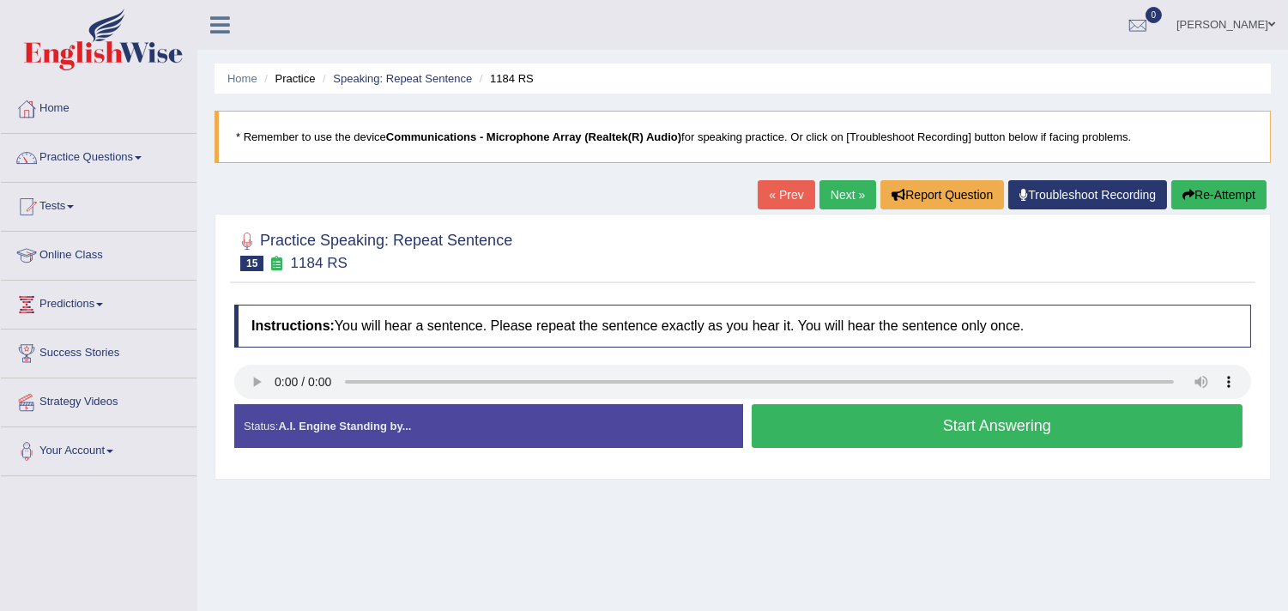
click at [842, 442] on button "Start Answering" at bounding box center [996, 426] width 491 height 44
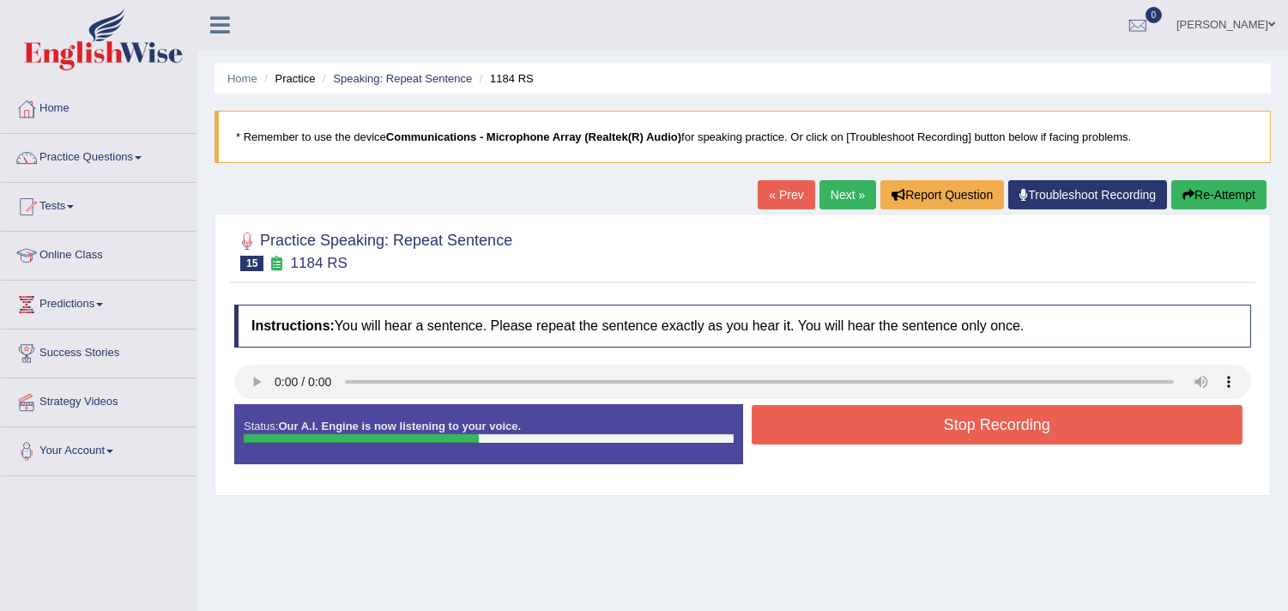
click at [842, 442] on button "Stop Recording" at bounding box center [996, 424] width 491 height 39
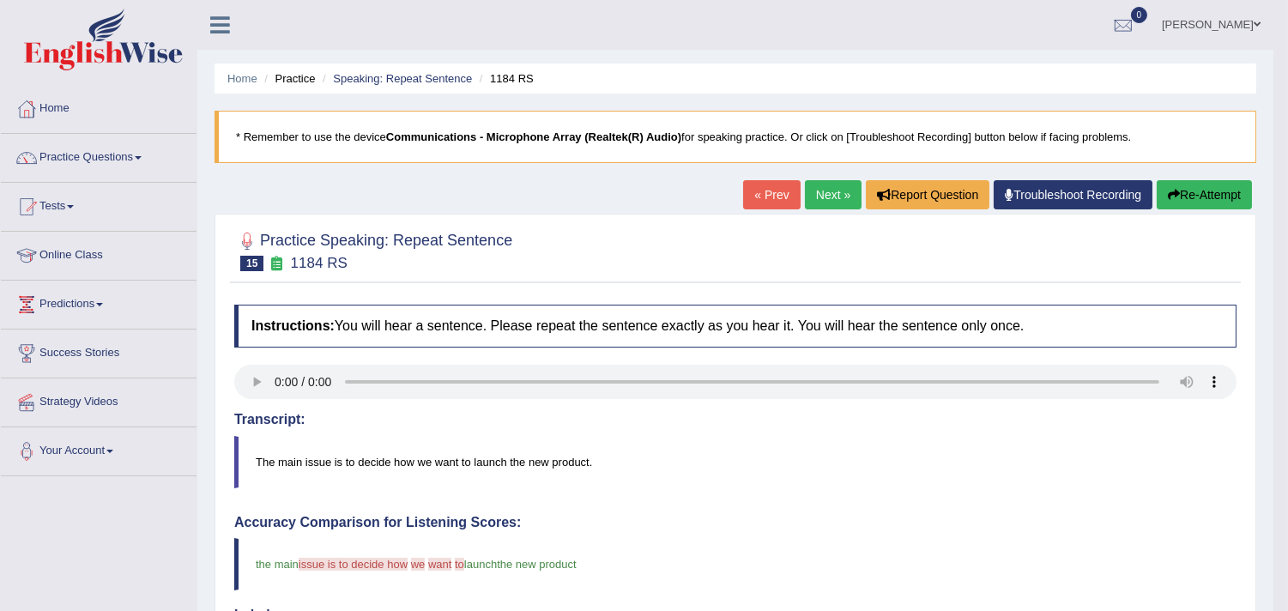
drag, startPoint x: 1276, startPoint y: 391, endPoint x: 1288, endPoint y: 404, distance: 17.0
click at [1276, 459] on body "Toggle navigation Home Practice Questions Speaking Practice Read Aloud Repeat S…" at bounding box center [644, 305] width 1288 height 611
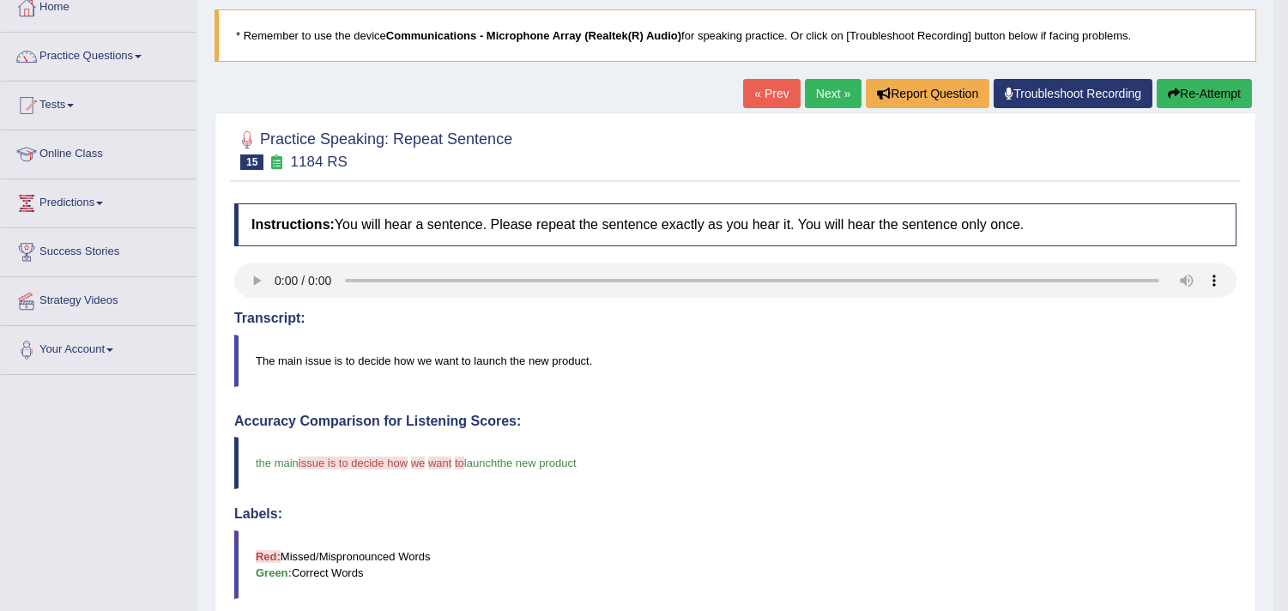
scroll to position [61, 0]
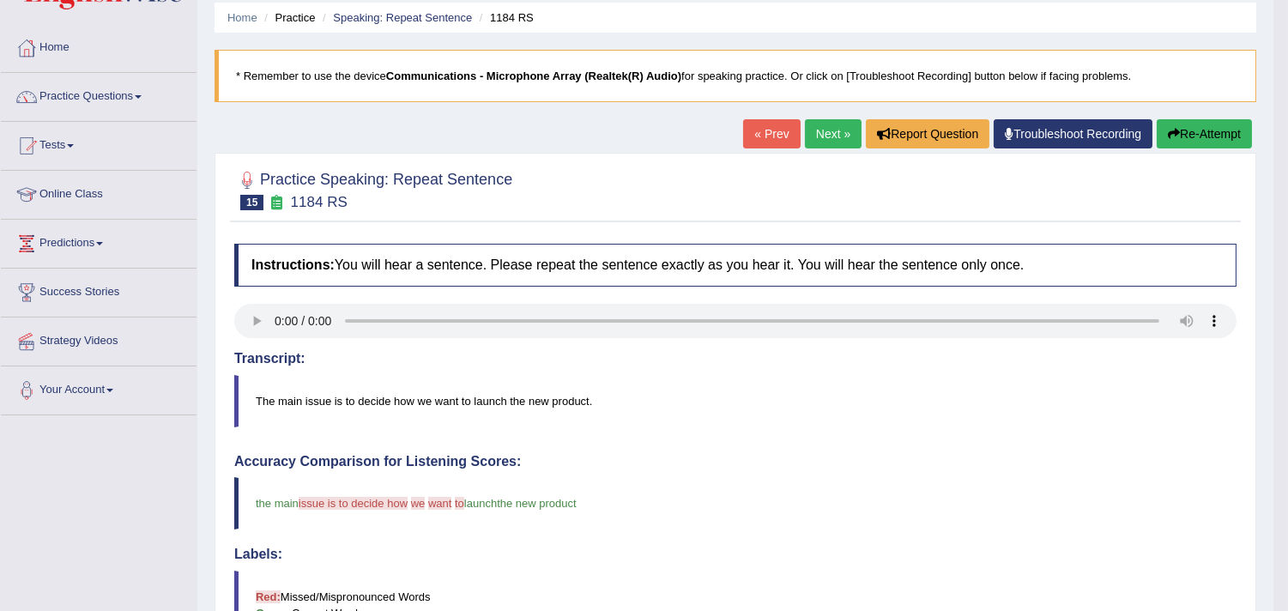
click at [824, 139] on link "Next »" at bounding box center [833, 133] width 57 height 29
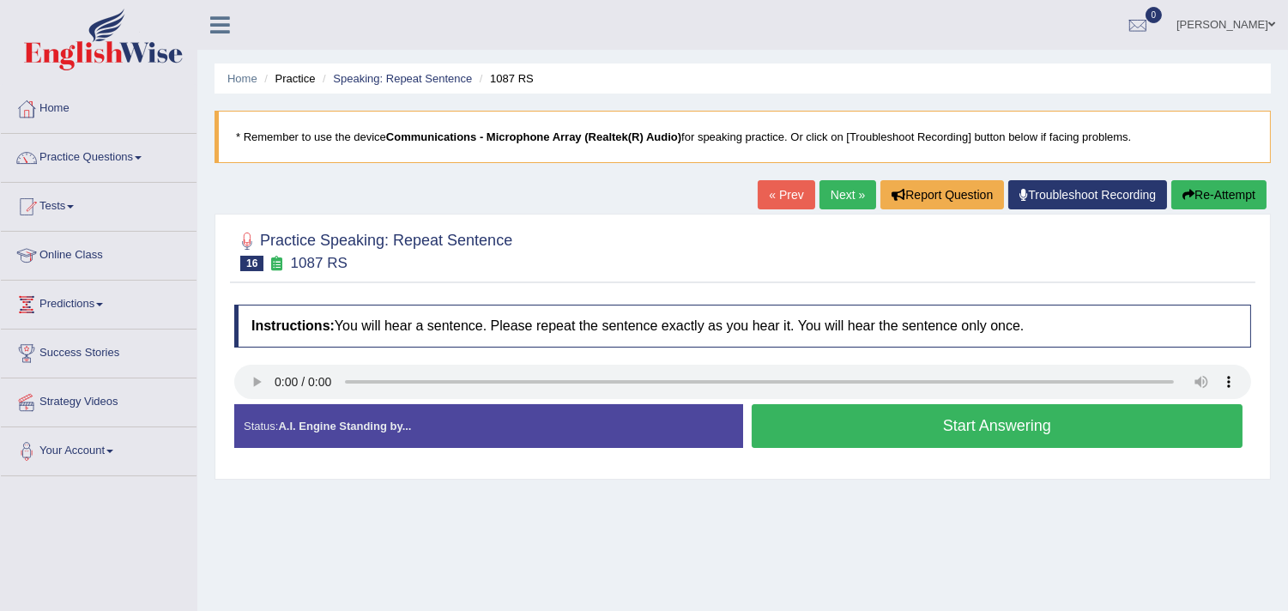
click at [906, 424] on button "Start Answering" at bounding box center [996, 426] width 491 height 44
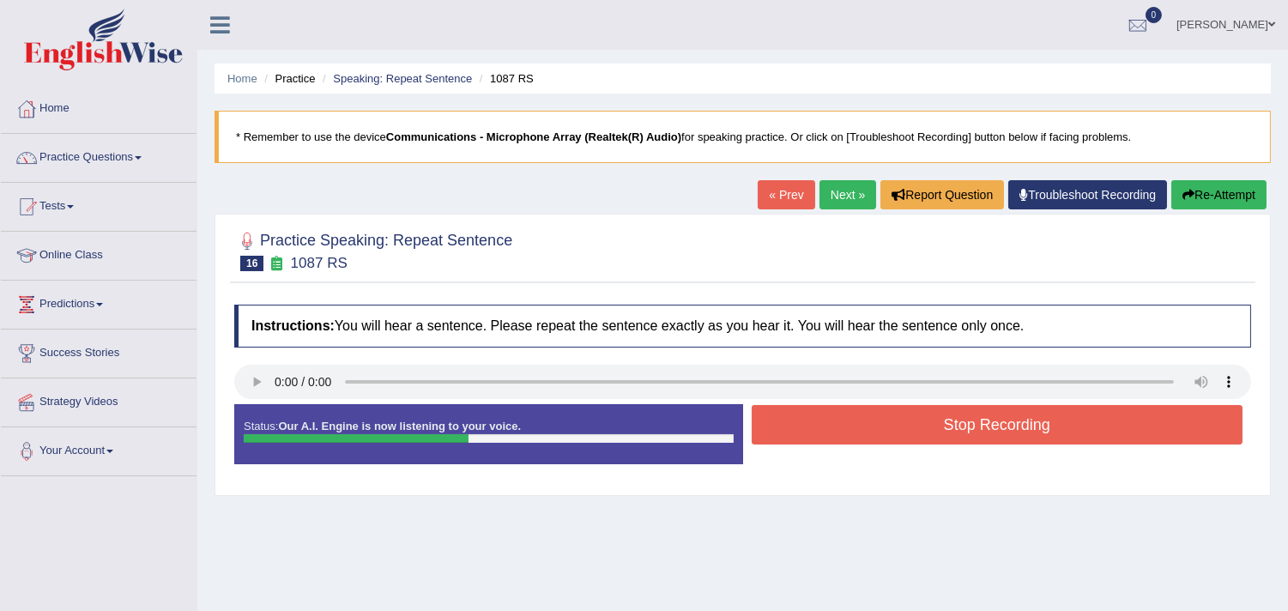
click at [889, 418] on button "Stop Recording" at bounding box center [996, 424] width 491 height 39
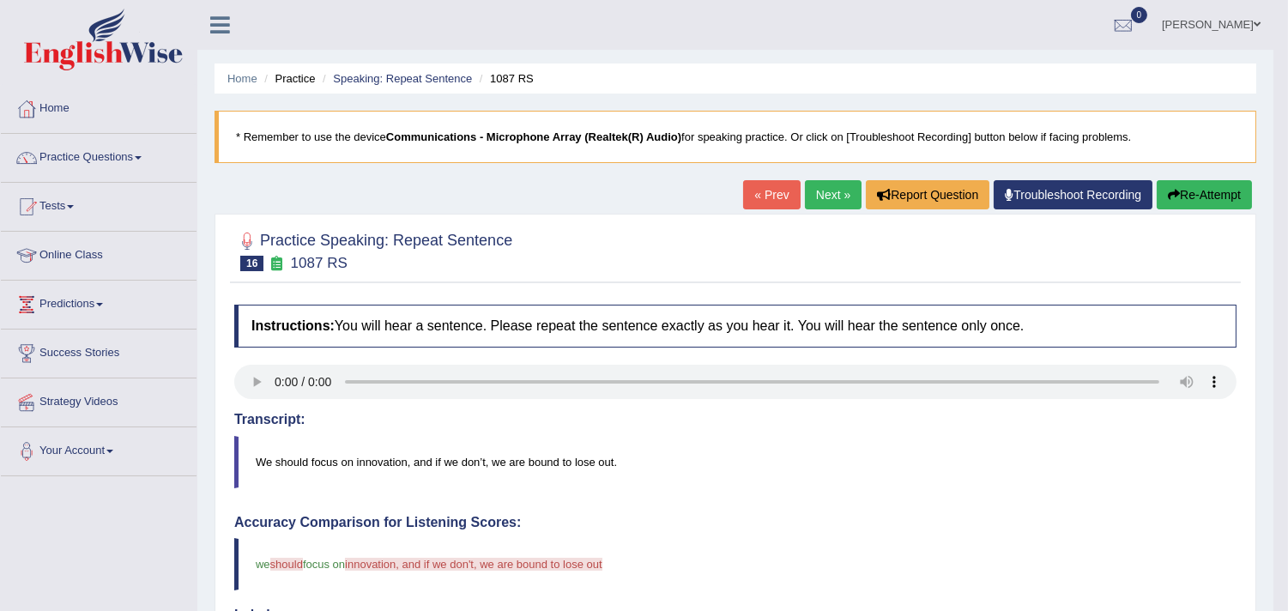
click at [1185, 192] on button "Re-Attempt" at bounding box center [1203, 194] width 95 height 29
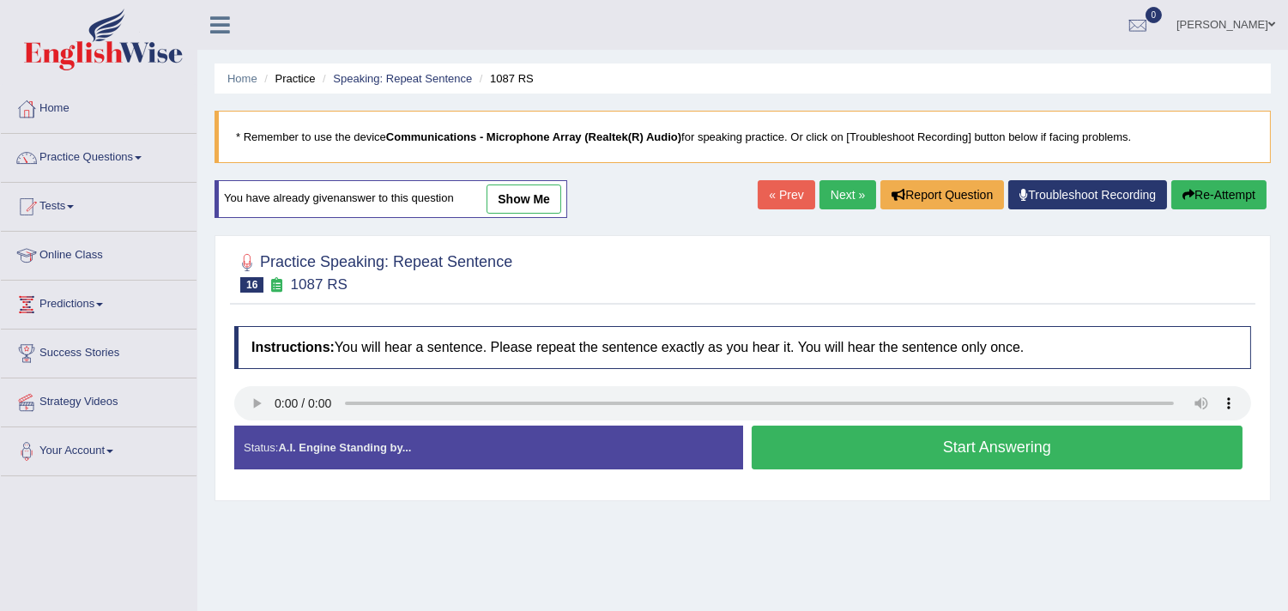
click at [1017, 437] on button "Start Answering" at bounding box center [996, 447] width 491 height 44
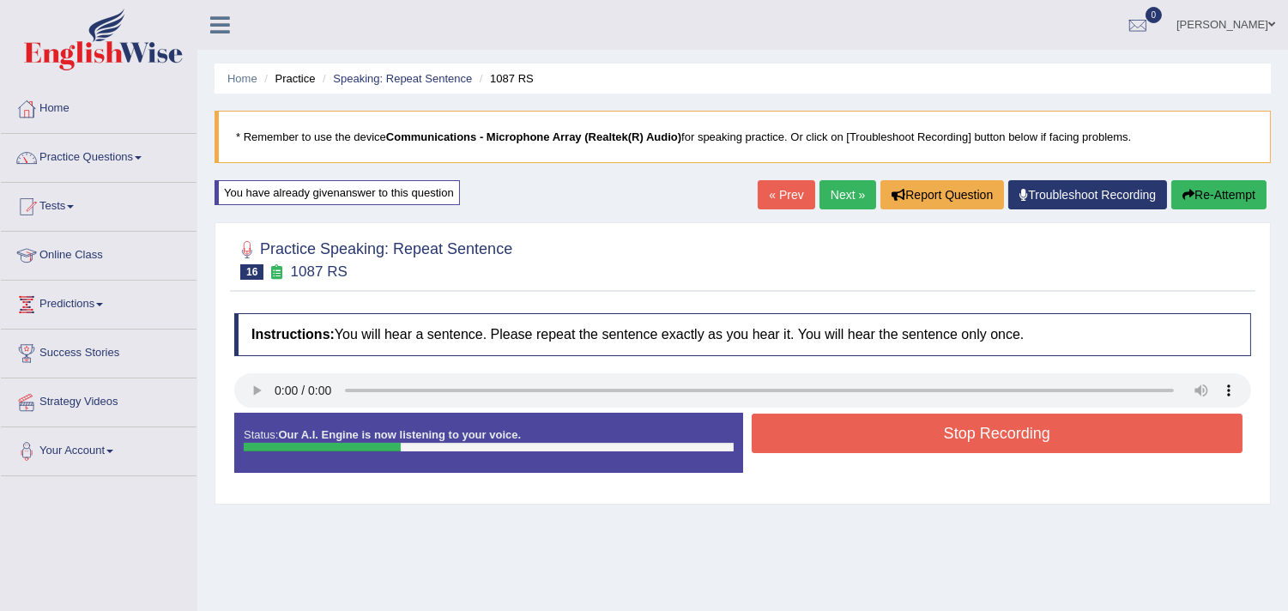
click at [1017, 437] on button "Stop Recording" at bounding box center [996, 432] width 491 height 39
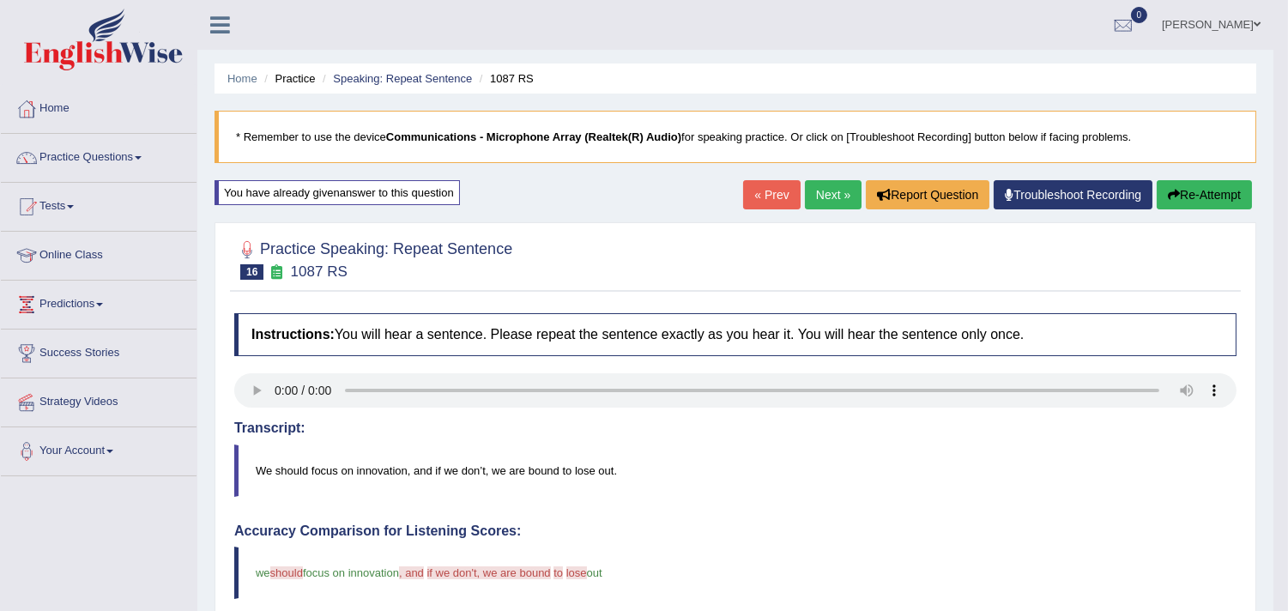
click at [829, 190] on link "Next »" at bounding box center [833, 194] width 57 height 29
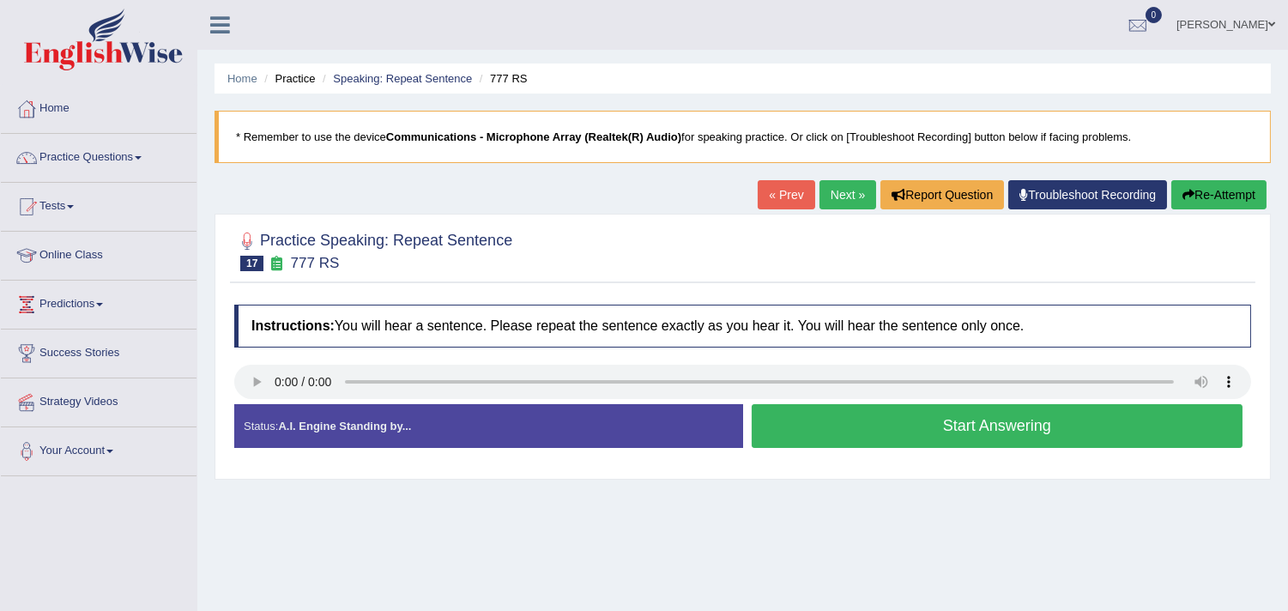
click at [871, 406] on button "Start Answering" at bounding box center [996, 426] width 491 height 44
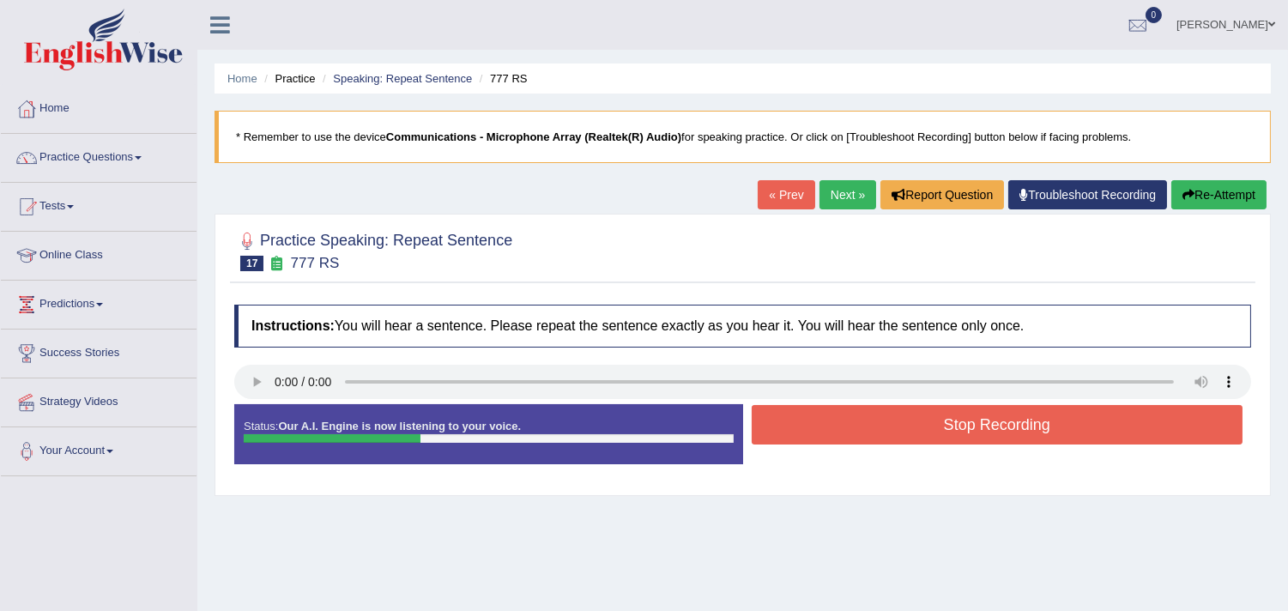
click at [871, 406] on button "Stop Recording" at bounding box center [996, 424] width 491 height 39
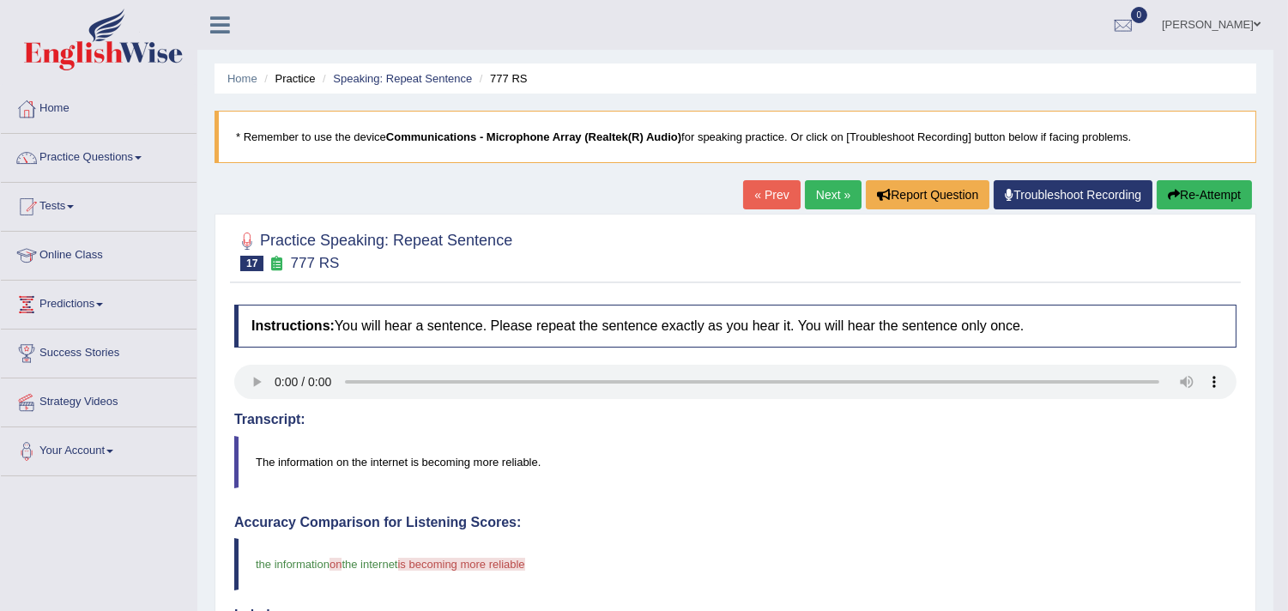
click at [826, 197] on link "Next »" at bounding box center [833, 194] width 57 height 29
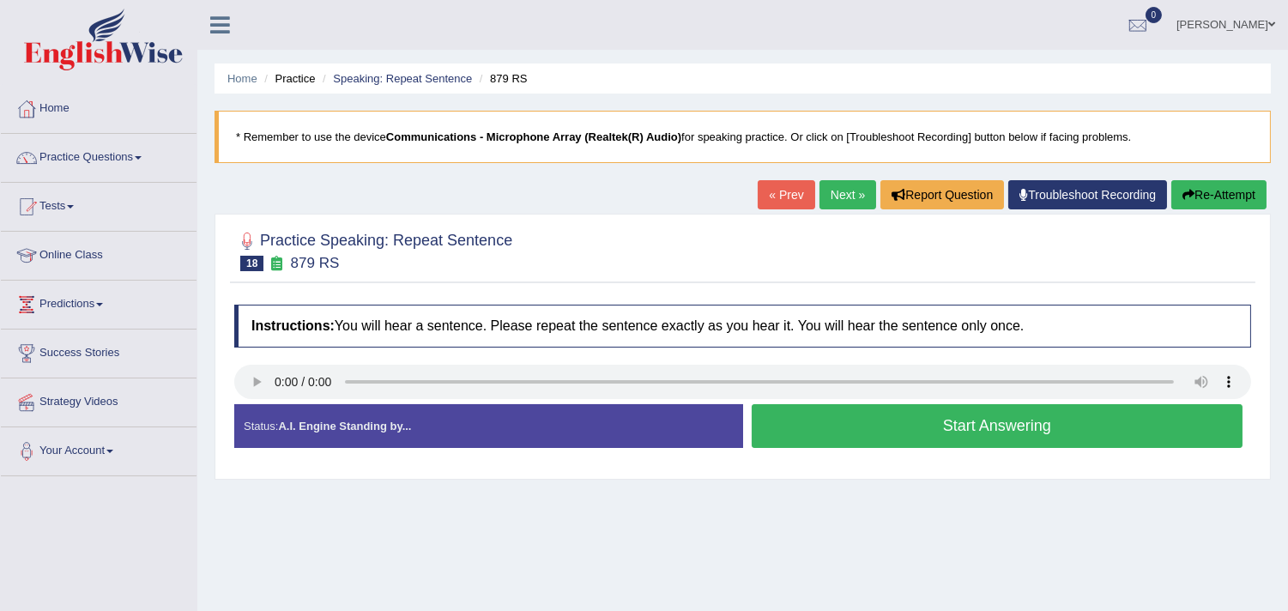
click at [261, 380] on div "Instructions: You will hear a sentence. Please repeat the sentence exactly as y…" at bounding box center [742, 383] width 1025 height 174
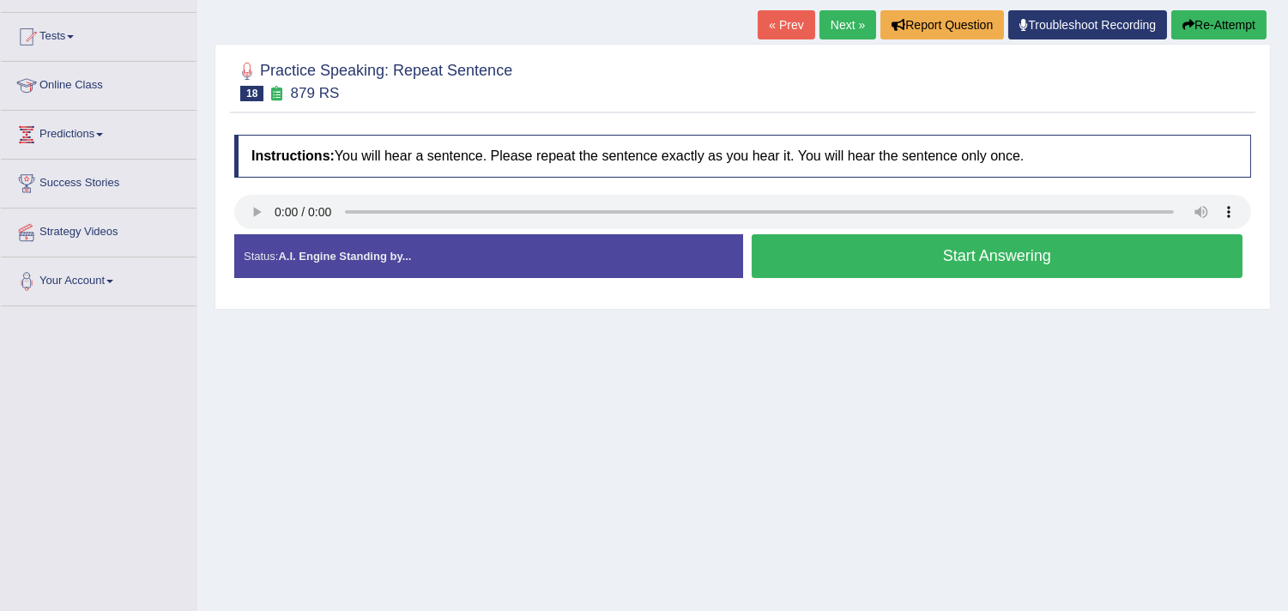
scroll to position [169, 0]
click at [990, 261] on button "Start Answering" at bounding box center [996, 257] width 491 height 44
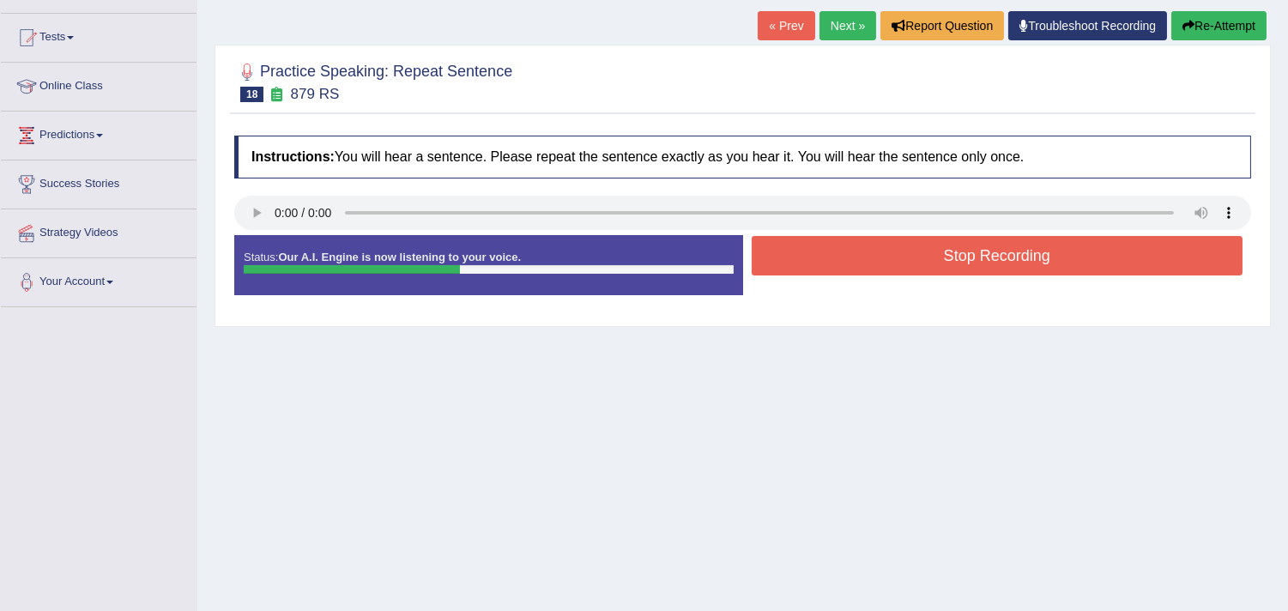
click at [990, 261] on button "Stop Recording" at bounding box center [996, 255] width 491 height 39
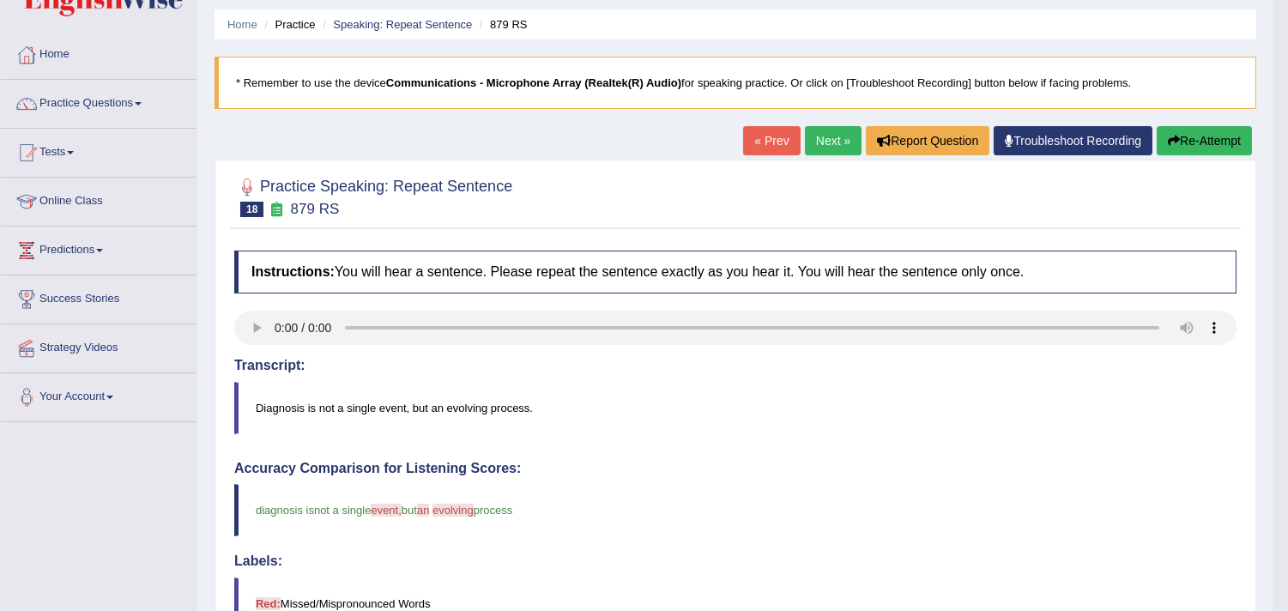
scroll to position [57, 0]
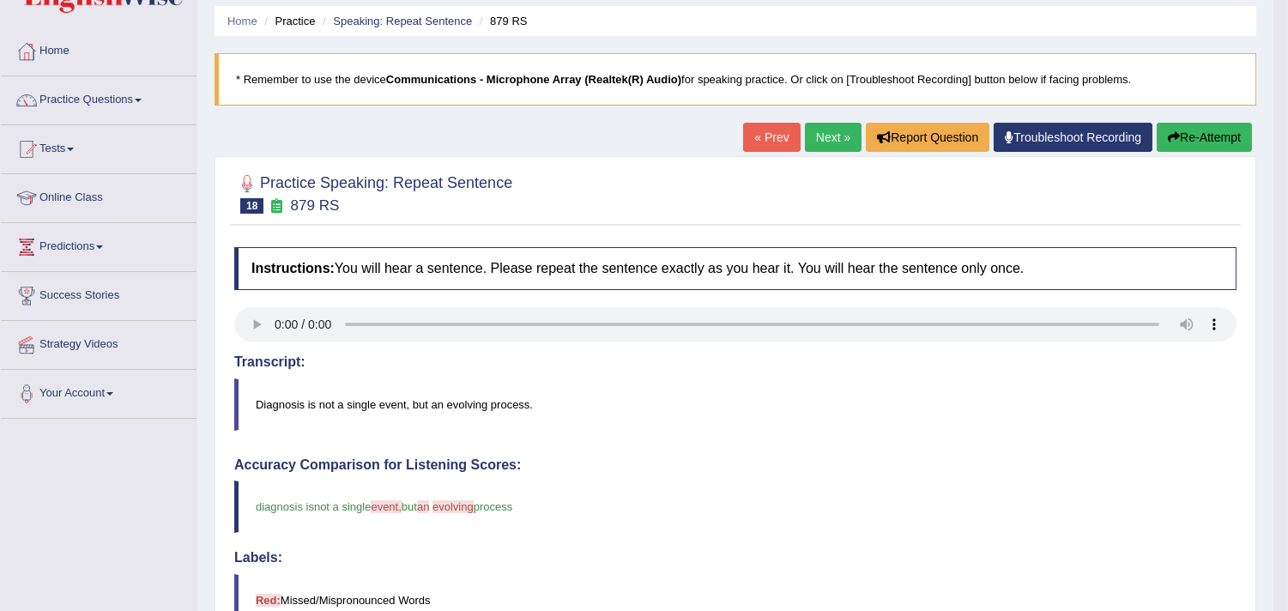
click at [821, 133] on link "Next »" at bounding box center [833, 137] width 57 height 29
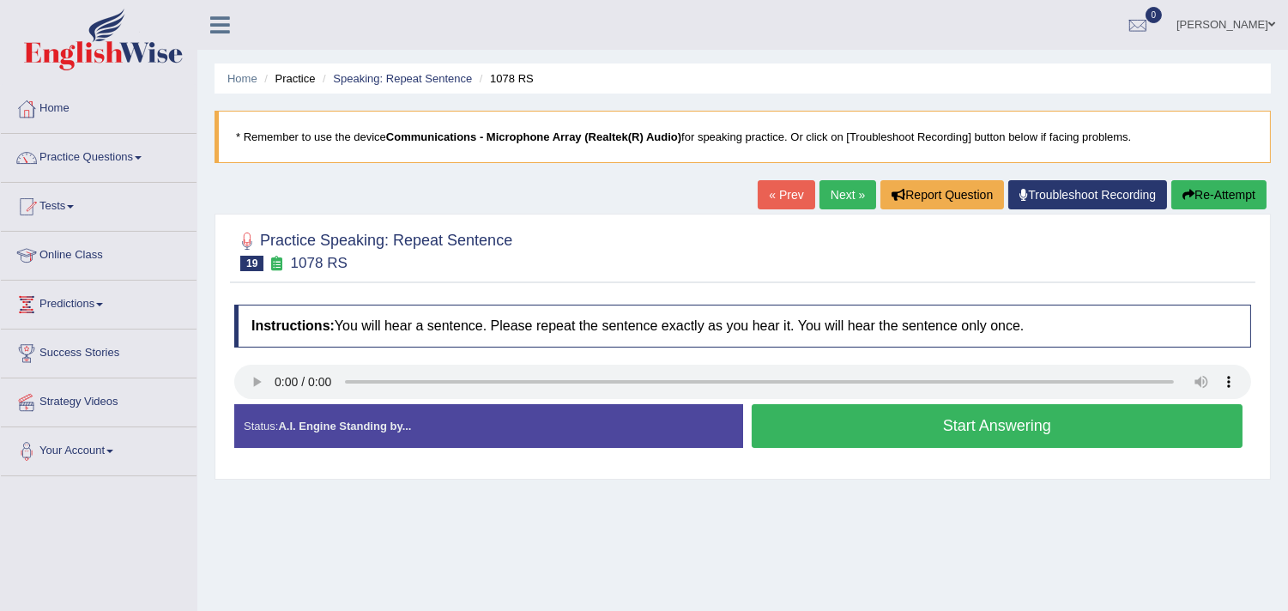
click at [861, 437] on button "Start Answering" at bounding box center [996, 426] width 491 height 44
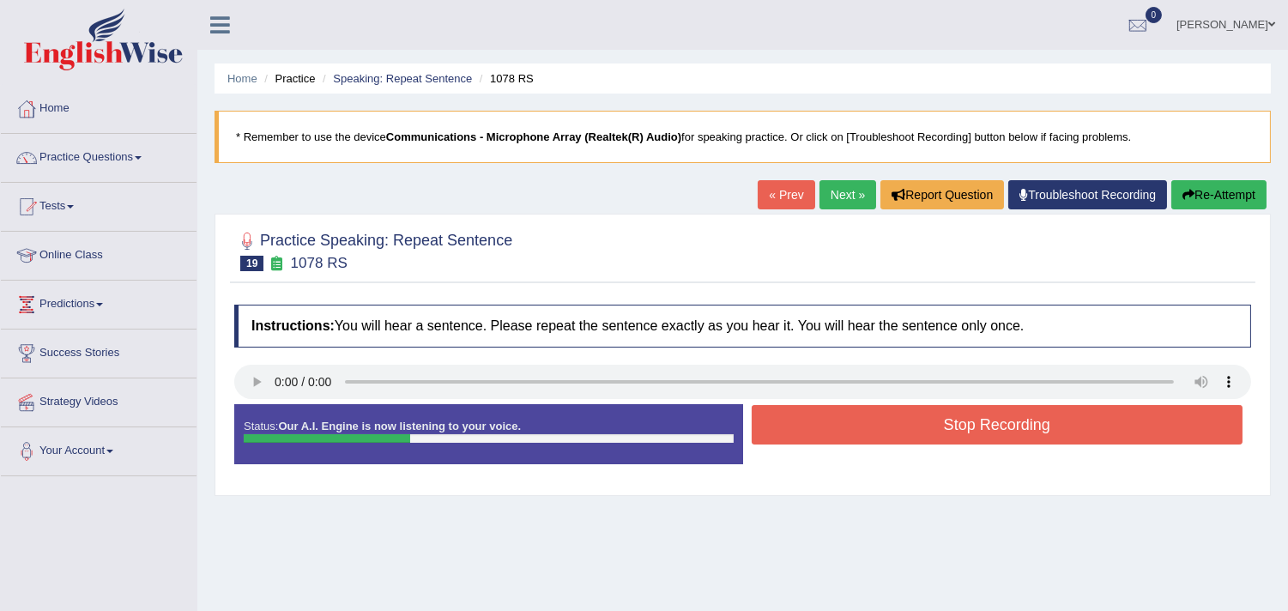
click at [861, 437] on button "Stop Recording" at bounding box center [996, 424] width 491 height 39
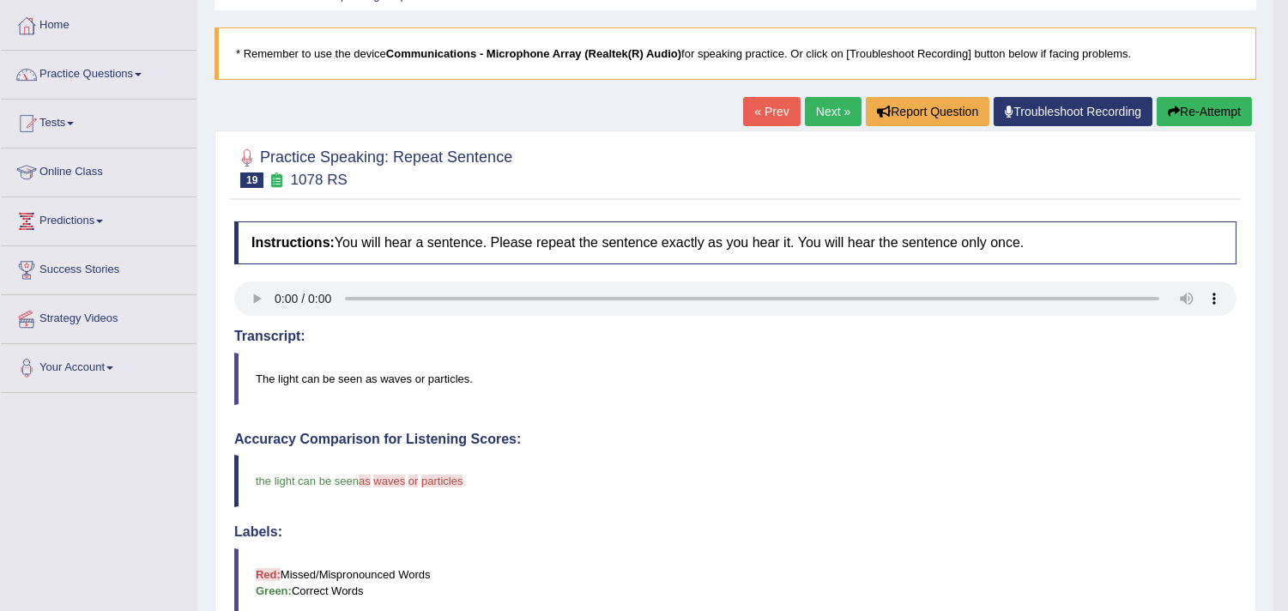
scroll to position [500, 0]
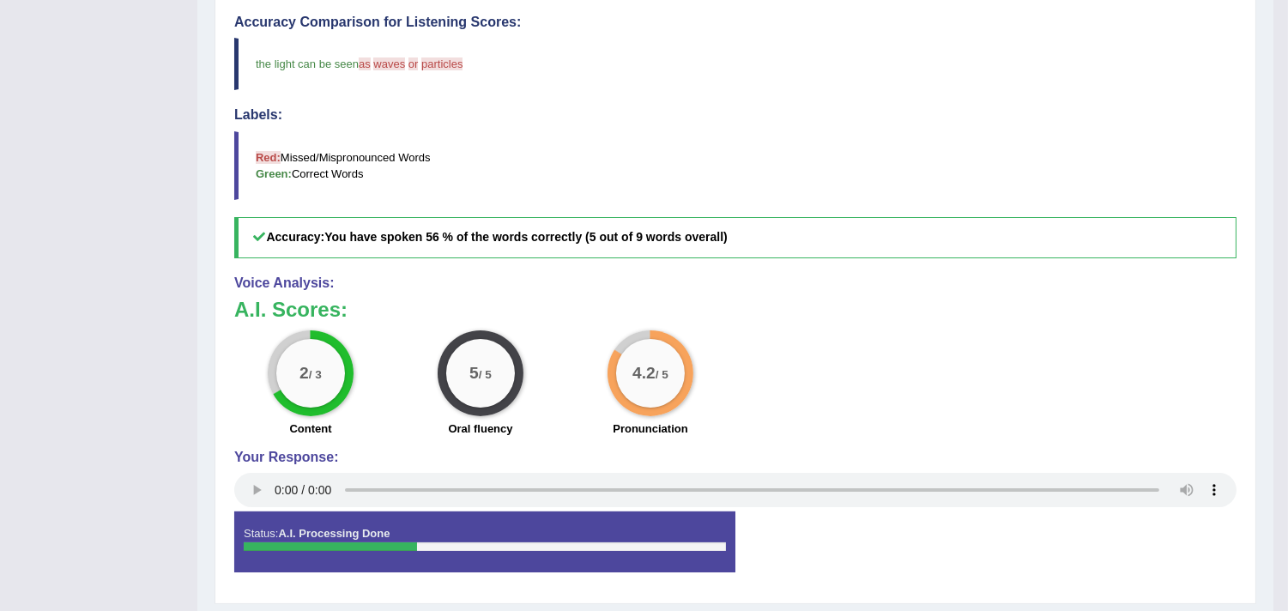
drag, startPoint x: 1285, startPoint y: 339, endPoint x: 1281, endPoint y: 107, distance: 231.6
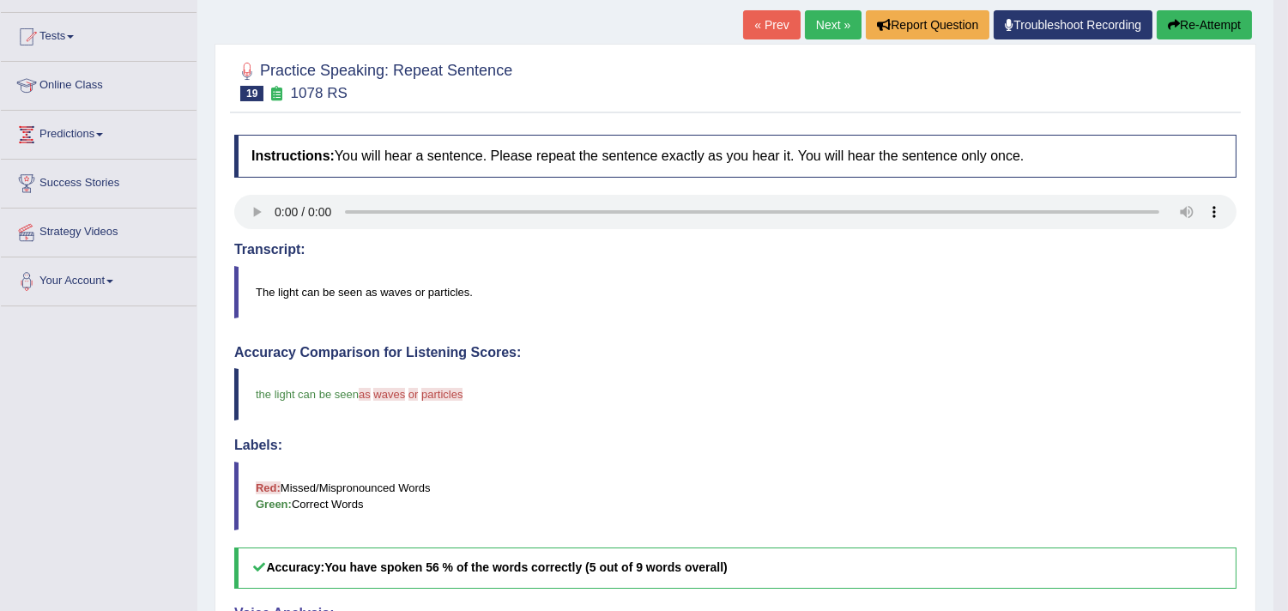
scroll to position [165, 0]
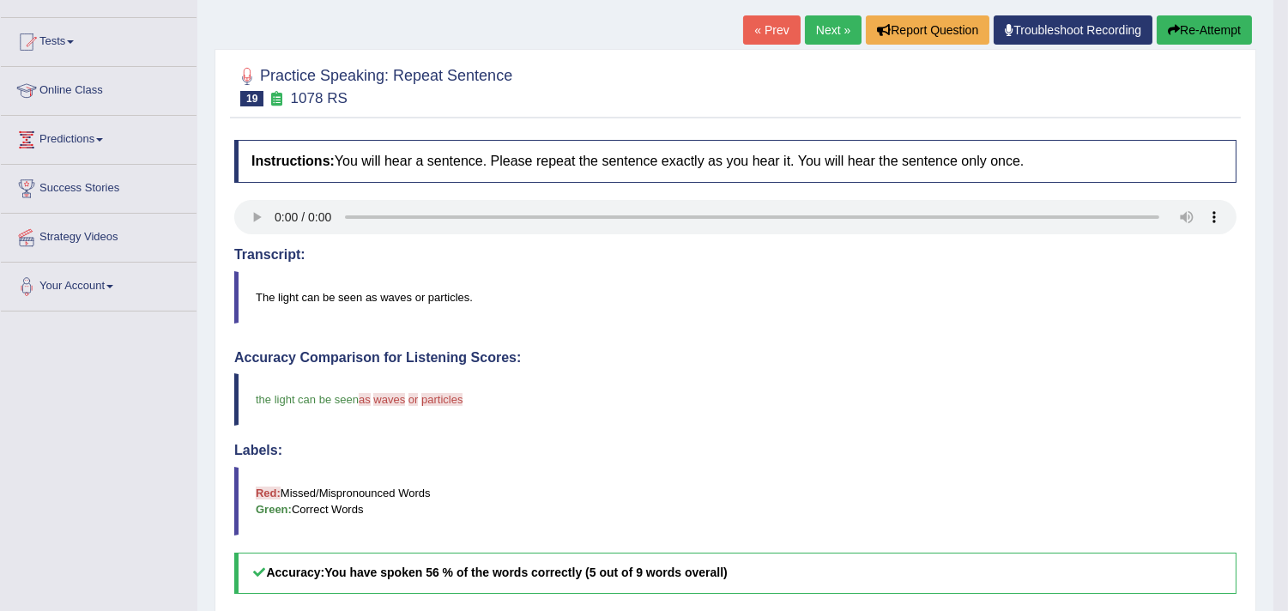
click at [807, 20] on link "Next »" at bounding box center [833, 29] width 57 height 29
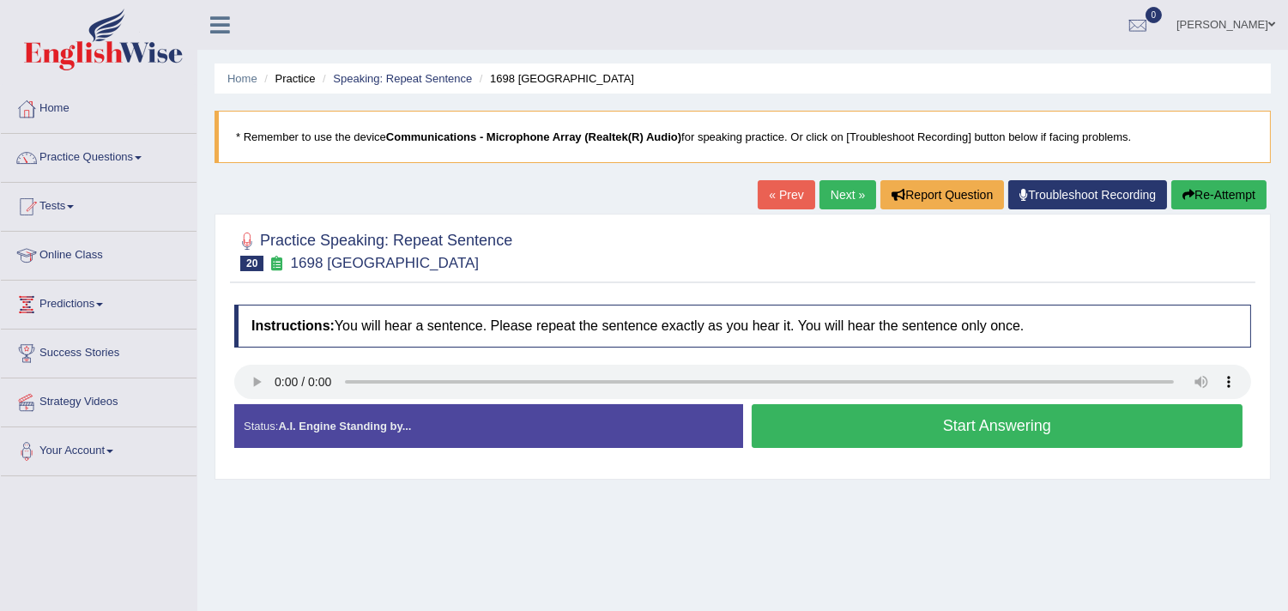
drag, startPoint x: 890, startPoint y: 453, endPoint x: 888, endPoint y: 425, distance: 28.4
click at [888, 425] on div "Status: A.I. Engine Standing by... Start Answering Stop Recording" at bounding box center [742, 434] width 1016 height 61
click at [888, 425] on button "Start Answering" at bounding box center [996, 426] width 491 height 44
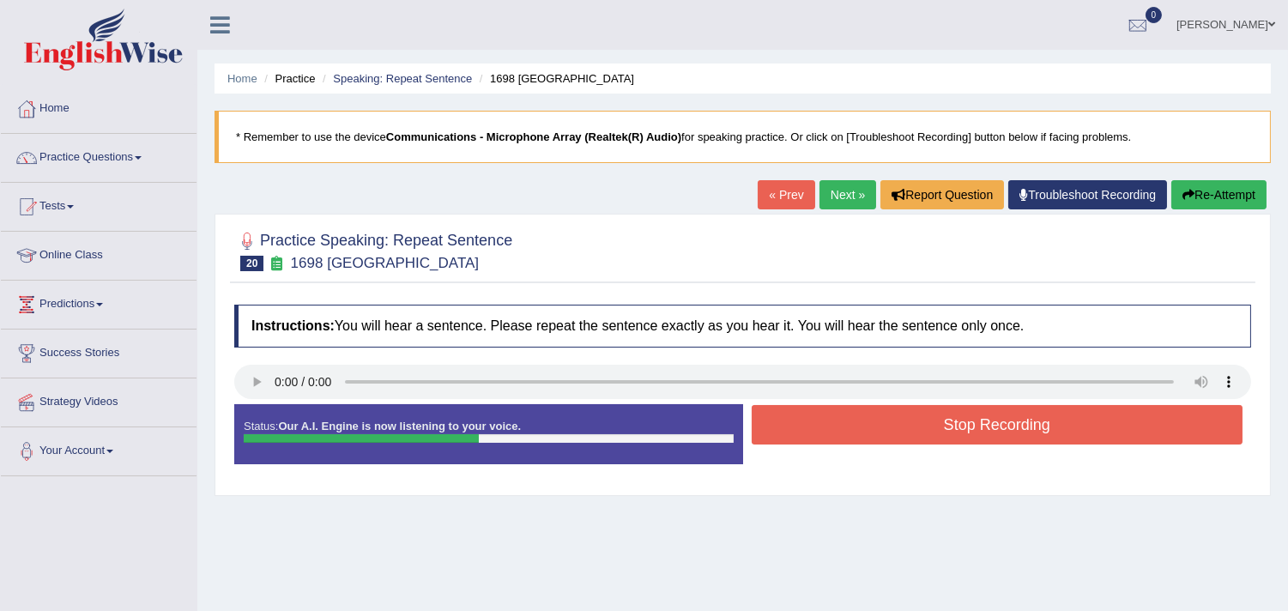
click at [888, 425] on button "Stop Recording" at bounding box center [996, 424] width 491 height 39
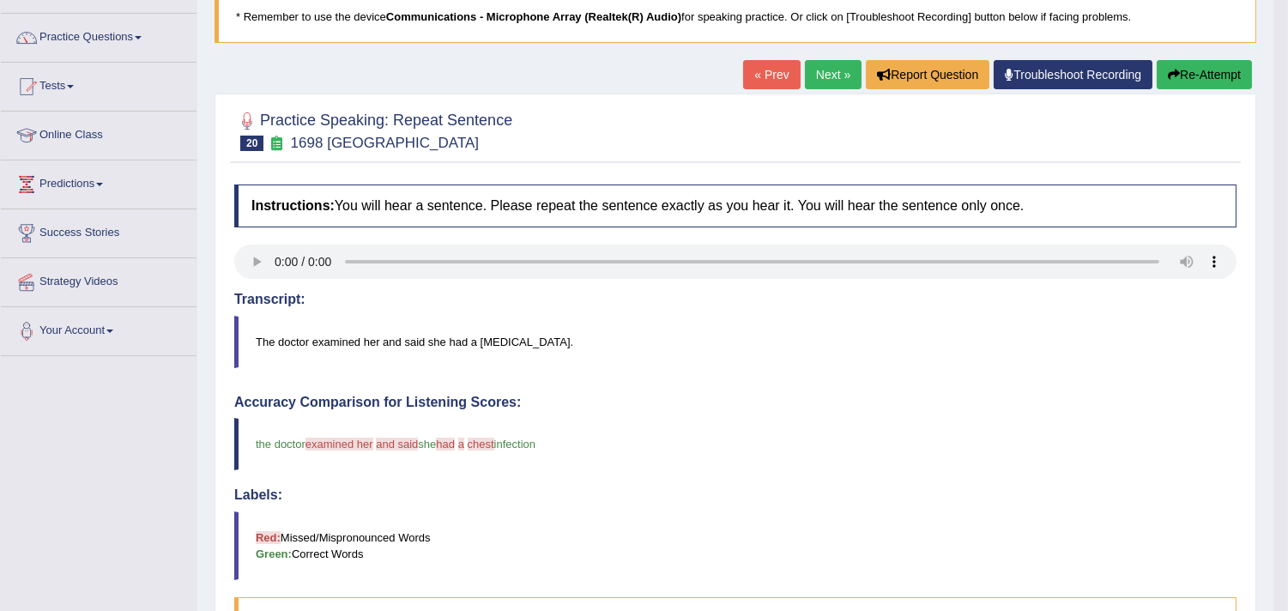
scroll to position [52, 0]
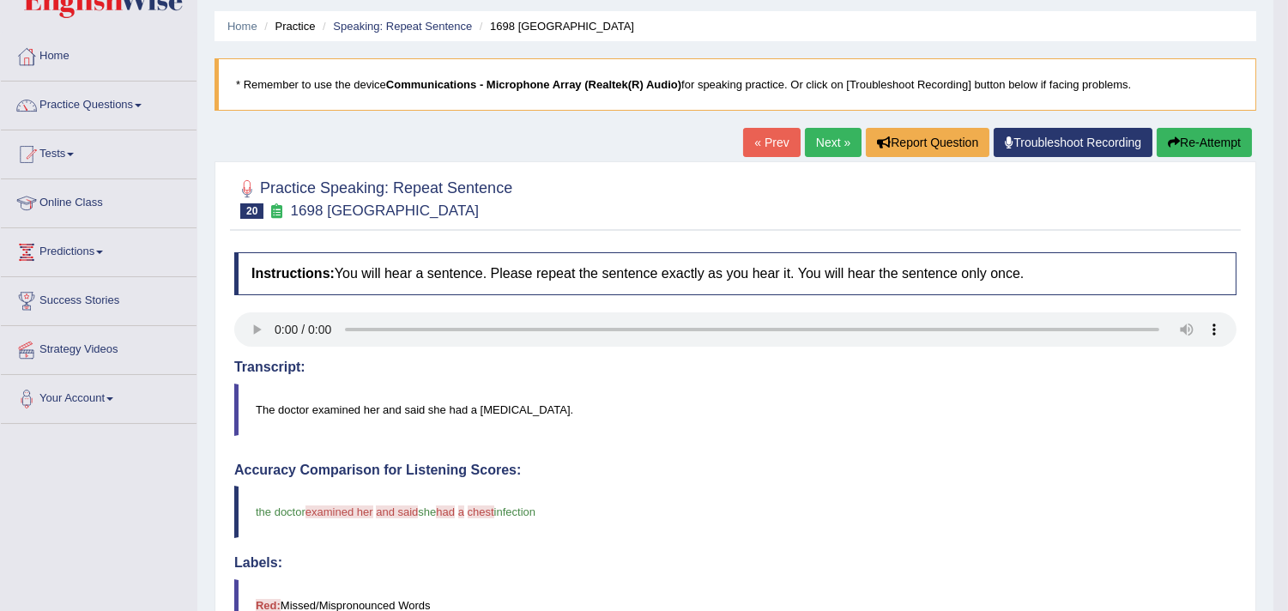
click at [839, 140] on link "Next »" at bounding box center [833, 142] width 57 height 29
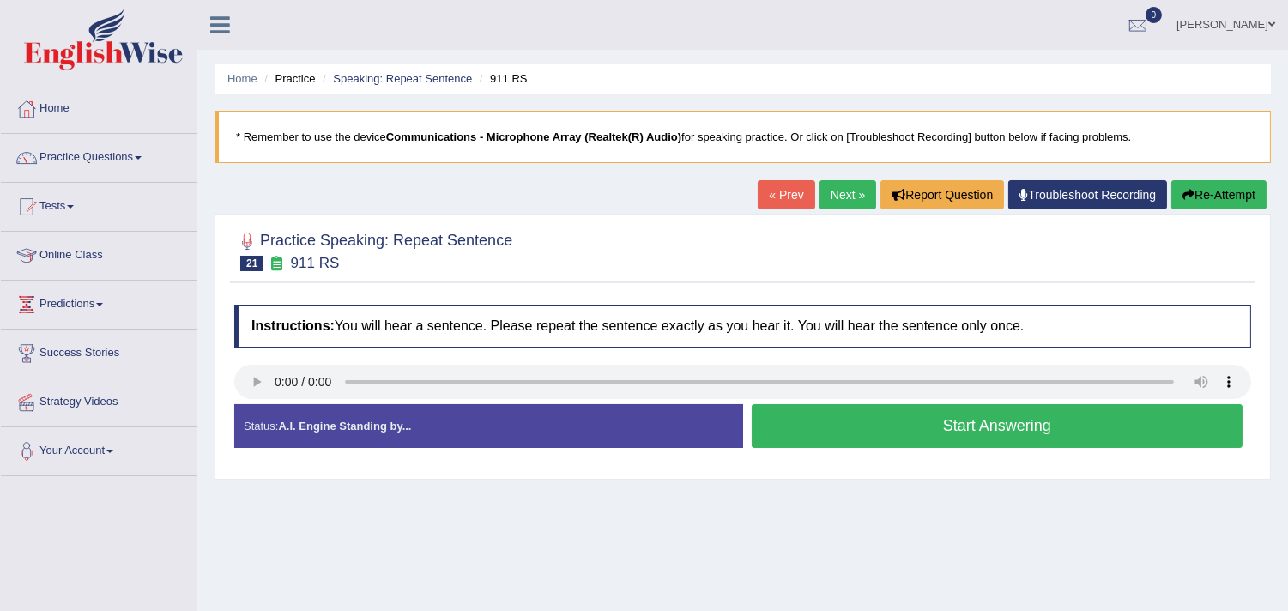
click at [946, 425] on button "Start Answering" at bounding box center [996, 426] width 491 height 44
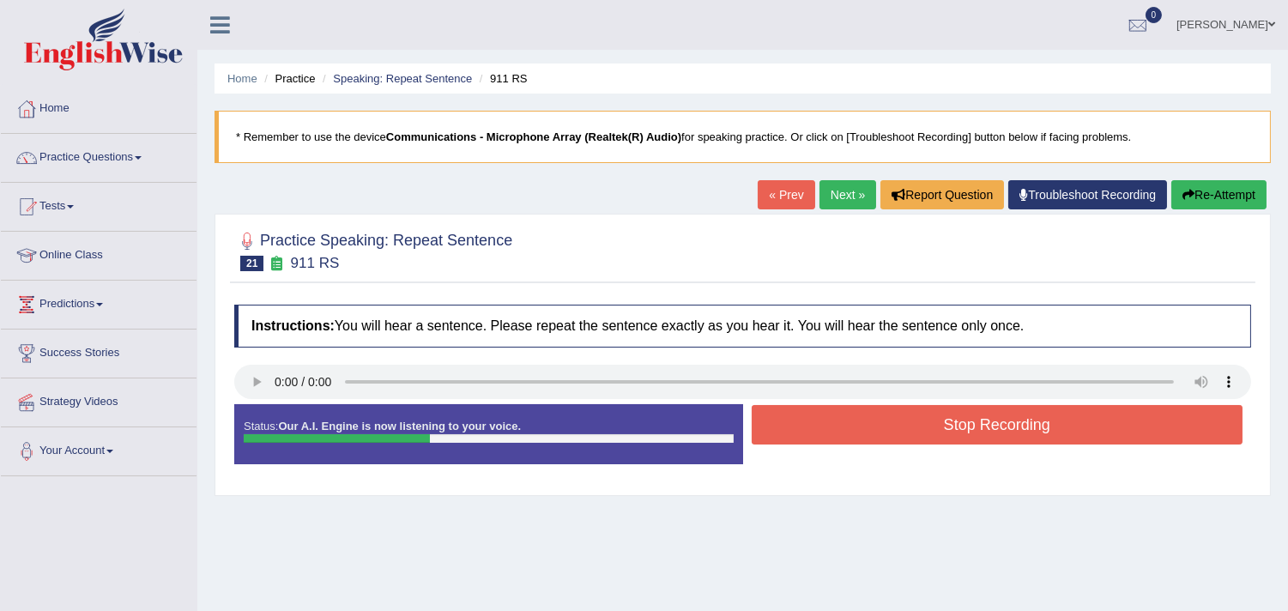
click at [946, 425] on button "Stop Recording" at bounding box center [996, 424] width 491 height 39
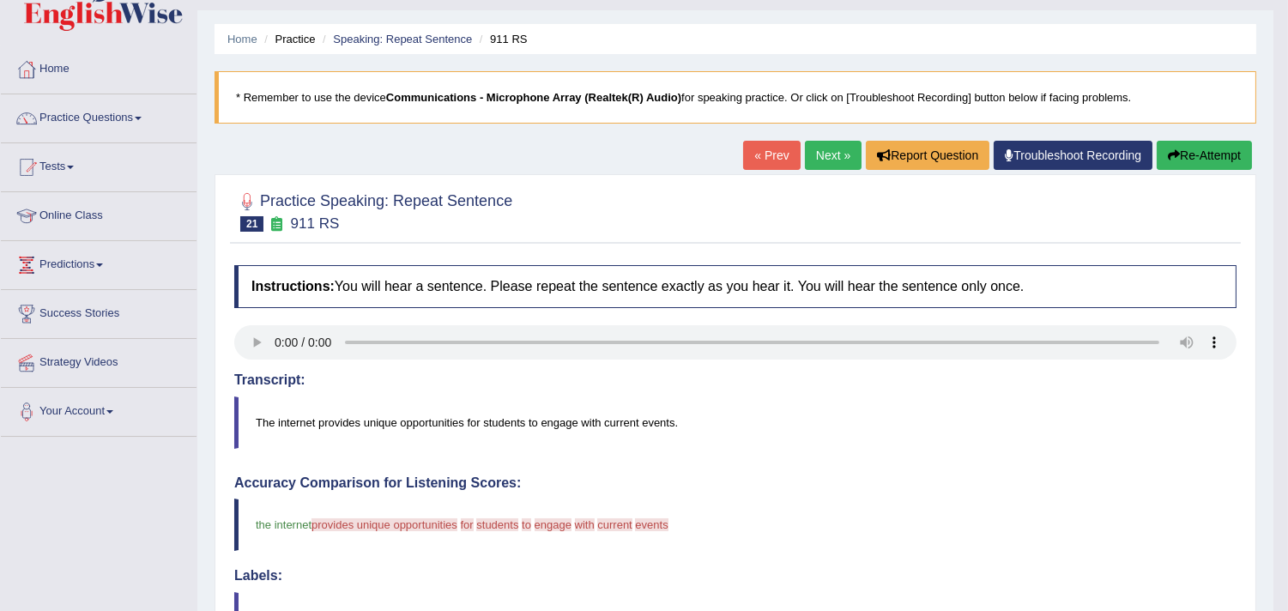
scroll to position [36, 0]
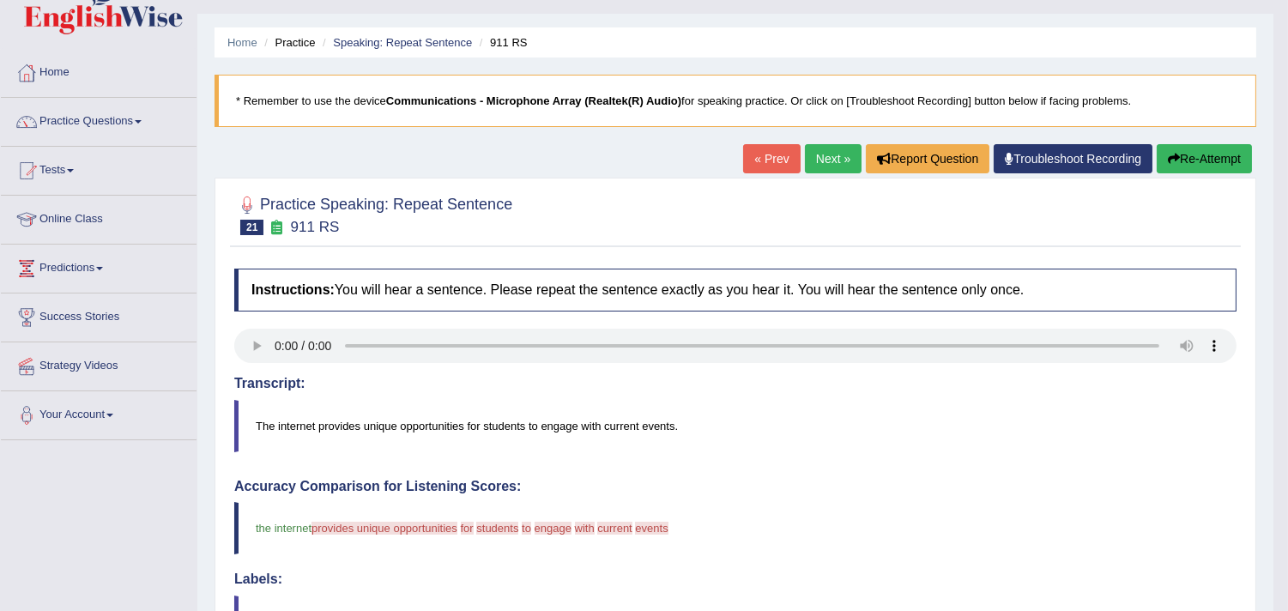
click at [822, 163] on link "Next »" at bounding box center [833, 158] width 57 height 29
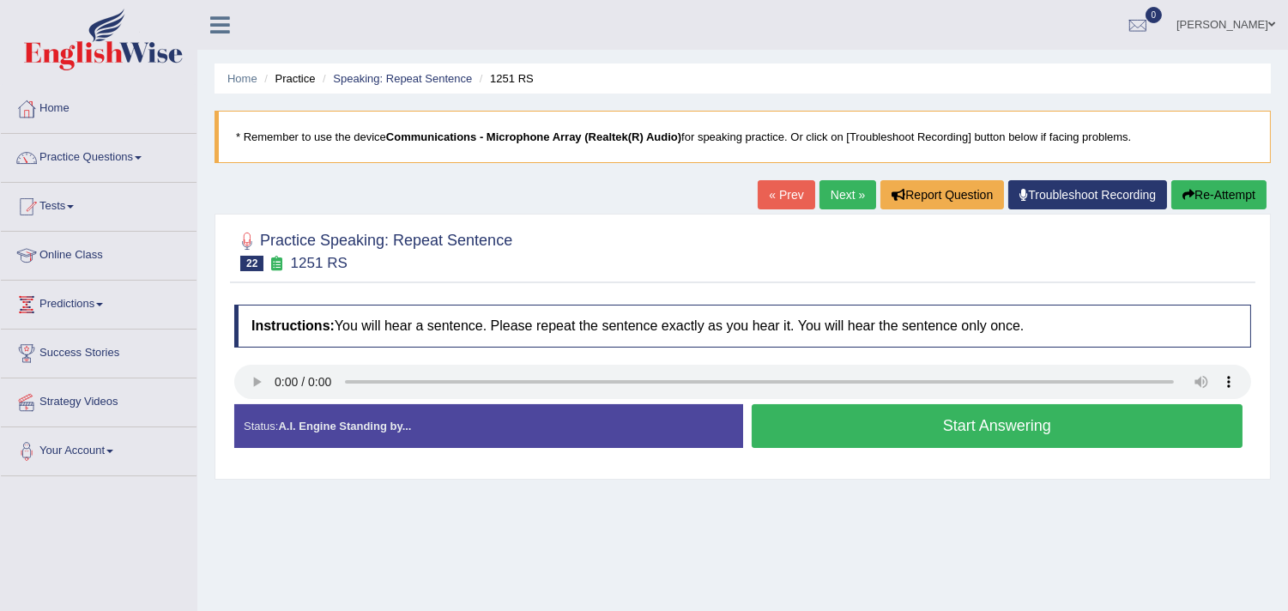
click at [836, 437] on button "Start Answering" at bounding box center [996, 426] width 491 height 44
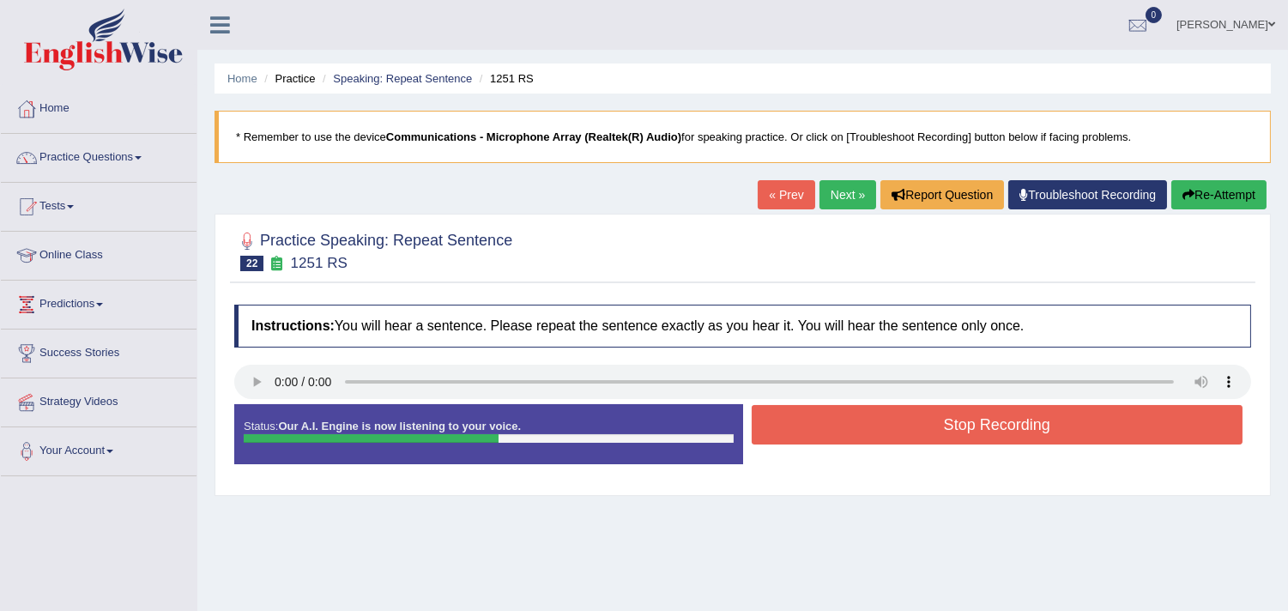
click at [836, 437] on button "Stop Recording" at bounding box center [996, 424] width 491 height 39
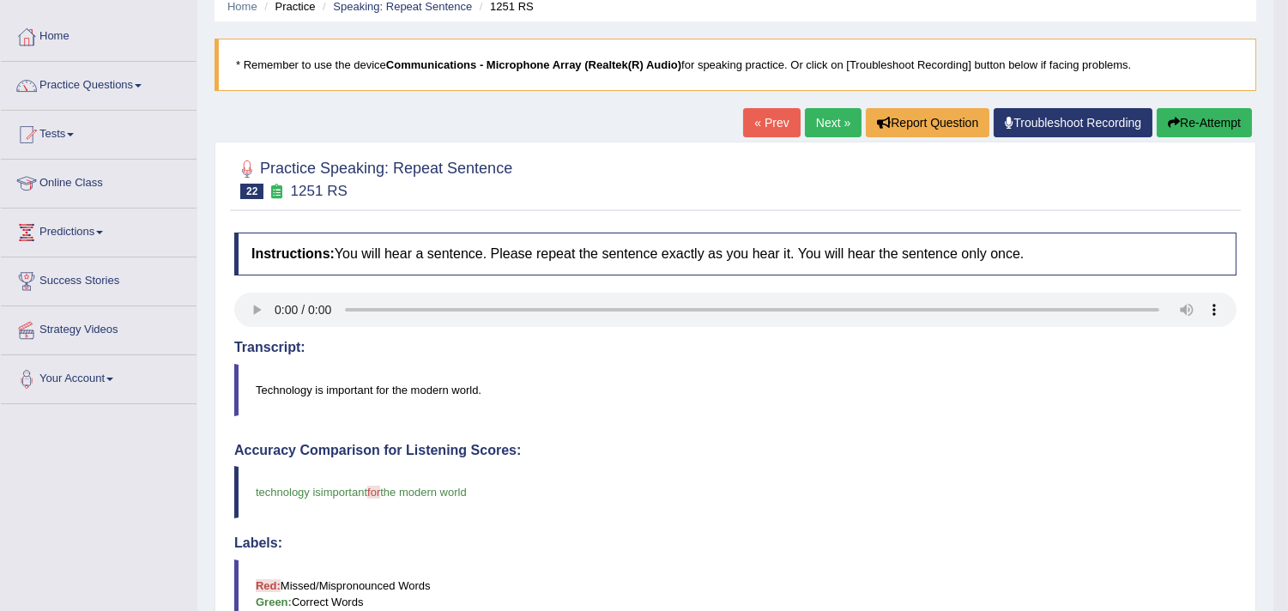
scroll to position [51, 0]
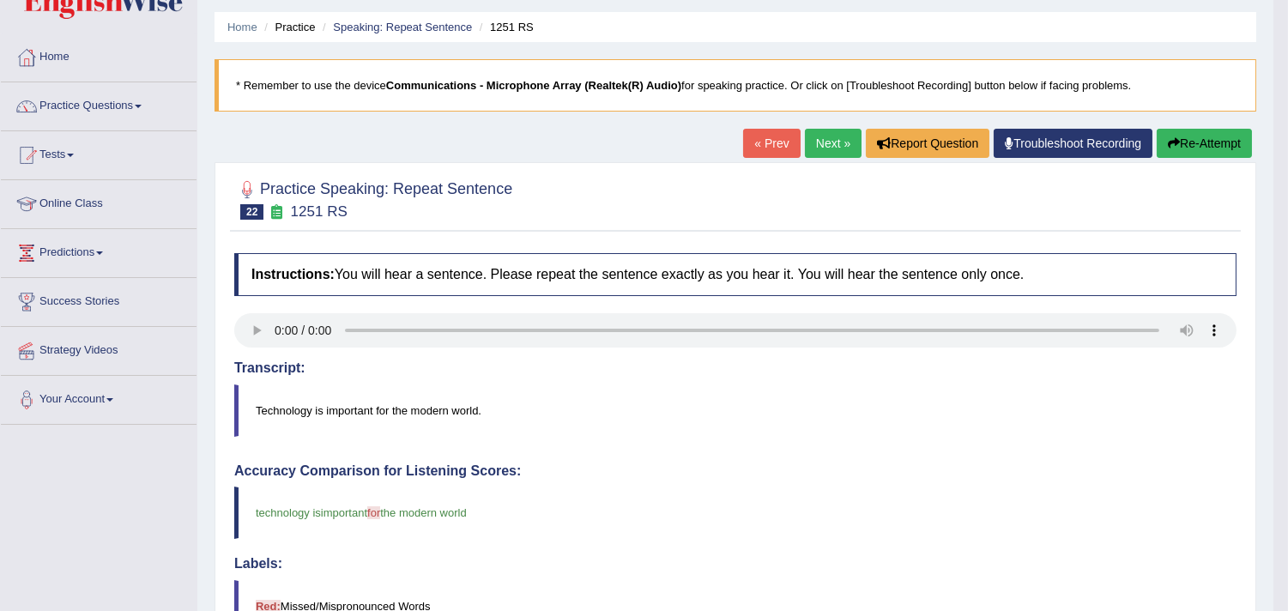
click at [836, 148] on link "Next »" at bounding box center [833, 143] width 57 height 29
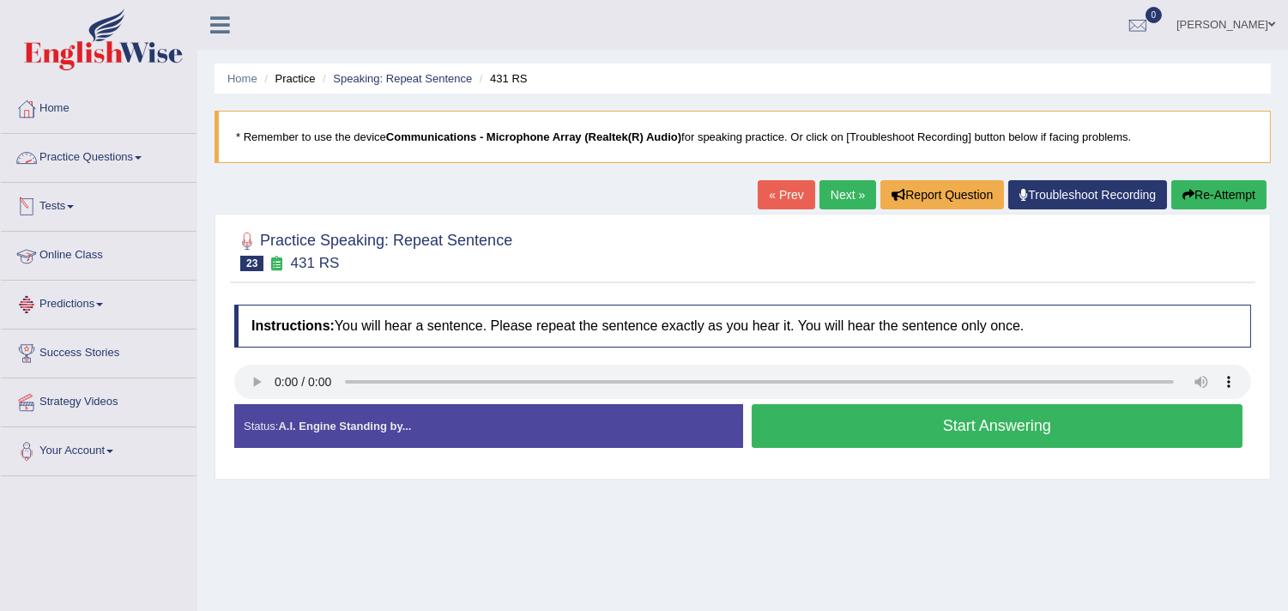
click at [136, 158] on link "Practice Questions" at bounding box center [99, 155] width 196 height 43
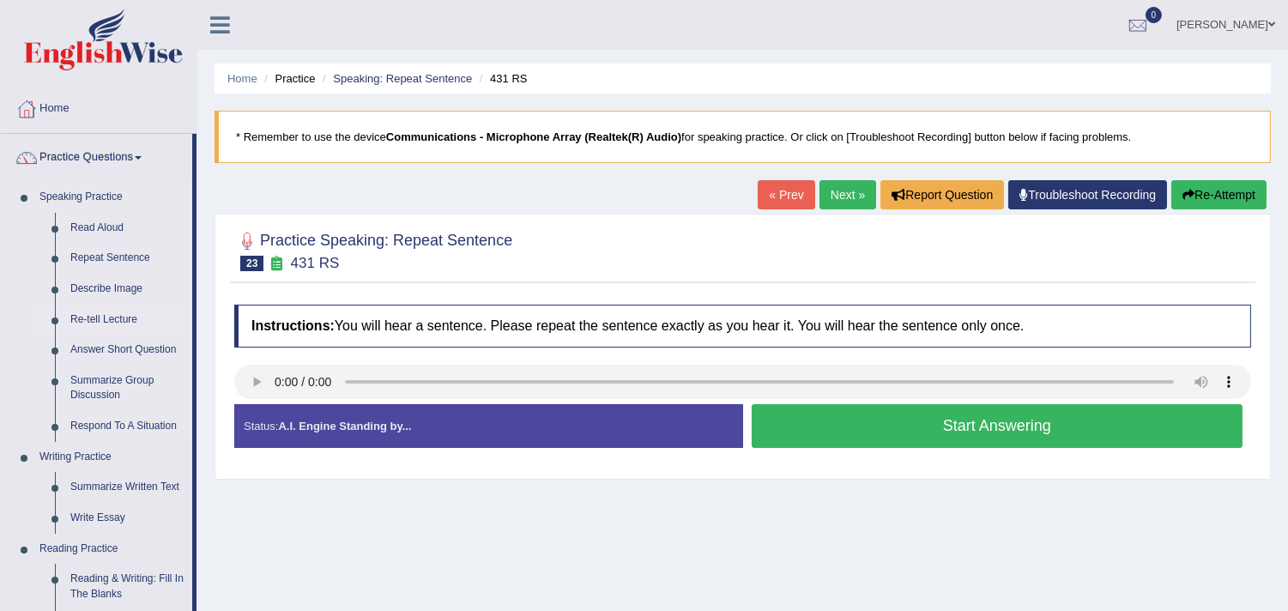
click at [117, 310] on link "Re-tell Lecture" at bounding box center [128, 320] width 130 height 31
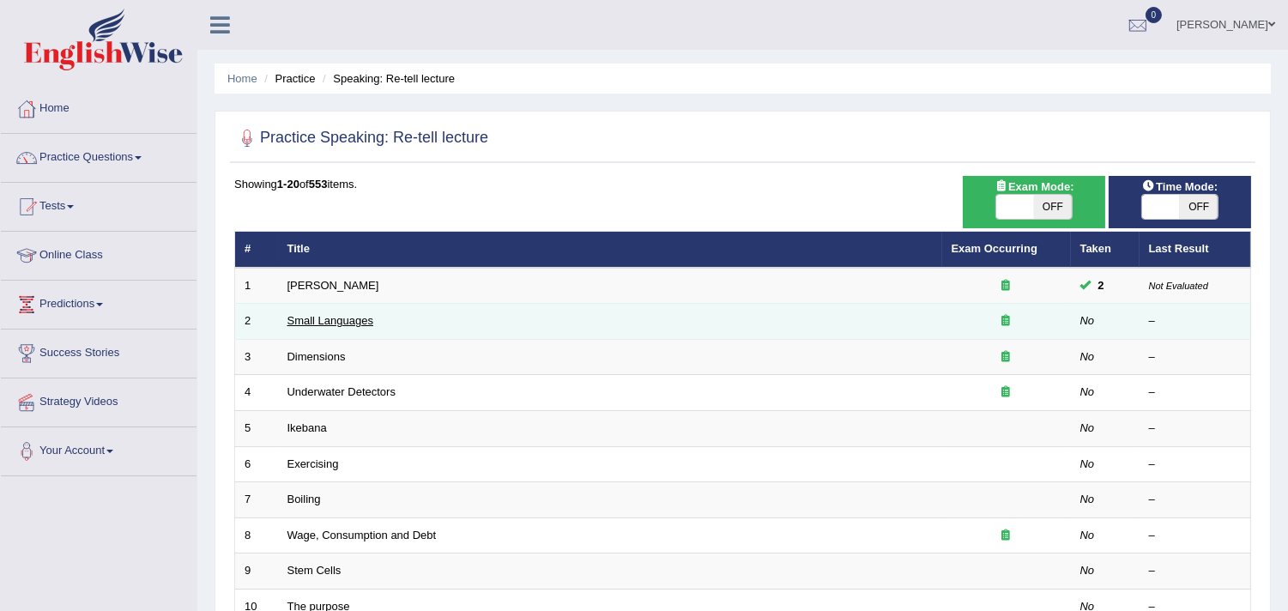
click at [341, 320] on link "Small Languages" at bounding box center [330, 320] width 86 height 13
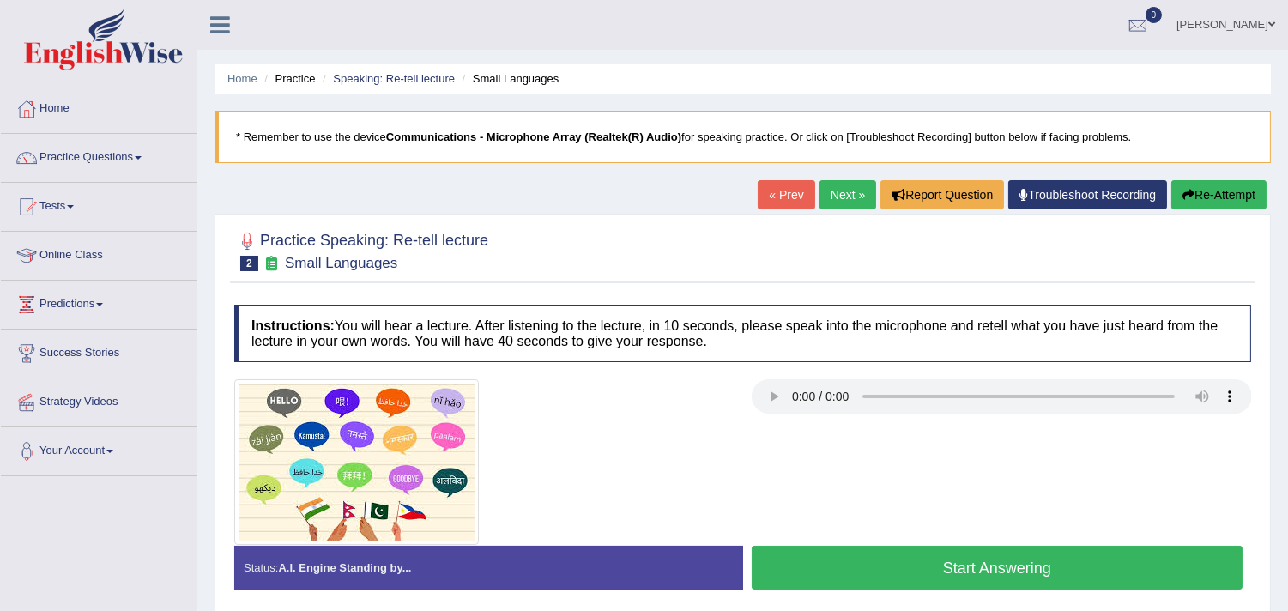
click at [993, 564] on button "Start Answering" at bounding box center [996, 568] width 491 height 44
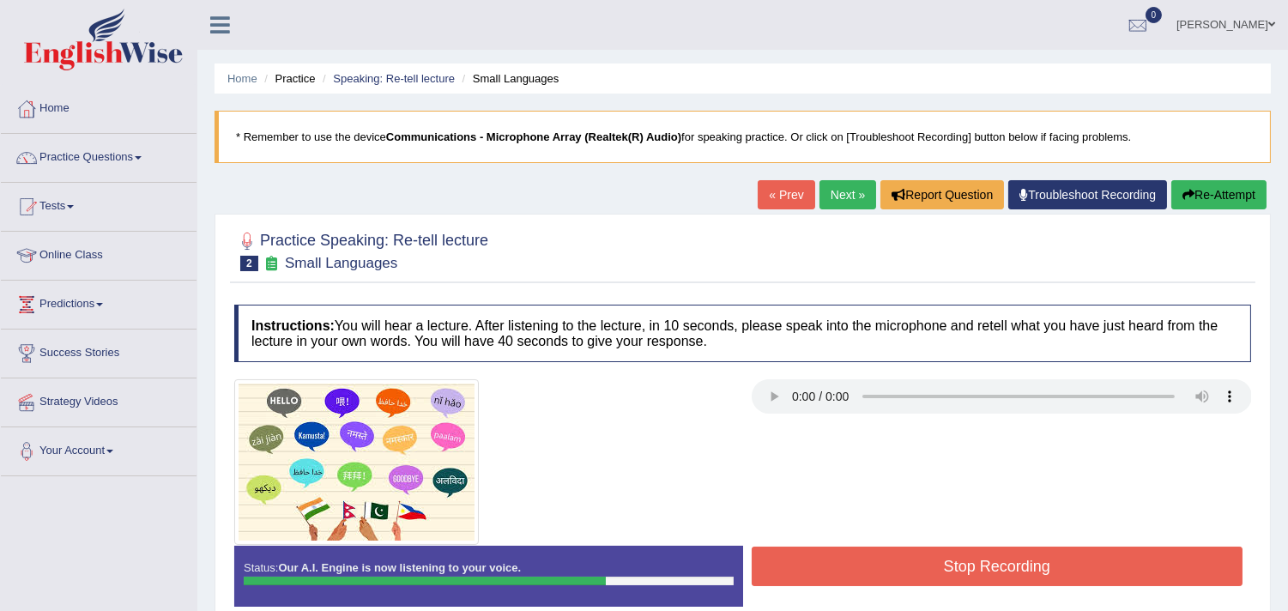
click at [993, 564] on button "Stop Recording" at bounding box center [996, 565] width 491 height 39
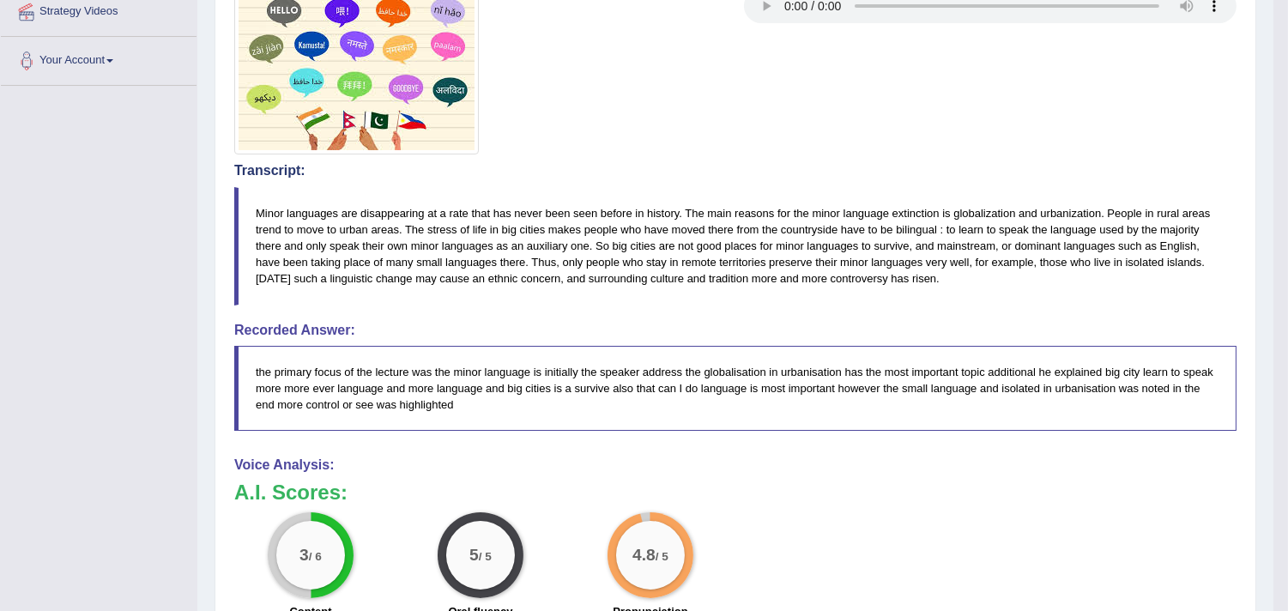
scroll to position [127, 0]
